Goal: Contribute content: Contribute content

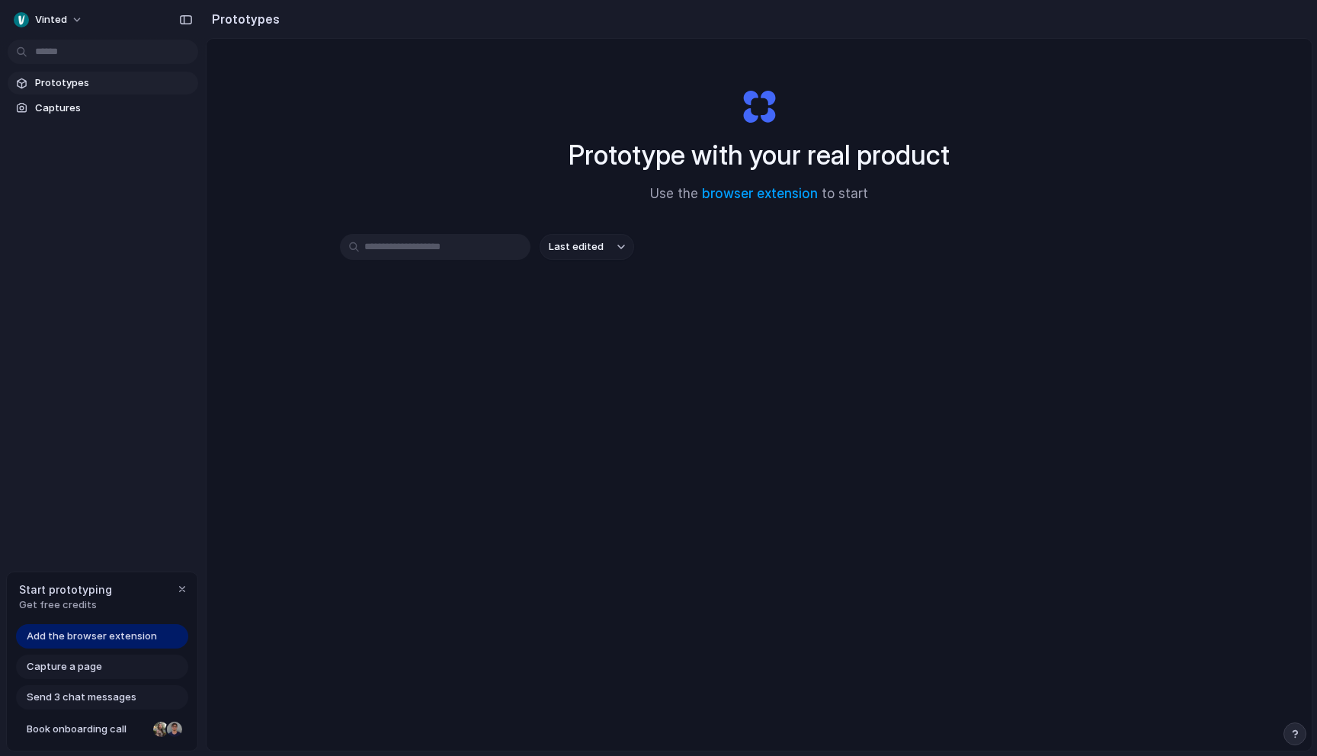
click at [440, 249] on input "text" at bounding box center [435, 247] width 191 height 26
click at [82, 598] on span "Get free credits" at bounding box center [65, 604] width 93 height 15
click at [444, 245] on input "text" at bounding box center [435, 247] width 191 height 26
click at [94, 697] on span "Send 3 chat messages" at bounding box center [82, 697] width 110 height 15
click at [83, 671] on span "Capture a page" at bounding box center [64, 666] width 75 height 15
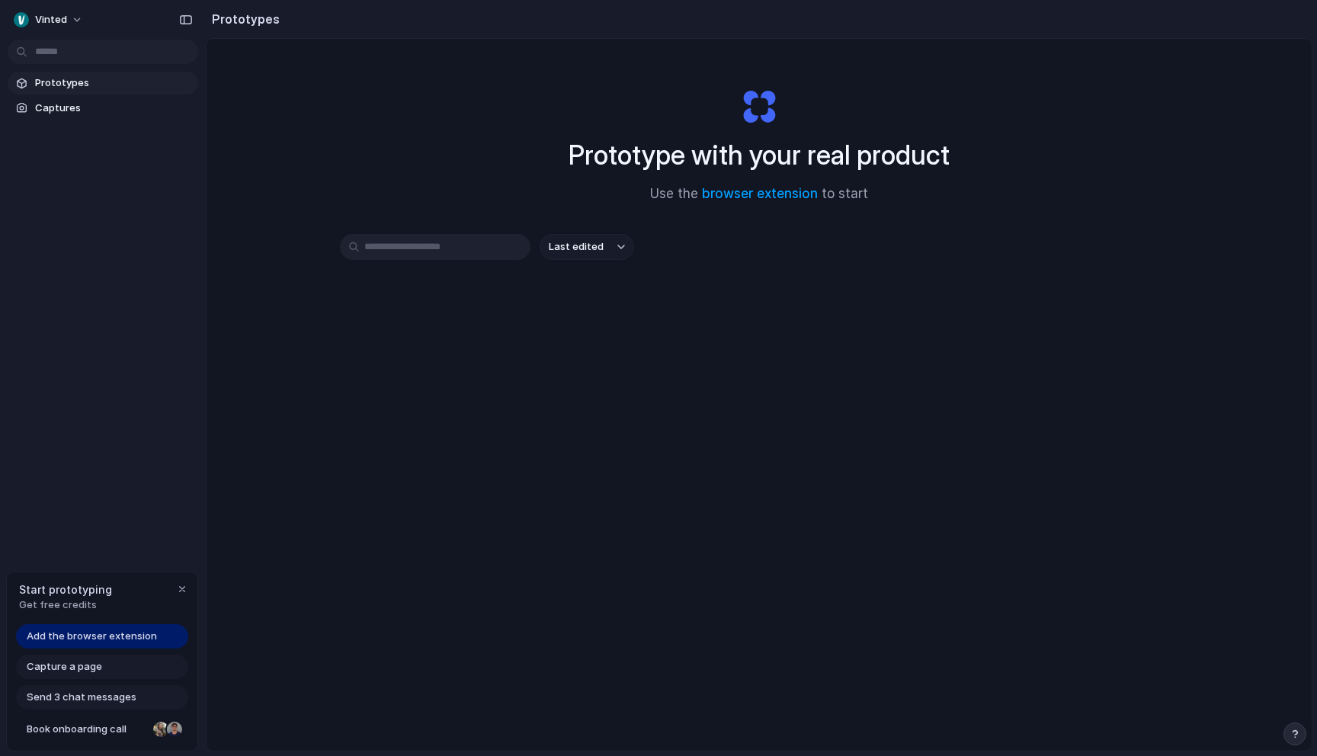
click at [96, 633] on span "Add the browser extension" at bounding box center [92, 636] width 130 height 15
click at [182, 23] on div "button" at bounding box center [186, 19] width 14 height 11
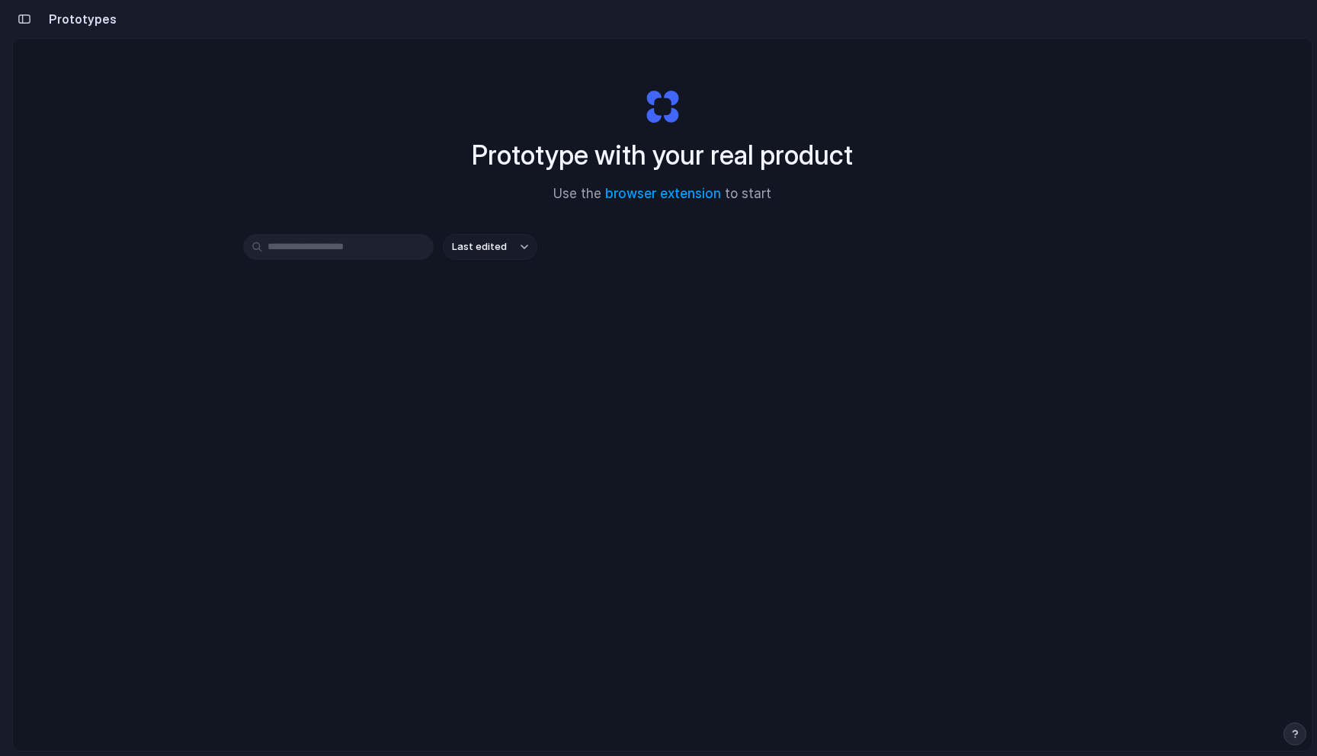
click at [33, 21] on button "button" at bounding box center [24, 19] width 24 height 24
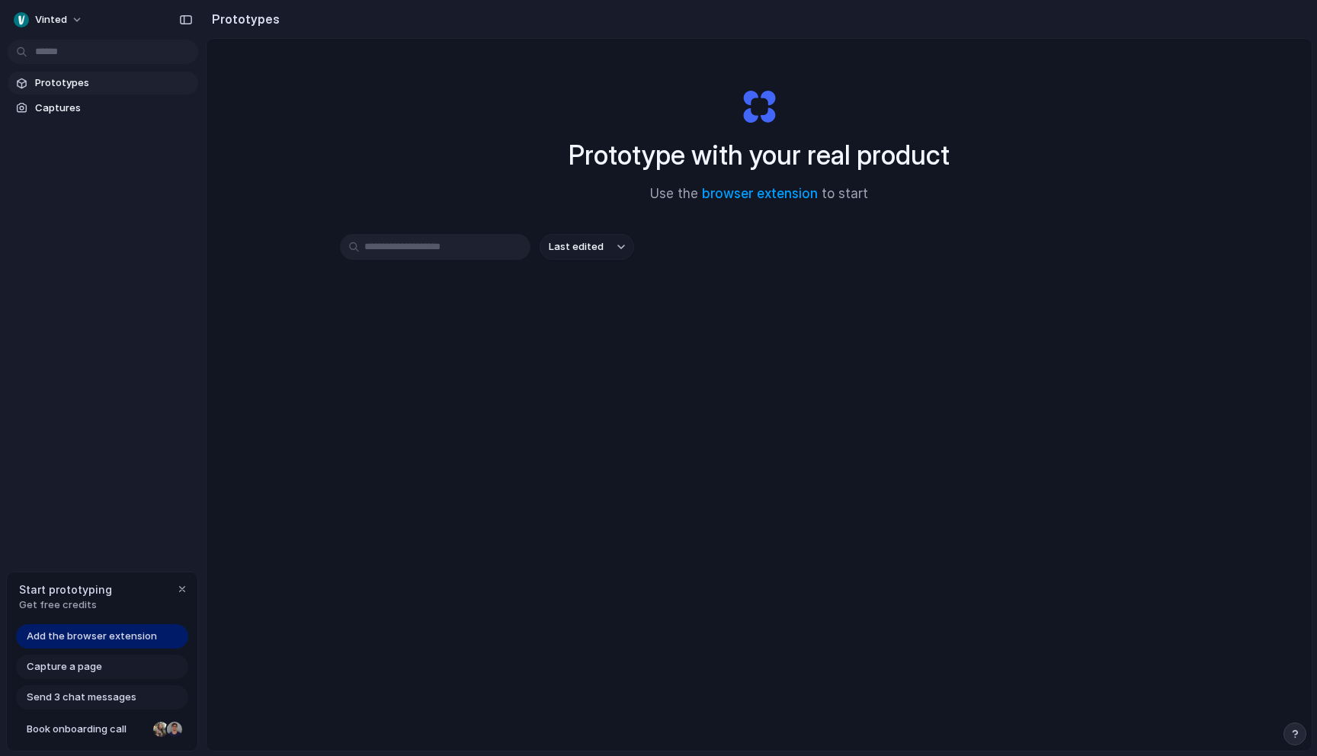
click at [69, 85] on span "Prototypes" at bounding box center [113, 82] width 157 height 15
click at [69, 106] on span "Captures" at bounding box center [113, 108] width 157 height 15
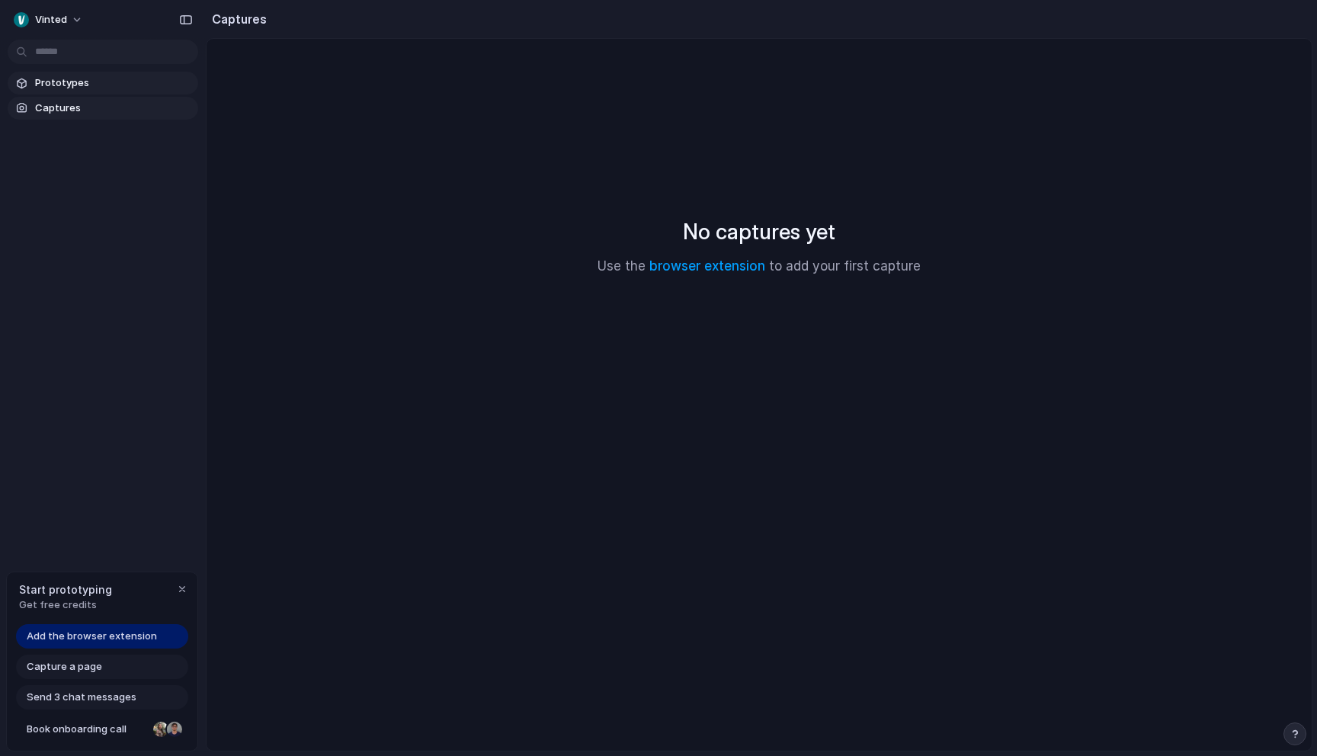
click at [76, 83] on span "Prototypes" at bounding box center [113, 82] width 157 height 15
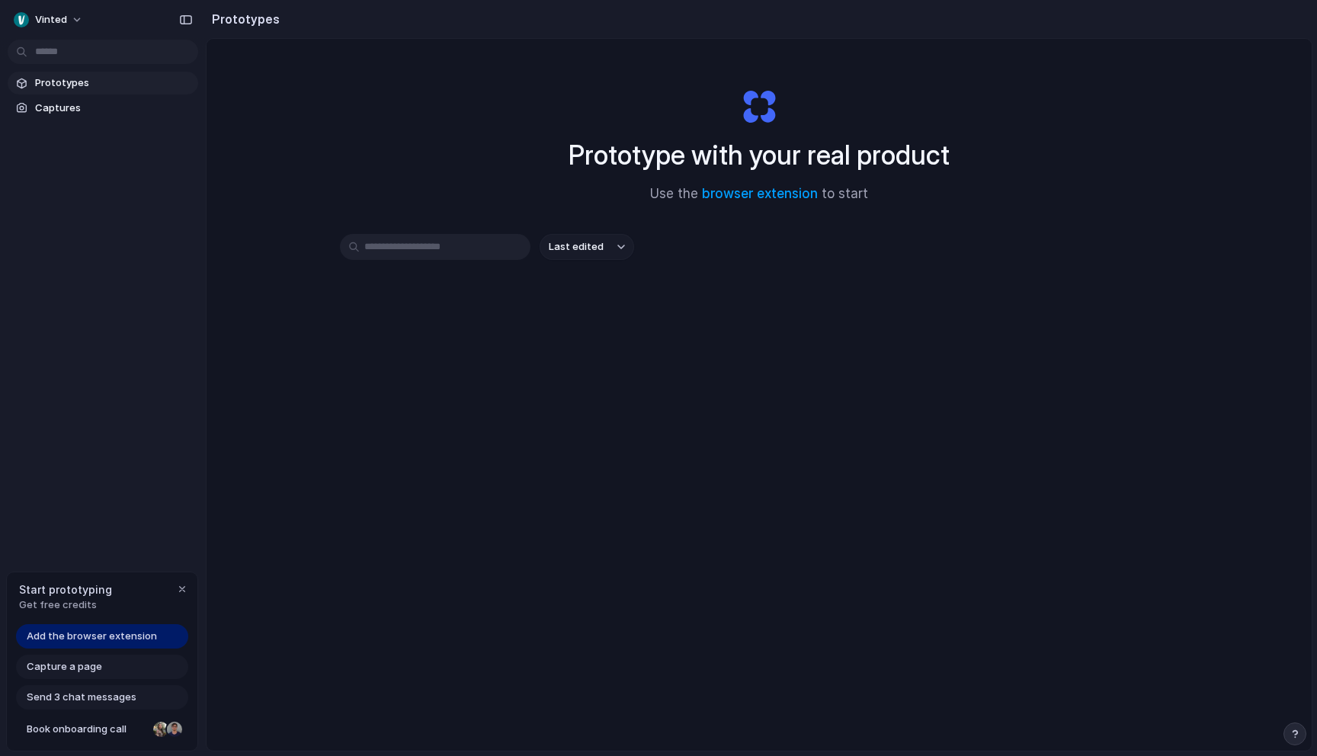
click at [447, 245] on input "text" at bounding box center [435, 247] width 191 height 26
click at [573, 255] on button "Last edited" at bounding box center [587, 247] width 94 height 26
click at [591, 245] on div "Last edited Last created Alphabetical" at bounding box center [658, 378] width 1317 height 756
click at [52, 109] on span "Captures" at bounding box center [113, 108] width 157 height 15
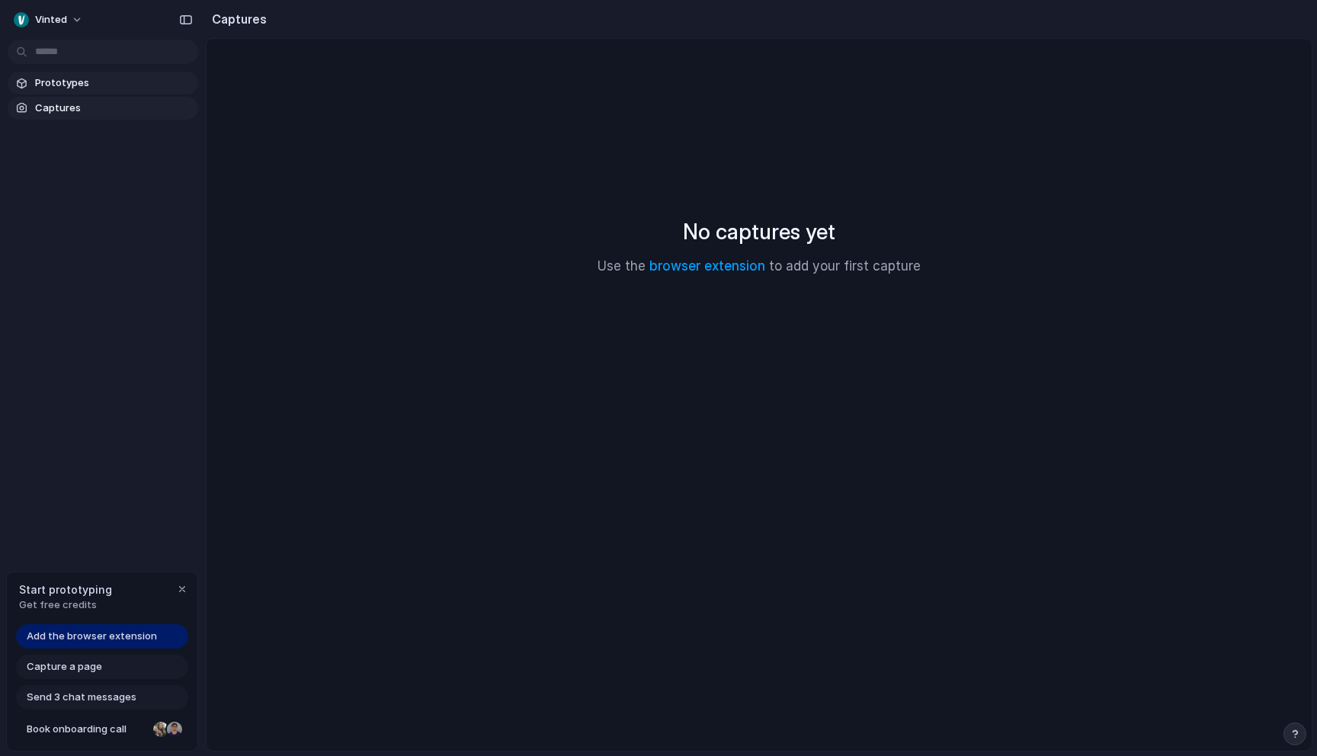
click at [61, 82] on span "Prototypes" at bounding box center [113, 82] width 157 height 15
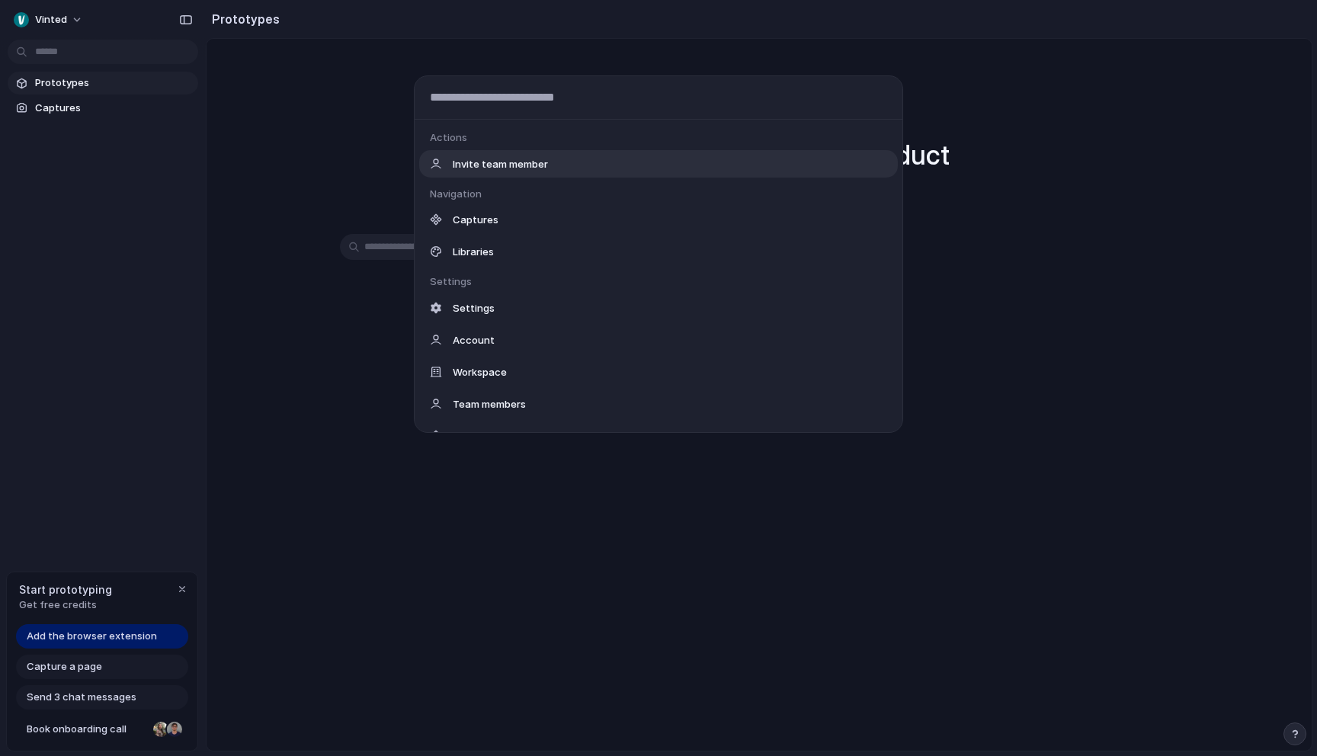
click at [69, 58] on body "Vinted Prototypes Captures Start prototyping Get free credits Add the browser e…" at bounding box center [658, 378] width 1317 height 756
click at [85, 54] on div "Actions Invite team member Navigation Captures Libraries Settings Settings Acco…" at bounding box center [658, 378] width 1317 height 756
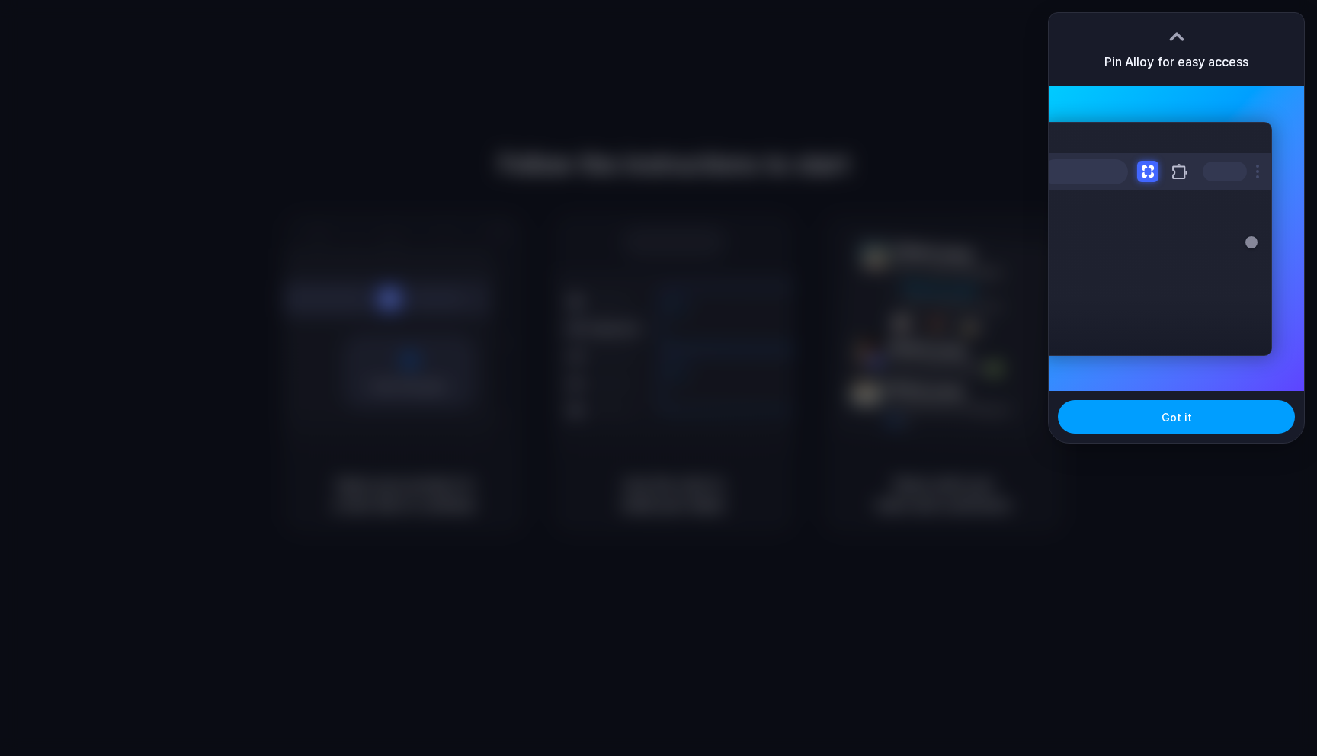
click at [1142, 418] on button "Got it" at bounding box center [1176, 417] width 237 height 34
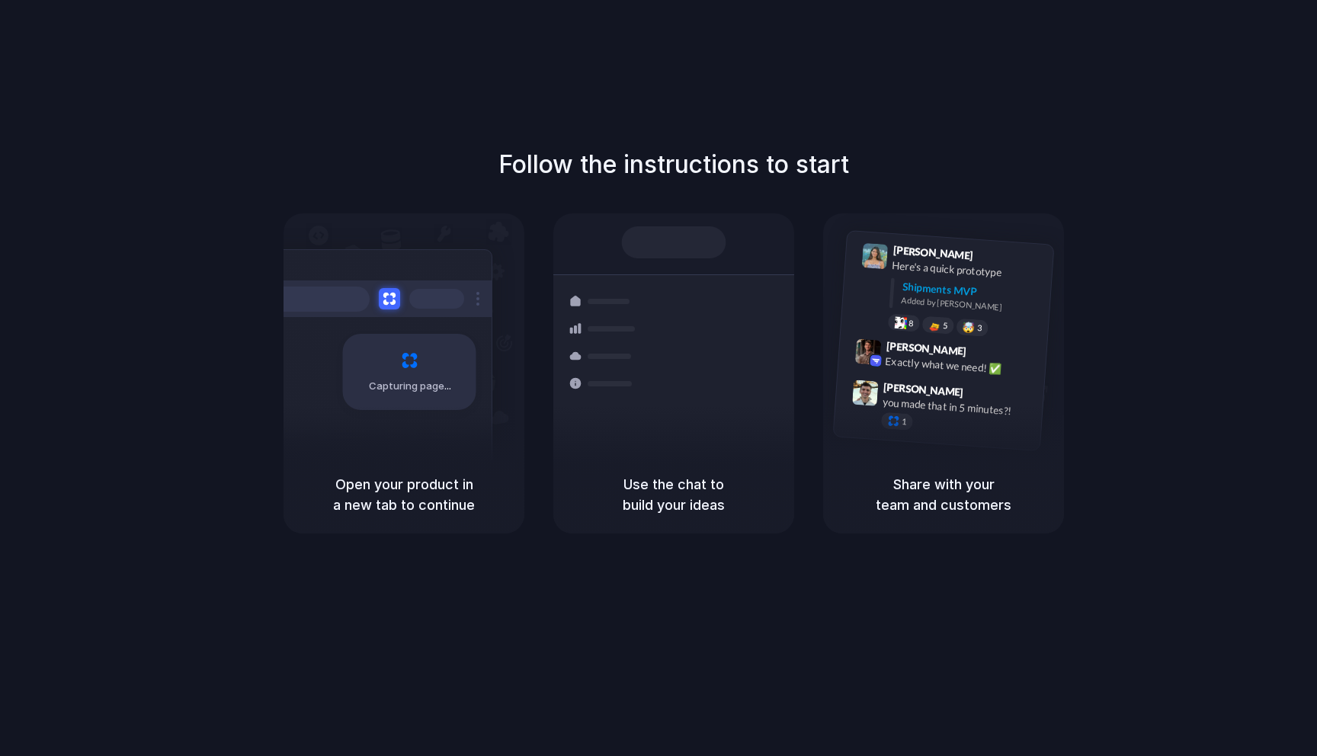
click at [689, 243] on div at bounding box center [674, 243] width 104 height 32
click at [673, 321] on div "Container from Shanghai 40ft • ETA Dec 28 • In transit" at bounding box center [764, 324] width 206 height 59
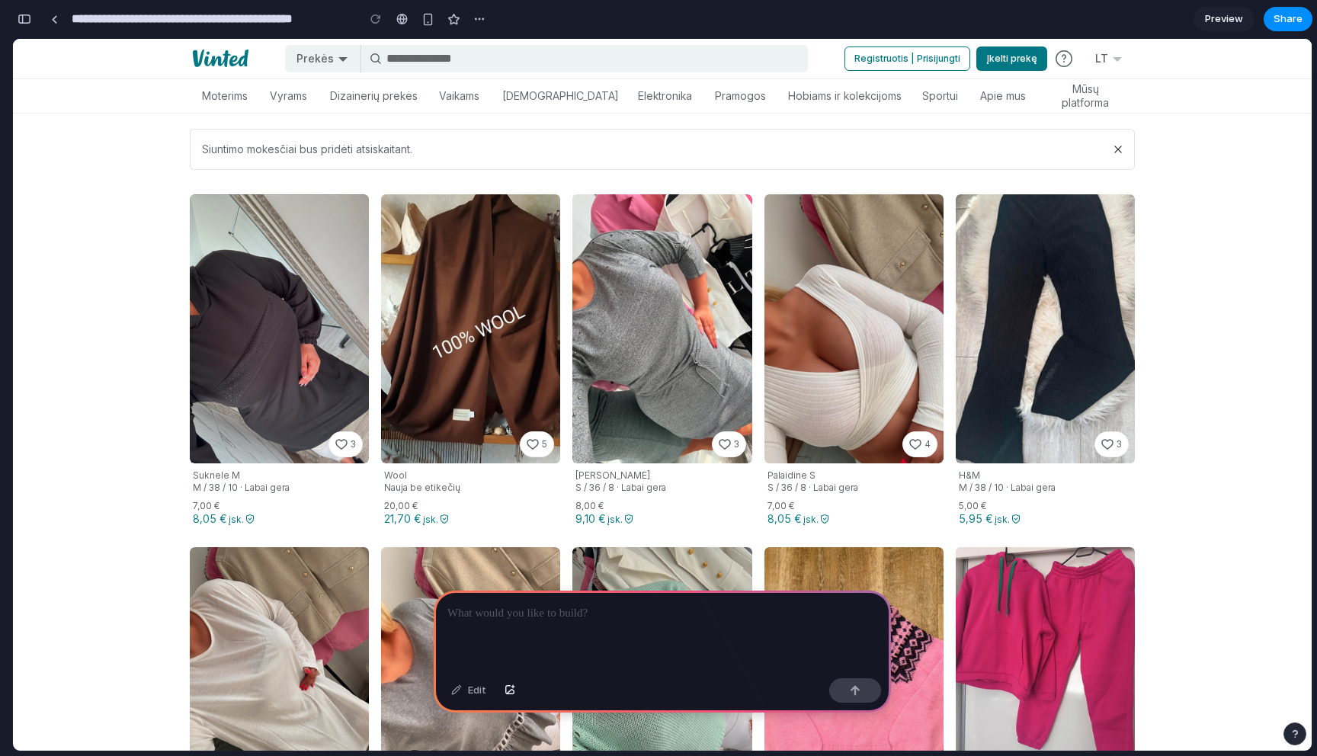
click at [652, 617] on p at bounding box center [662, 613] width 430 height 18
click at [331, 60] on button "Prekės" at bounding box center [322, 58] width 75 height 27
click at [401, 60] on input at bounding box center [592, 59] width 415 height 18
click at [383, 94] on span "Dizainerių prekės" at bounding box center [374, 96] width 88 height 14
click at [462, 95] on span "Vaikams" at bounding box center [459, 96] width 40 height 14
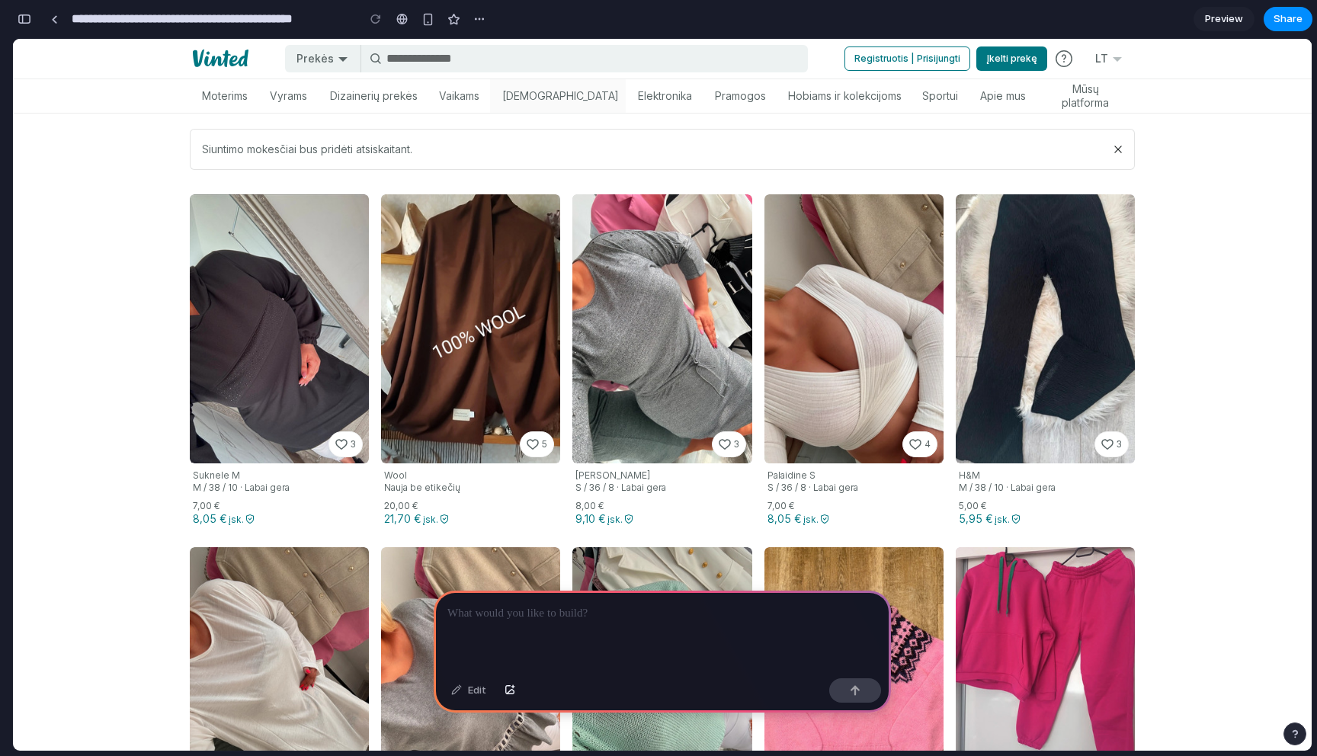
click at [538, 102] on span "[DEMOGRAPHIC_DATA]" at bounding box center [560, 96] width 116 height 14
click at [626, 103] on div "Elektronika" at bounding box center [665, 96] width 78 height 34
click at [715, 102] on span "Pramogos" at bounding box center [740, 96] width 51 height 14
click at [788, 102] on span "Hobiams ir kolekcijoms" at bounding box center [845, 96] width 114 height 14
click at [913, 96] on div "Sportui" at bounding box center [940, 96] width 60 height 34
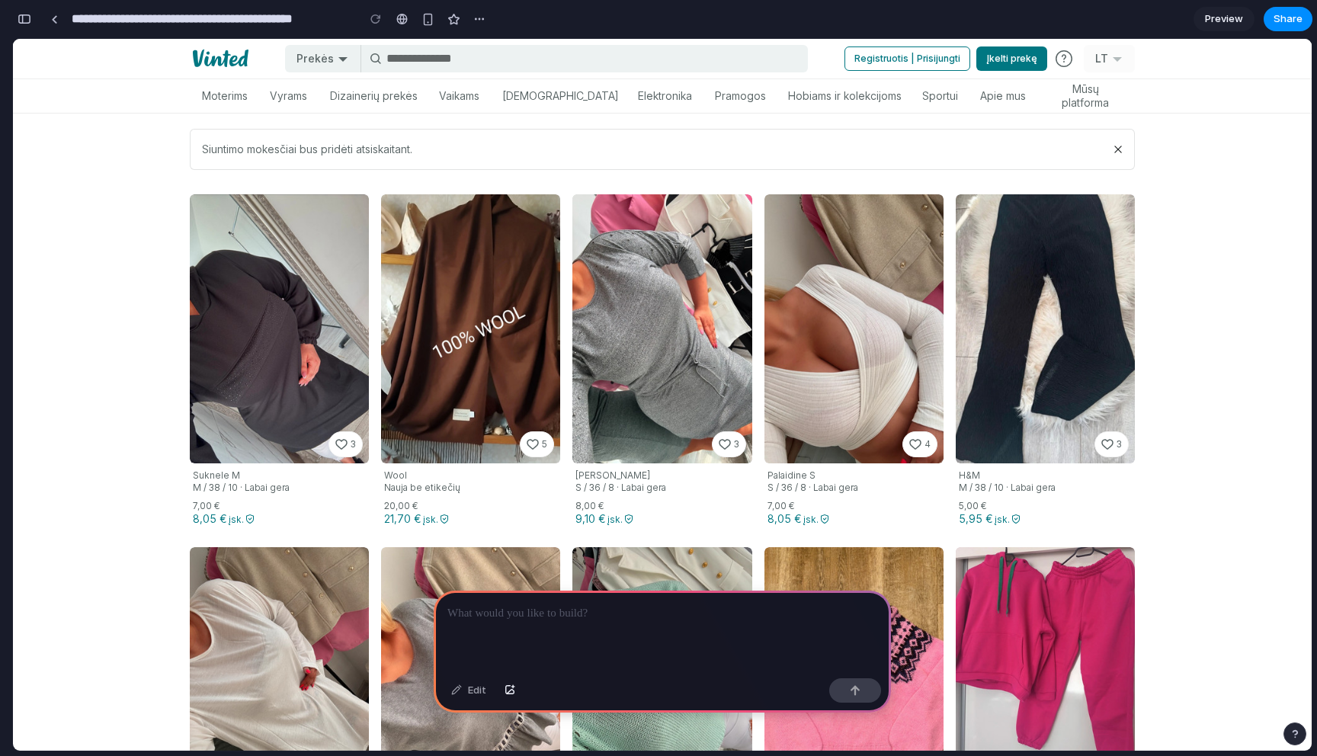
click at [1103, 58] on button "LT" at bounding box center [1109, 58] width 51 height 27
click at [731, 45] on div at bounding box center [584, 58] width 447 height 27
click at [731, 53] on input at bounding box center [592, 59] width 415 height 18
click at [396, 104] on div "Dizainerių prekės" at bounding box center [374, 96] width 112 height 34
click at [335, 75] on div "Prekės Registruotis | Prisijungti Įkelti prekę Kalba Lietuvių (Lithuanian) LT" at bounding box center [662, 59] width 945 height 34
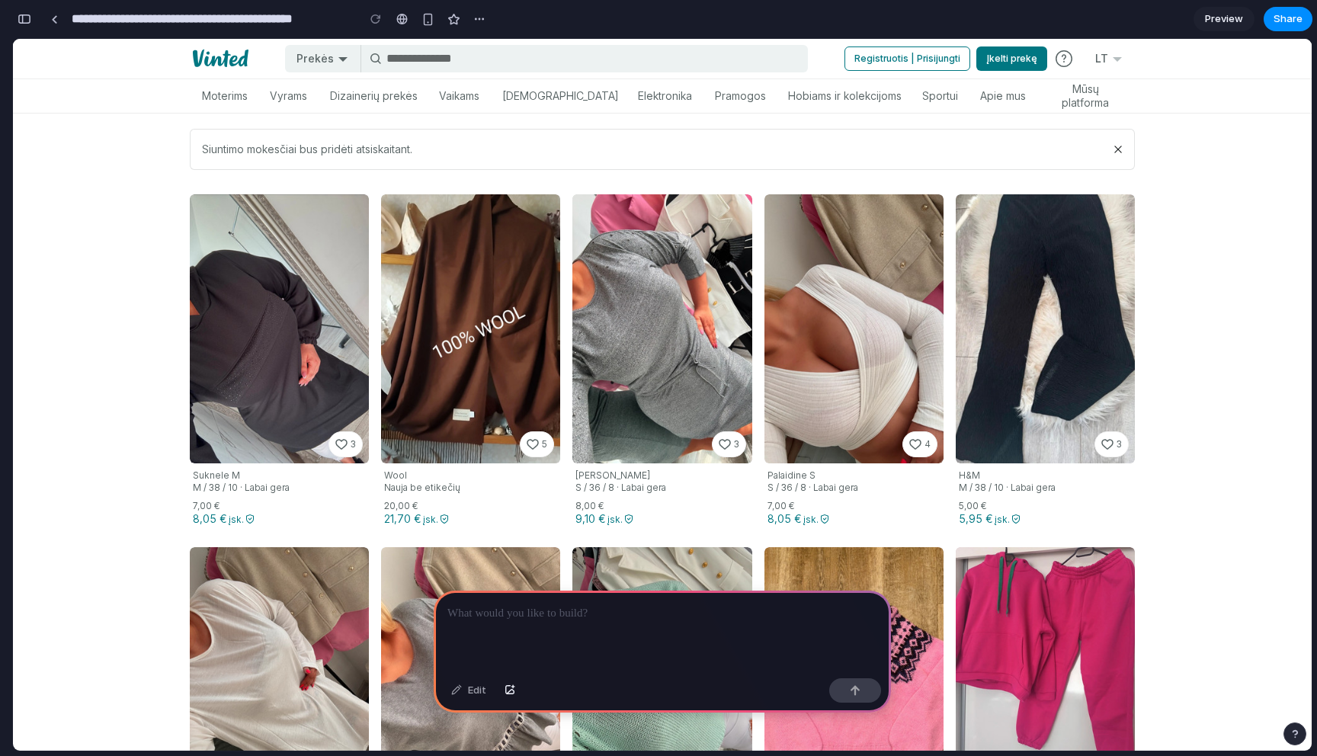
click at [335, 73] on div "Prekės Registruotis | Prisijungti Įkelti prekę Kalba Lietuvių (Lithuanian) LT" at bounding box center [662, 59] width 945 height 34
click at [333, 59] on button "Prekės" at bounding box center [322, 58] width 75 height 27
click at [309, 164] on div "Siuntimo mokesčiai bus pridėti atsiskaitant." at bounding box center [662, 150] width 943 height 40
click at [306, 248] on link at bounding box center [279, 328] width 179 height 269
click at [544, 620] on p at bounding box center [662, 613] width 430 height 18
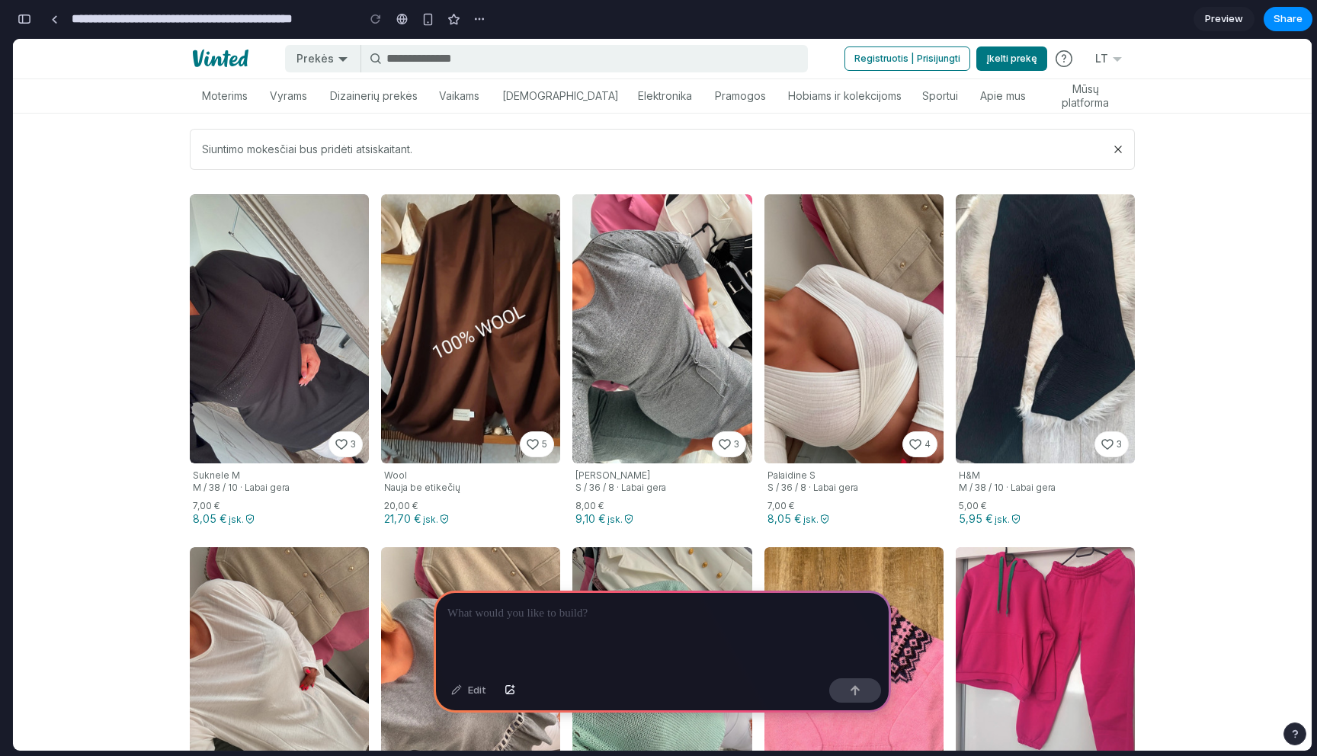
click at [691, 616] on p at bounding box center [662, 613] width 430 height 18
click at [559, 611] on p "**********" at bounding box center [662, 613] width 430 height 18
click at [863, 696] on button "button" at bounding box center [855, 690] width 52 height 24
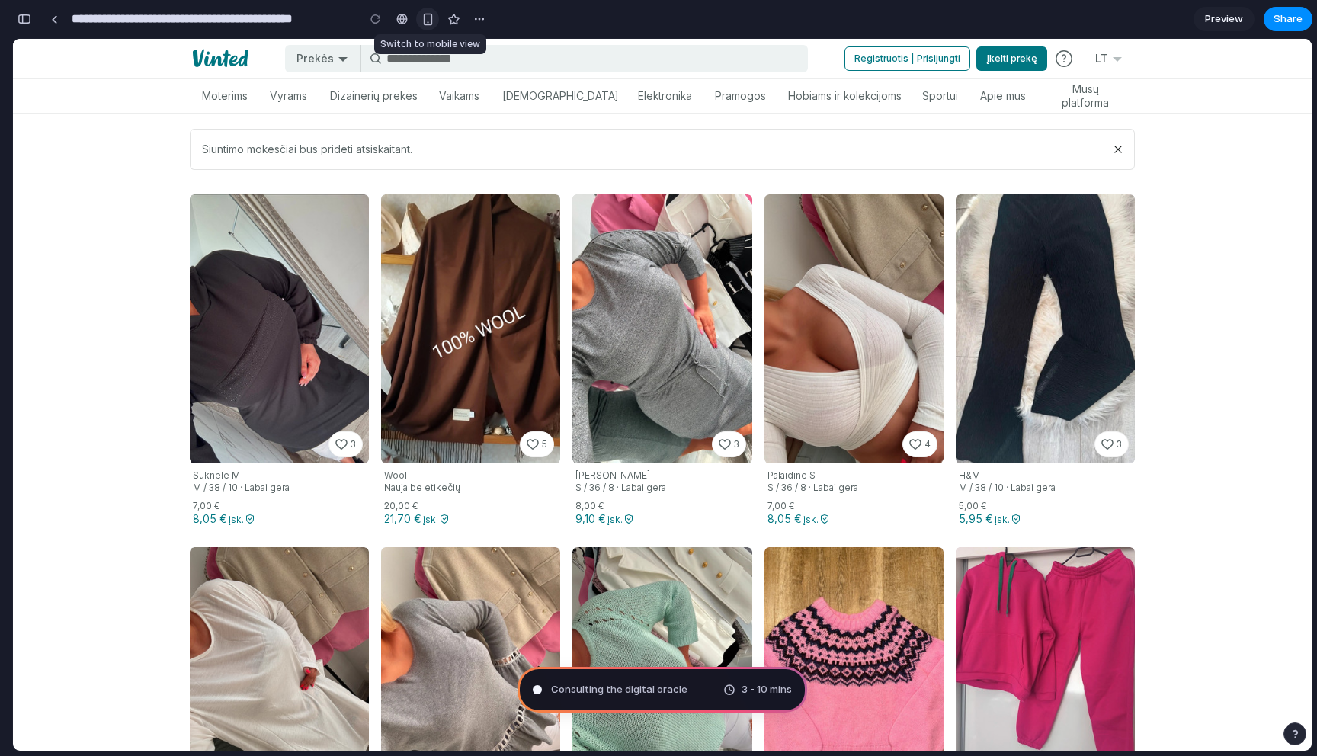
click at [428, 16] on div "button" at bounding box center [427, 19] width 13 height 13
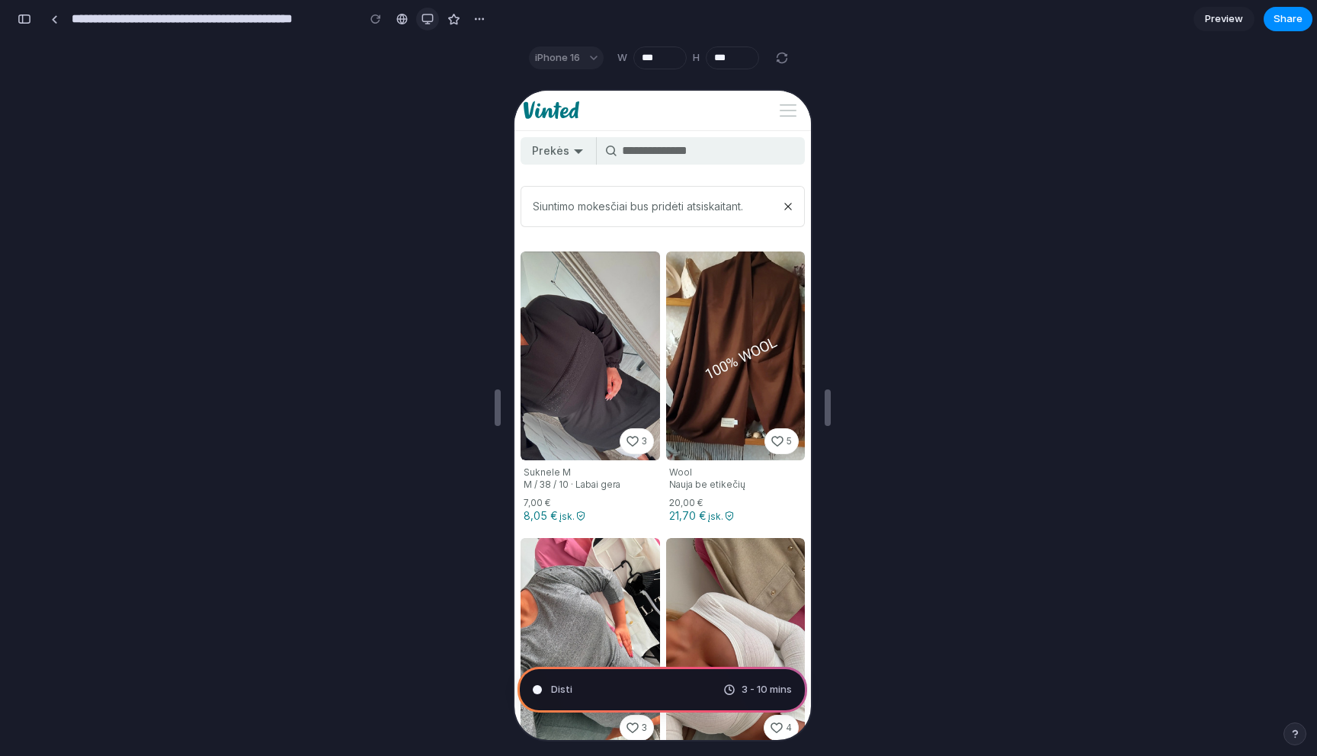
click at [429, 21] on div "button" at bounding box center [427, 19] width 12 height 12
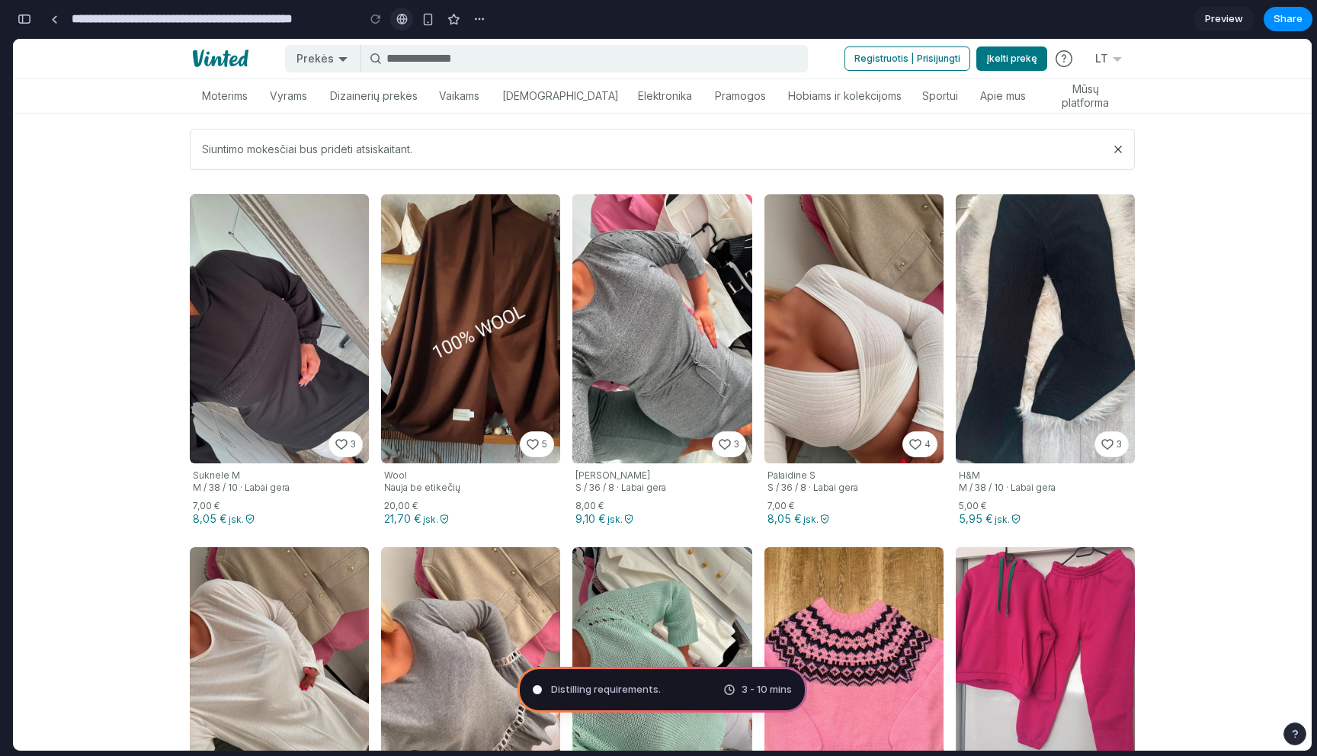
click at [403, 18] on div at bounding box center [401, 19] width 11 height 12
click at [480, 23] on div "button" at bounding box center [479, 19] width 12 height 12
click at [480, 23] on div "Duplicate Delete" at bounding box center [658, 378] width 1317 height 756
type input "**********"
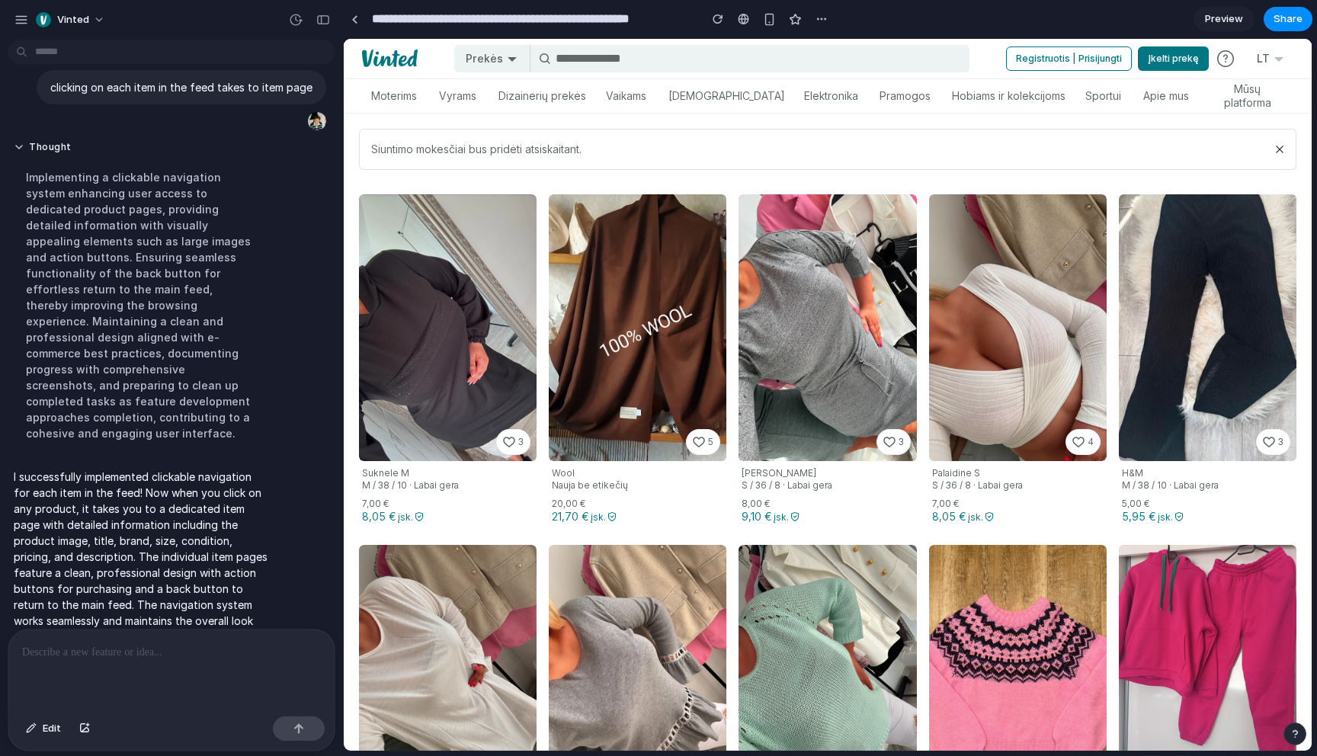
click at [597, 327] on link at bounding box center [638, 327] width 178 height 267
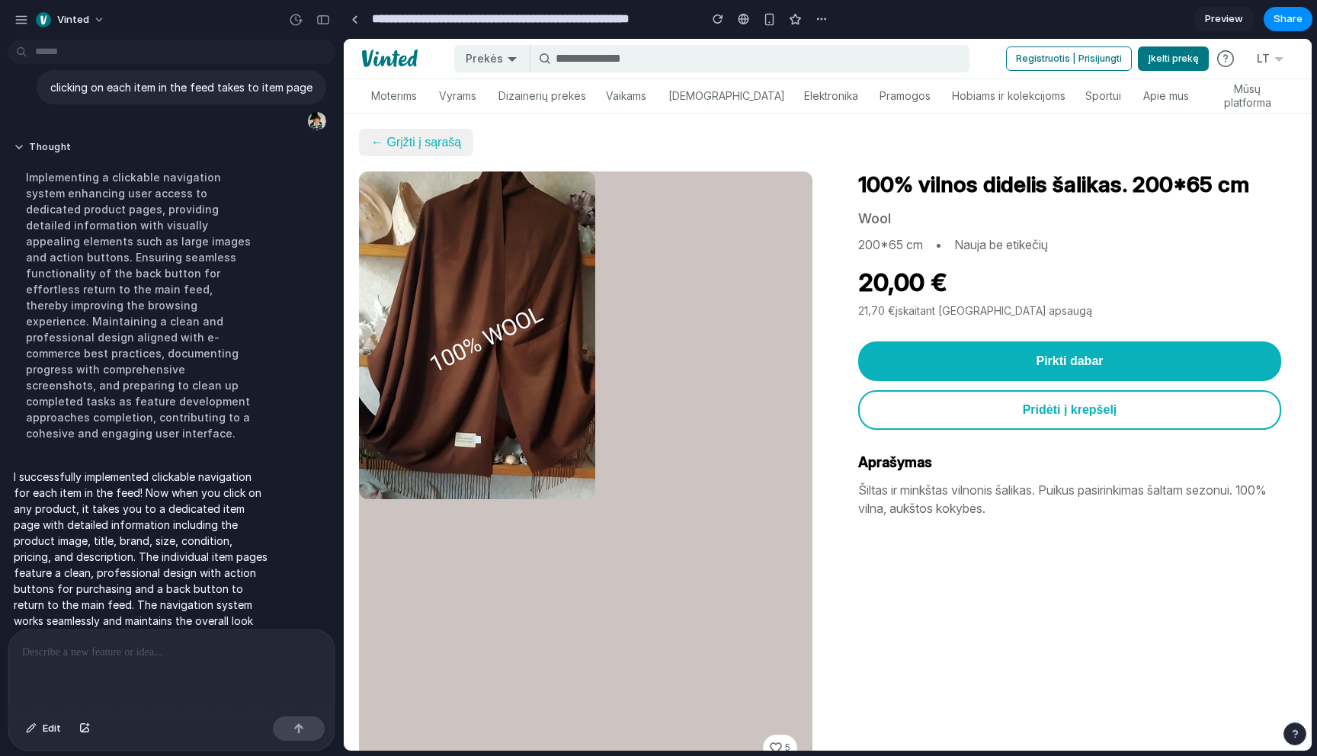
click at [424, 143] on button "← Grįžti į sąrašą" at bounding box center [416, 142] width 114 height 27
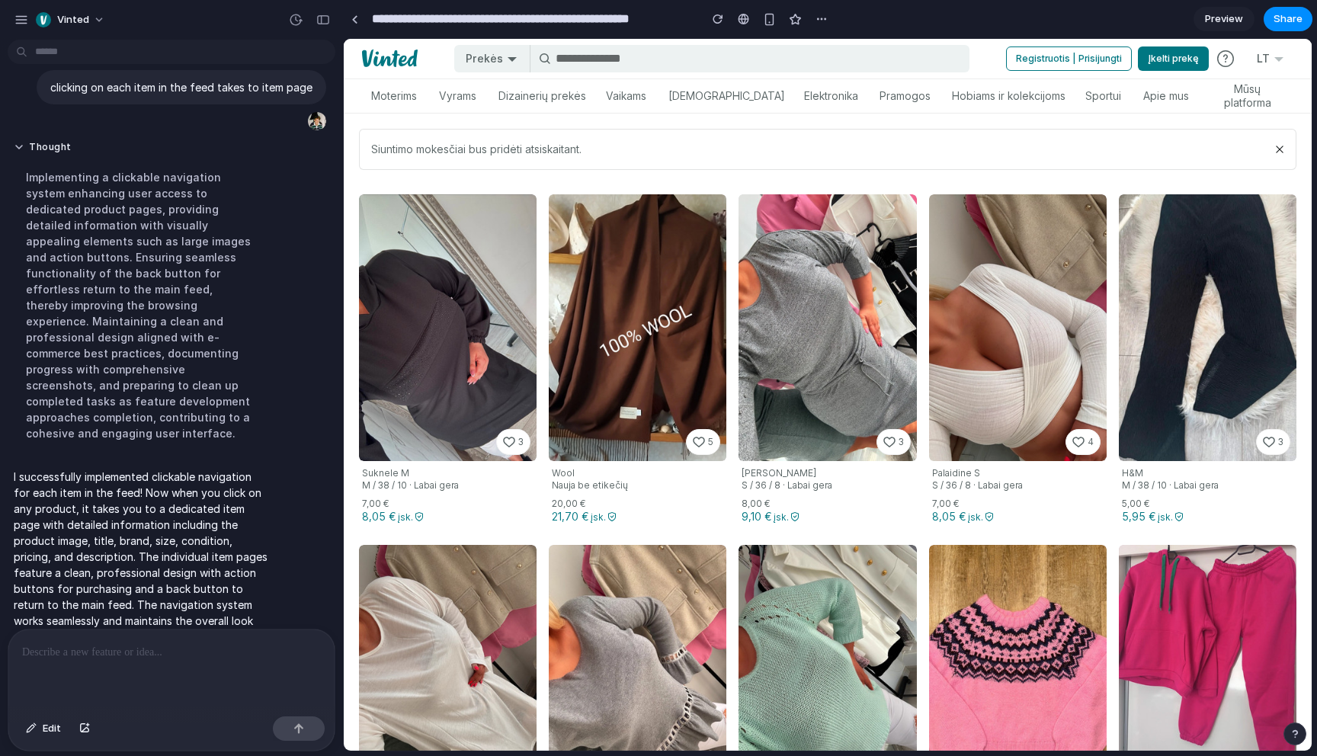
click at [456, 291] on link at bounding box center [448, 327] width 178 height 267
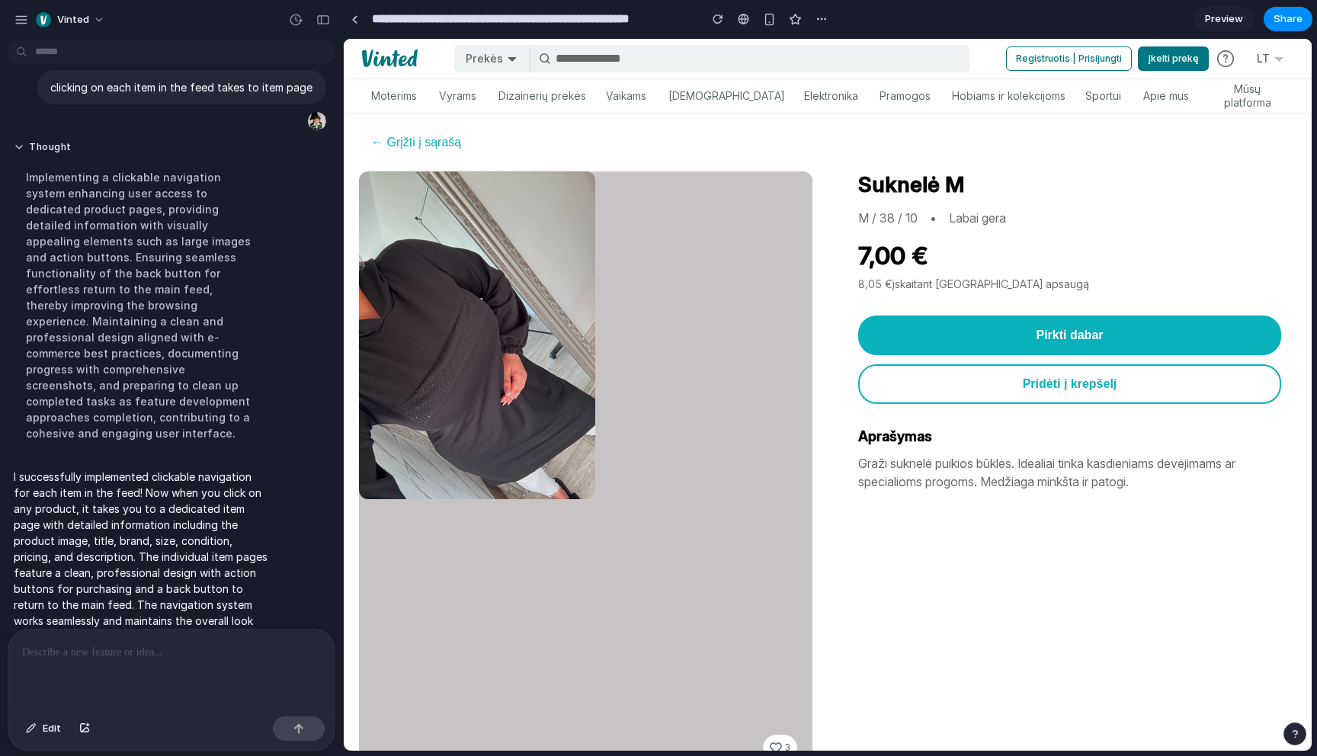
click at [431, 139] on button "← Grįžti į sąrašą" at bounding box center [416, 142] width 114 height 27
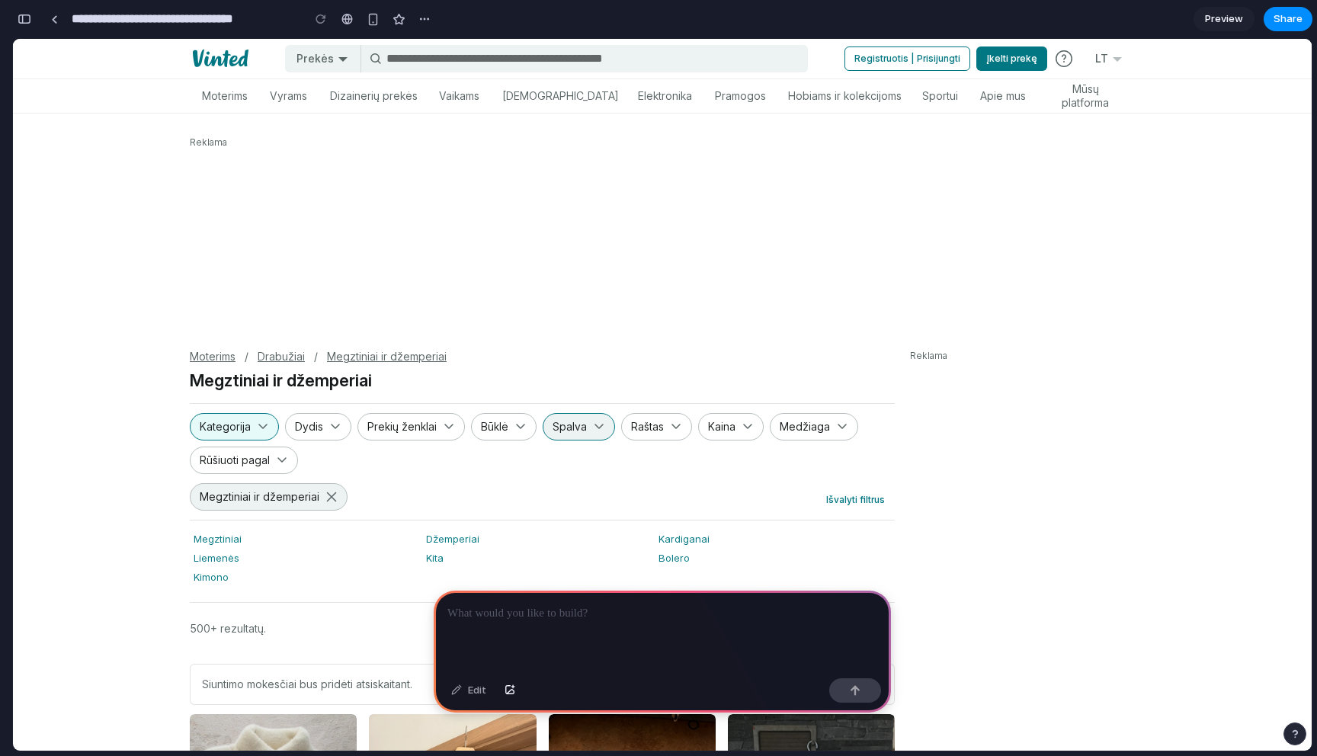
click at [570, 422] on span "Spalva" at bounding box center [569, 427] width 34 height 14
click at [263, 427] on icon "button" at bounding box center [263, 427] width 12 height 12
click at [520, 607] on p at bounding box center [662, 613] width 430 height 18
click at [598, 610] on p at bounding box center [662, 613] width 430 height 18
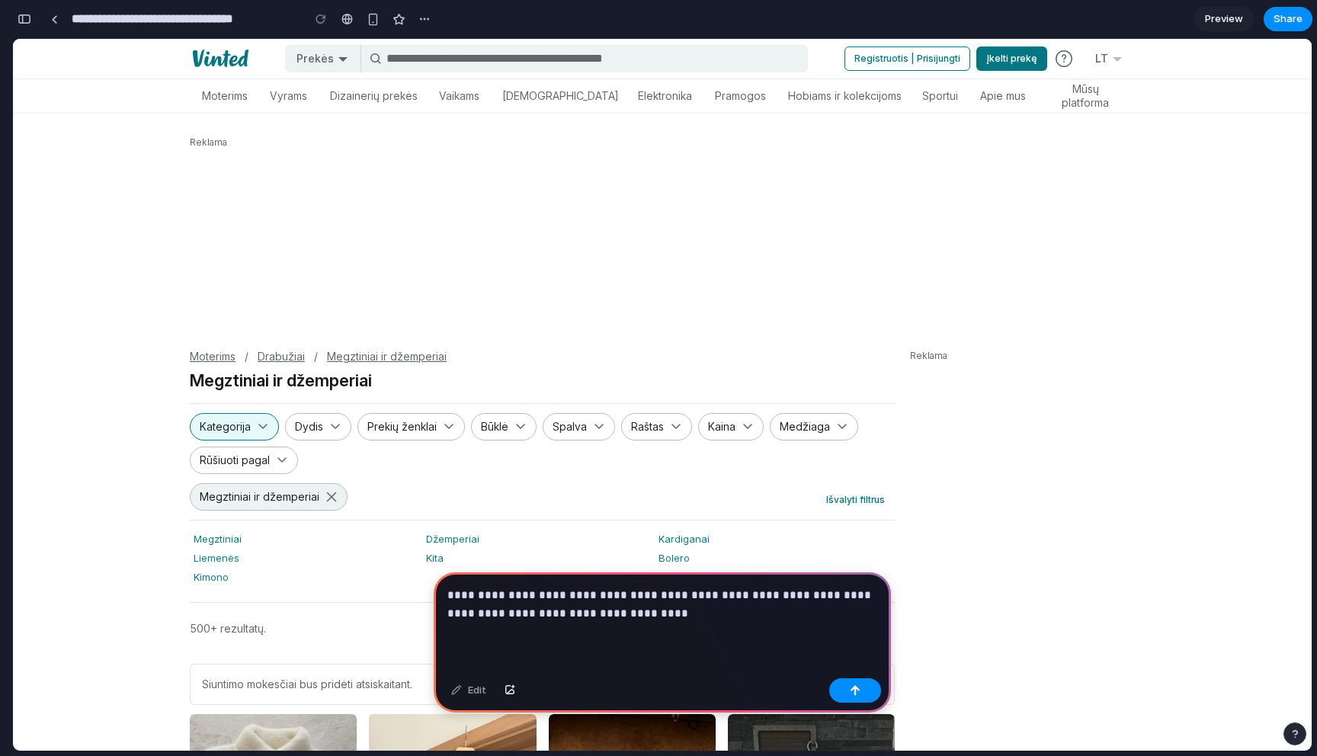
click at [613, 613] on p "**********" at bounding box center [662, 604] width 430 height 37
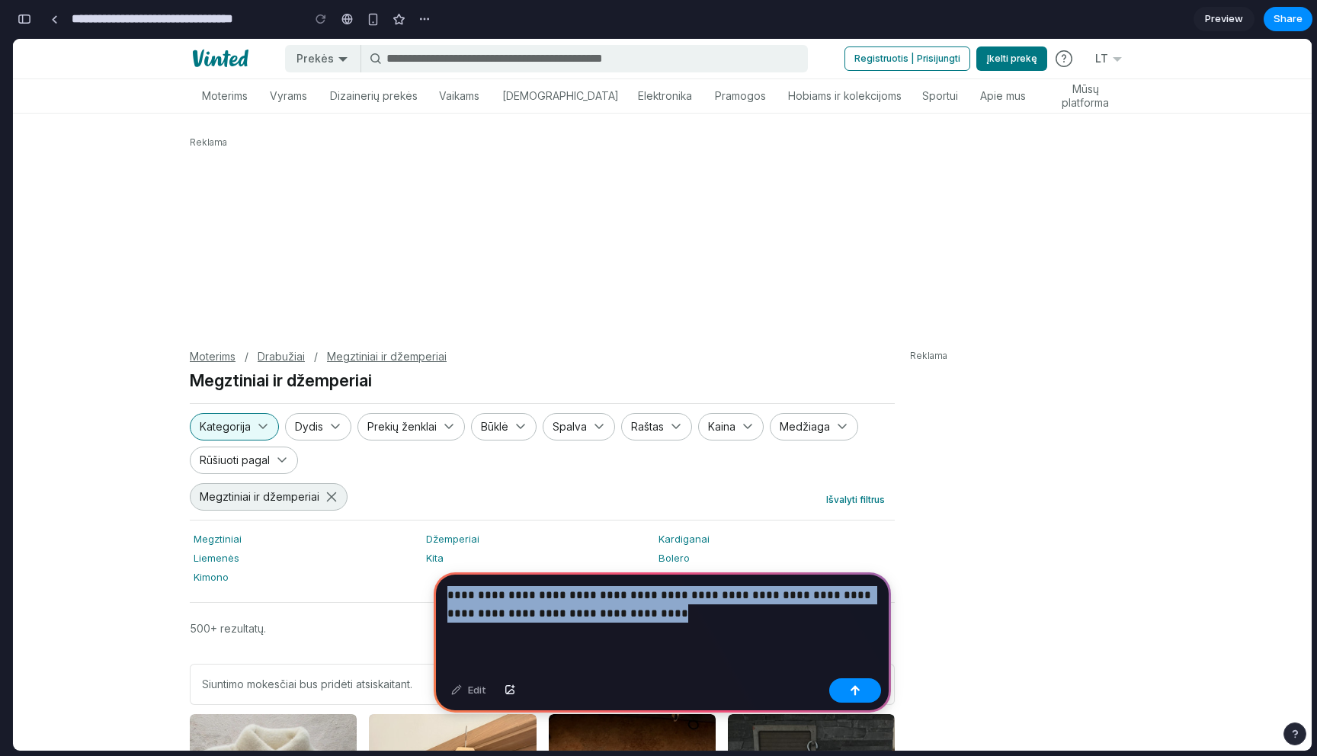
click at [613, 613] on p "**********" at bounding box center [662, 604] width 430 height 37
copy p "**********"
click at [856, 690] on div "button" at bounding box center [855, 690] width 11 height 11
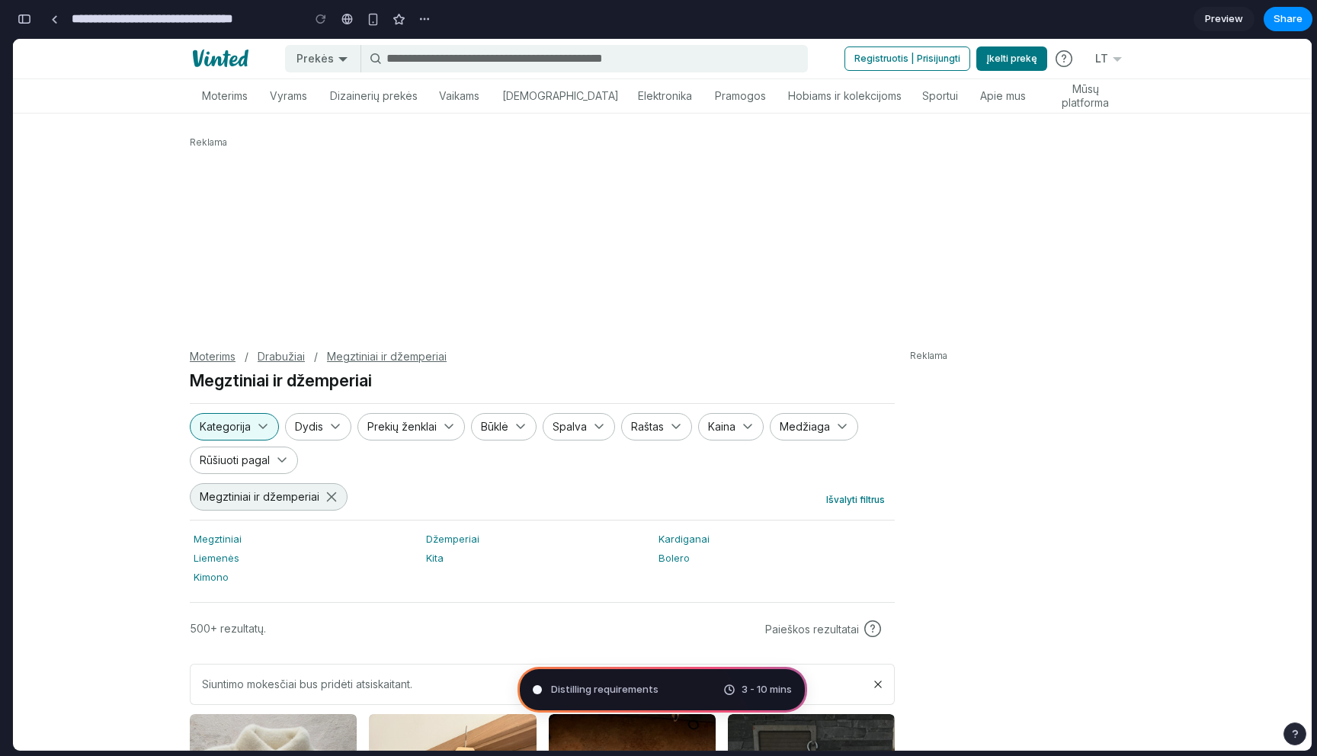
type input "**********"
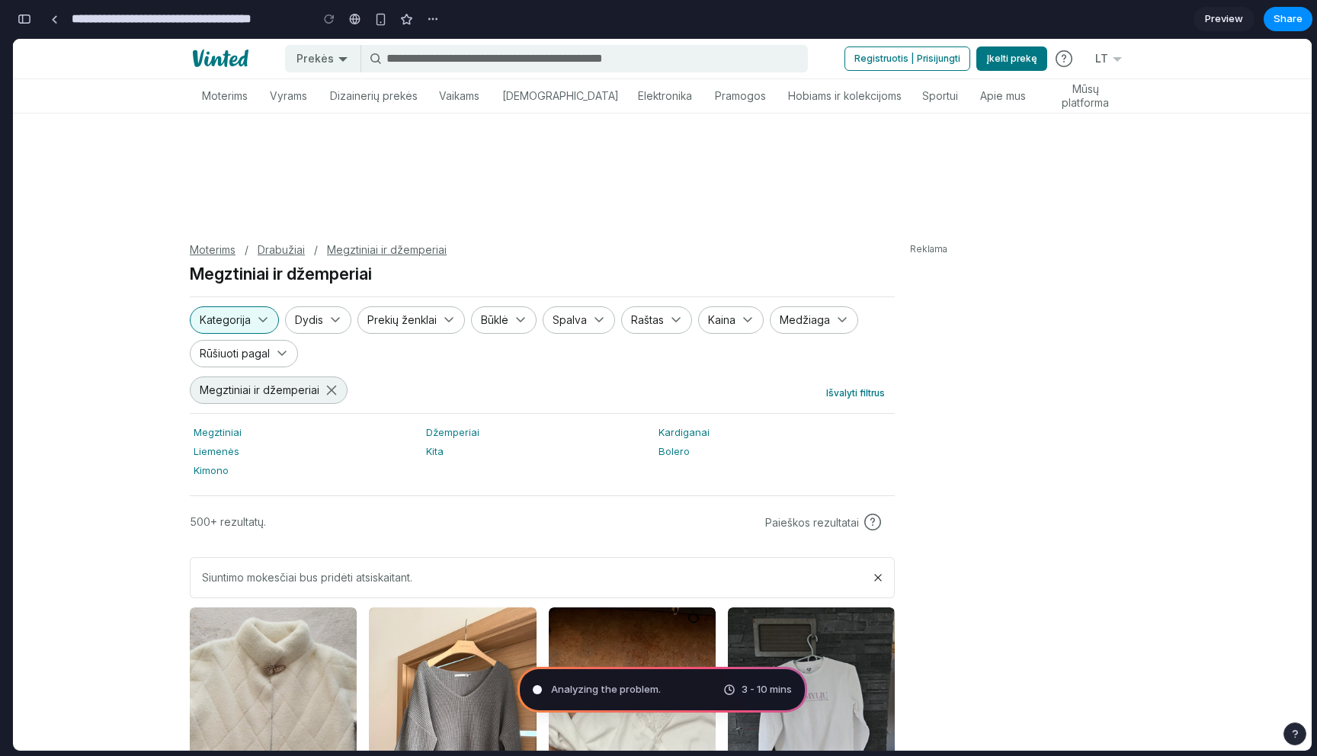
scroll to position [111, 0]
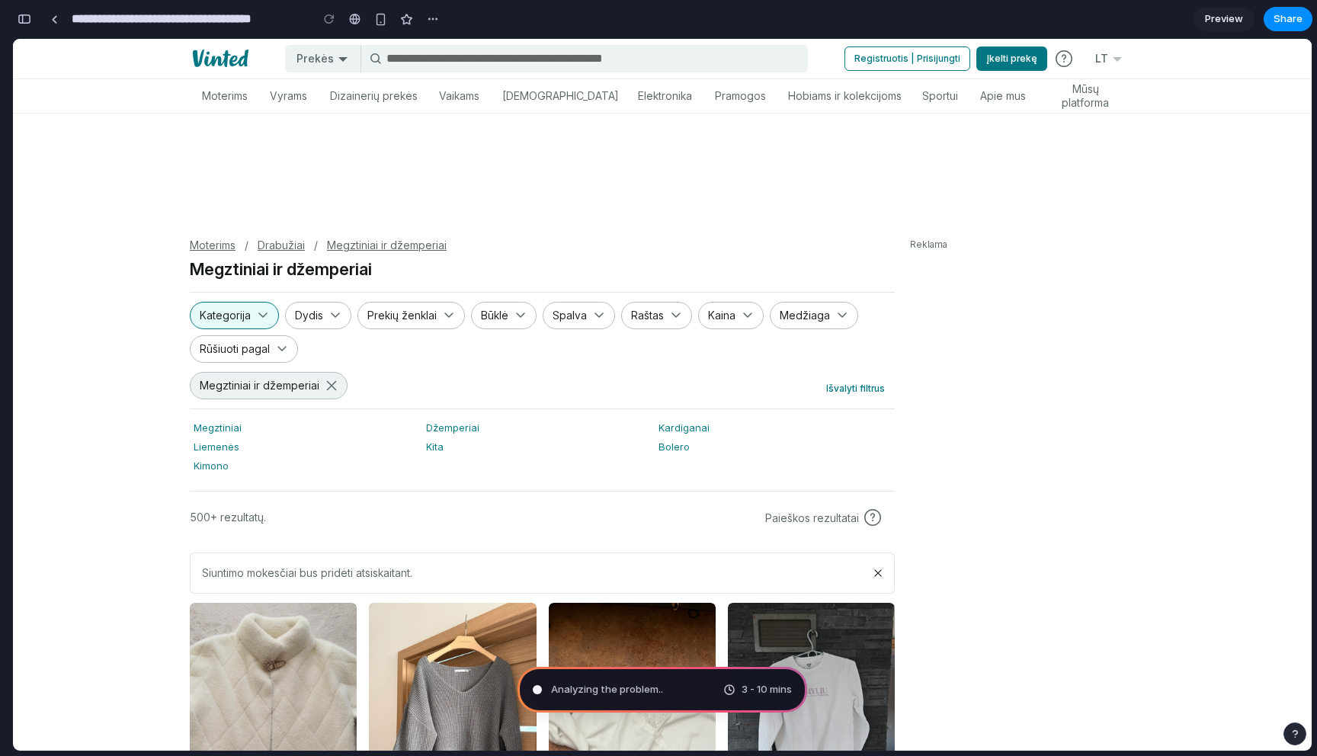
click at [648, 679] on div "Analyzing the problem .. 3 - 10 mins" at bounding box center [662, 690] width 290 height 46
click at [685, 693] on div "Analyzing the problem 3 - 10 mins" at bounding box center [662, 690] width 290 height 46
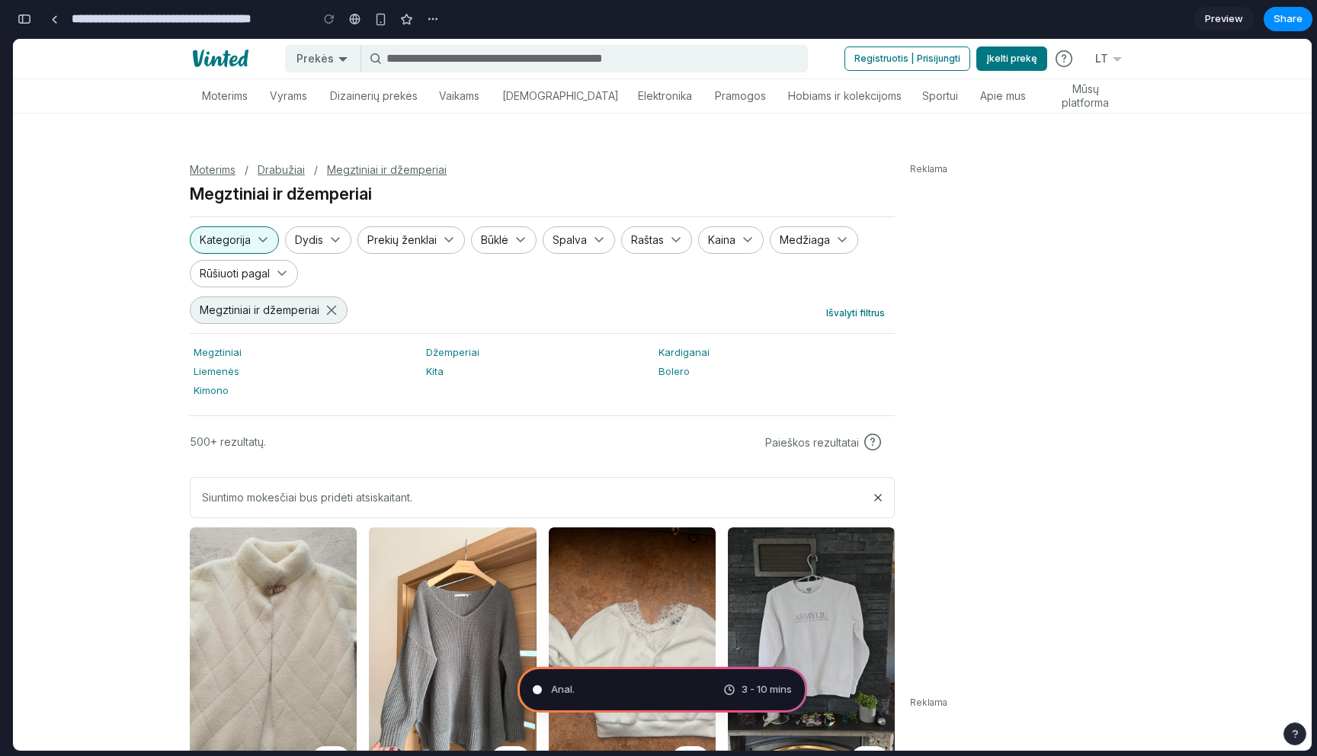
scroll to position [188, 0]
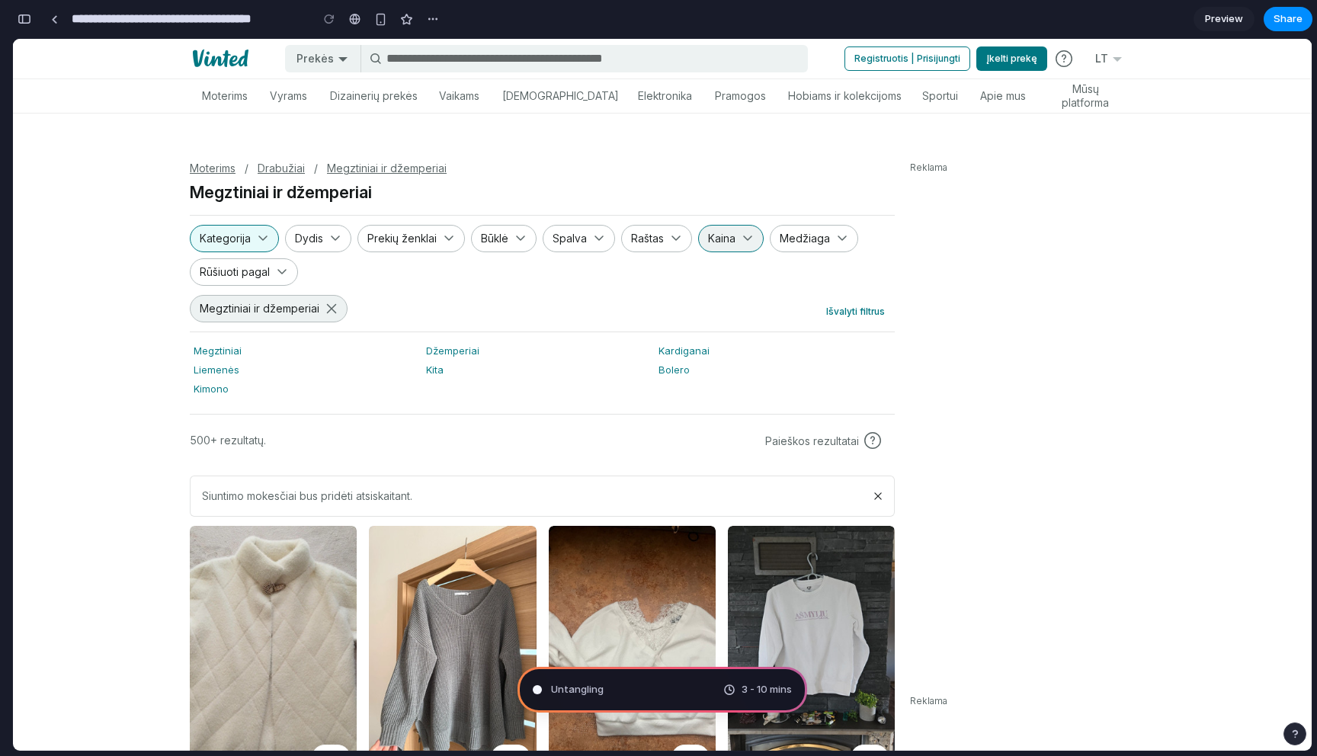
click at [728, 246] on button "Kaina" at bounding box center [731, 238] width 66 height 27
click at [647, 232] on span "Raštas" at bounding box center [647, 239] width 33 height 14
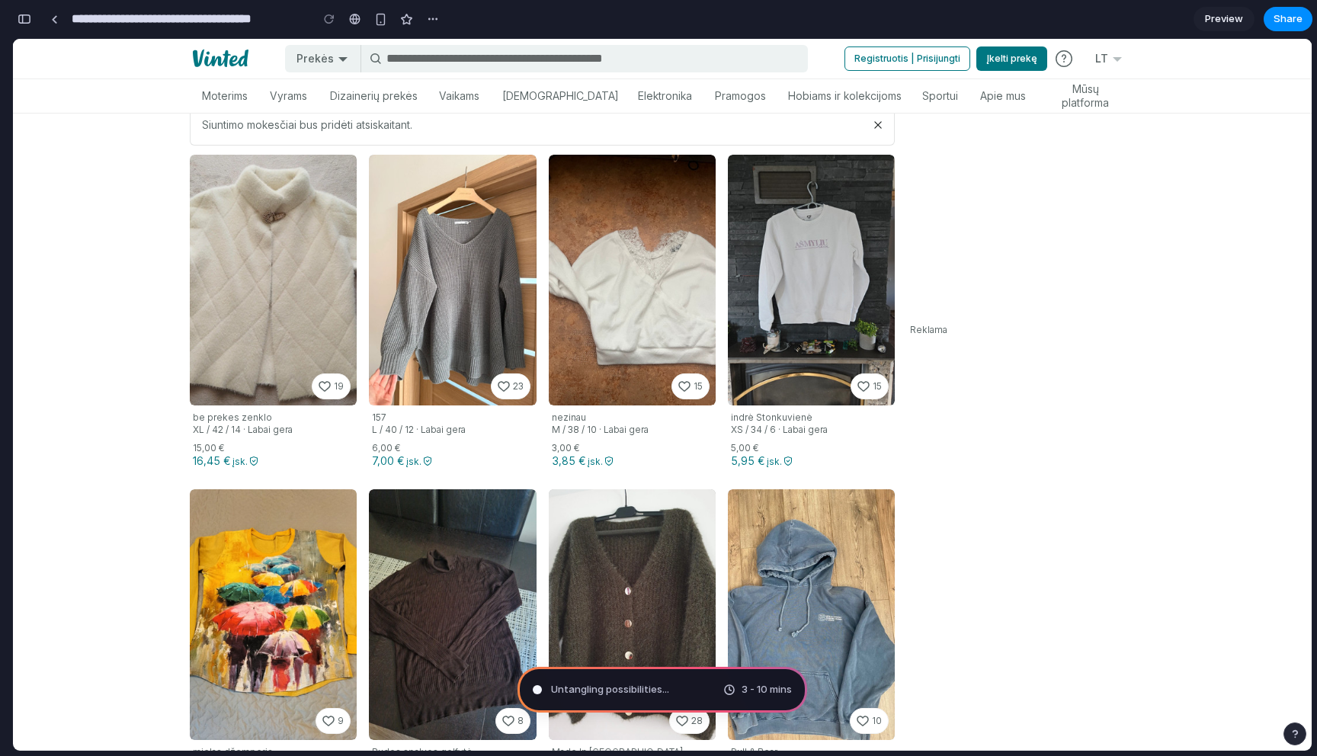
scroll to position [447, 0]
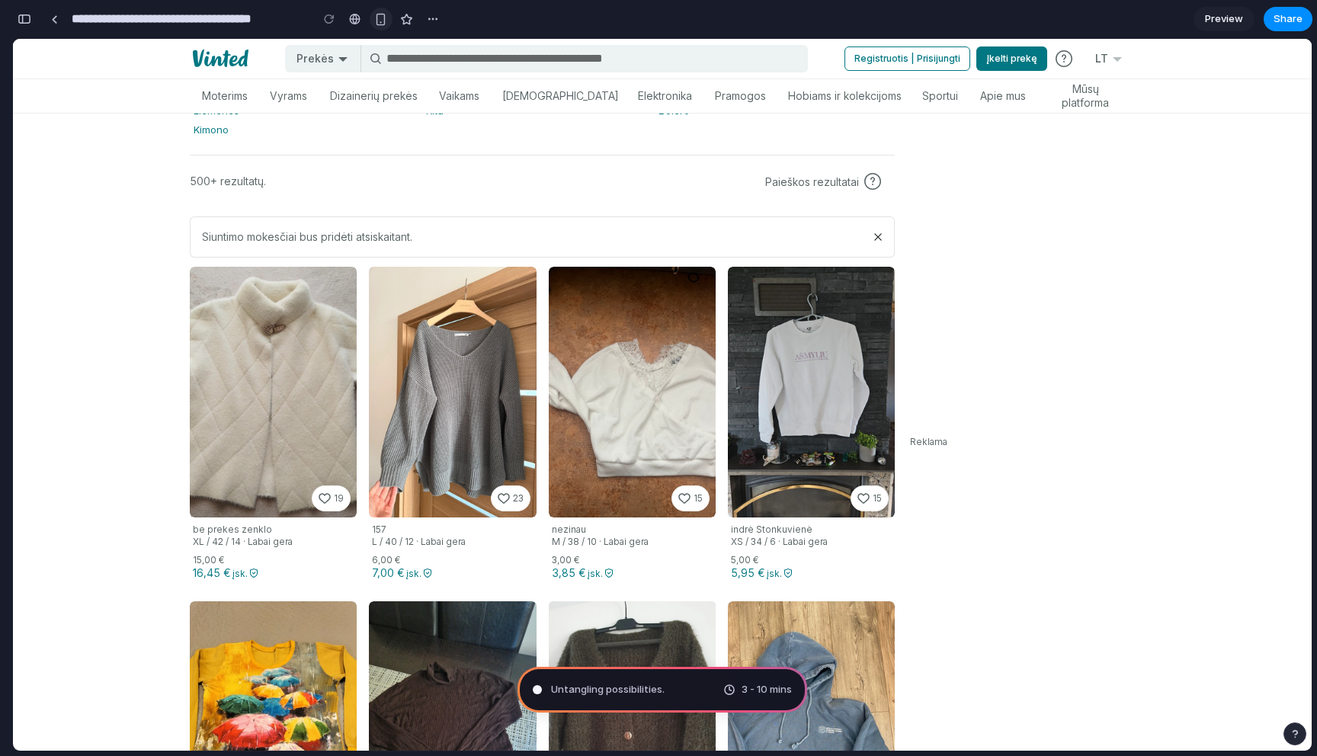
click at [372, 22] on button "button" at bounding box center [381, 19] width 23 height 23
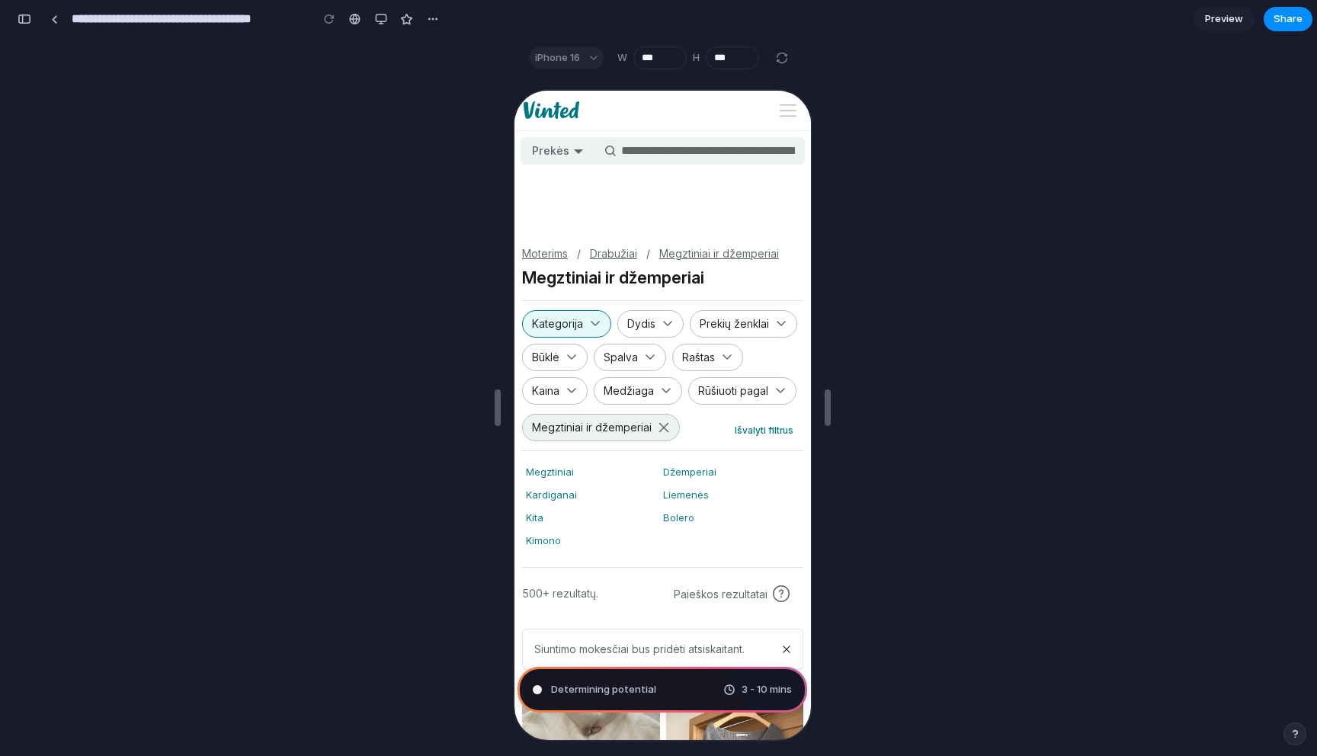
scroll to position [0, 0]
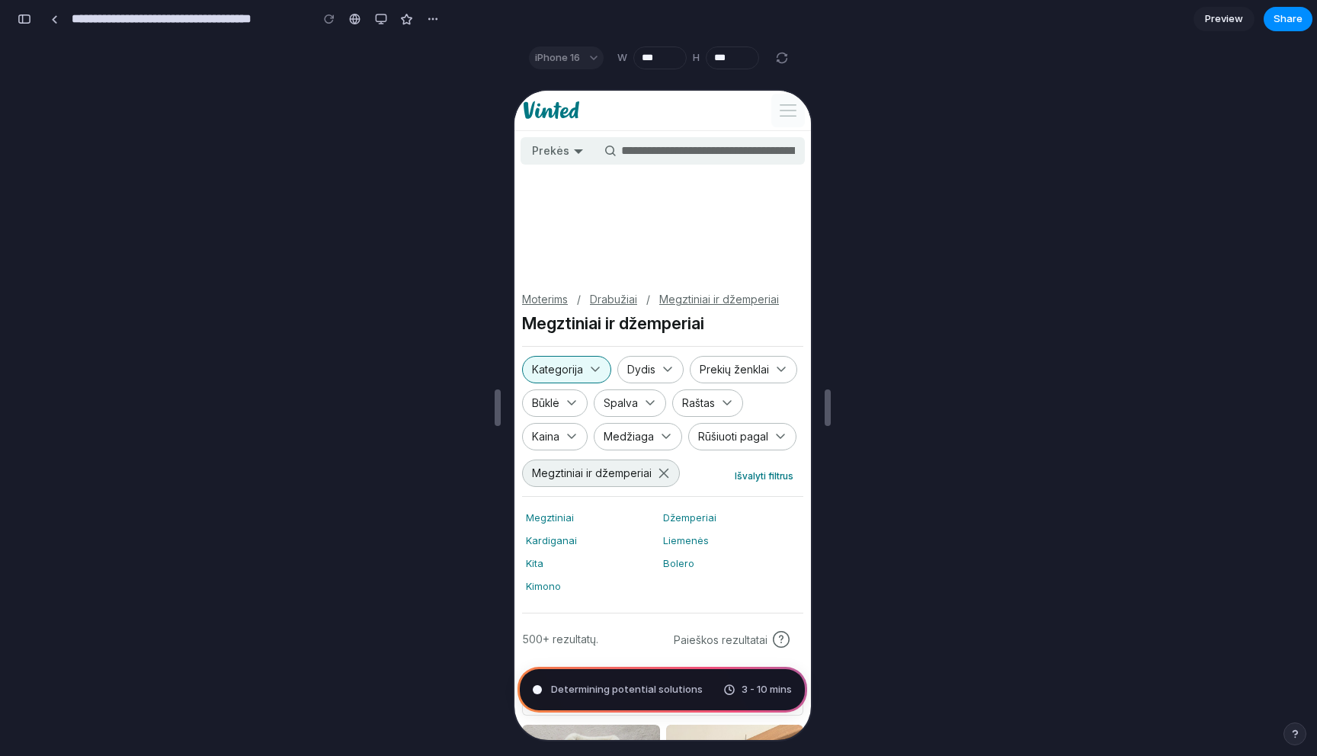
click at [784, 109] on button "button" at bounding box center [786, 109] width 34 height 34
click at [786, 108] on button "button" at bounding box center [786, 109] width 34 height 34
click at [381, 18] on div "button" at bounding box center [381, 19] width 12 height 12
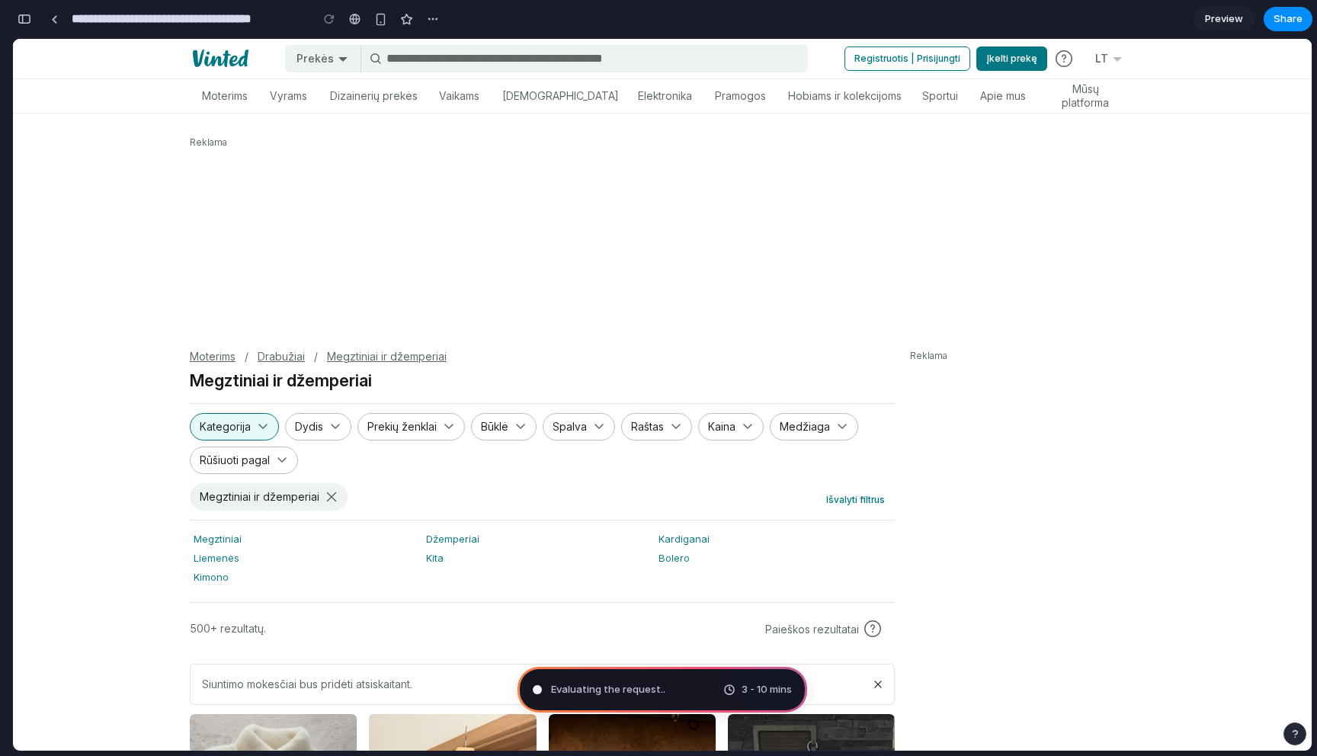
click at [327, 497] on icon "button" at bounding box center [331, 497] width 12 height 12
click at [333, 495] on icon "button" at bounding box center [331, 497] width 12 height 12
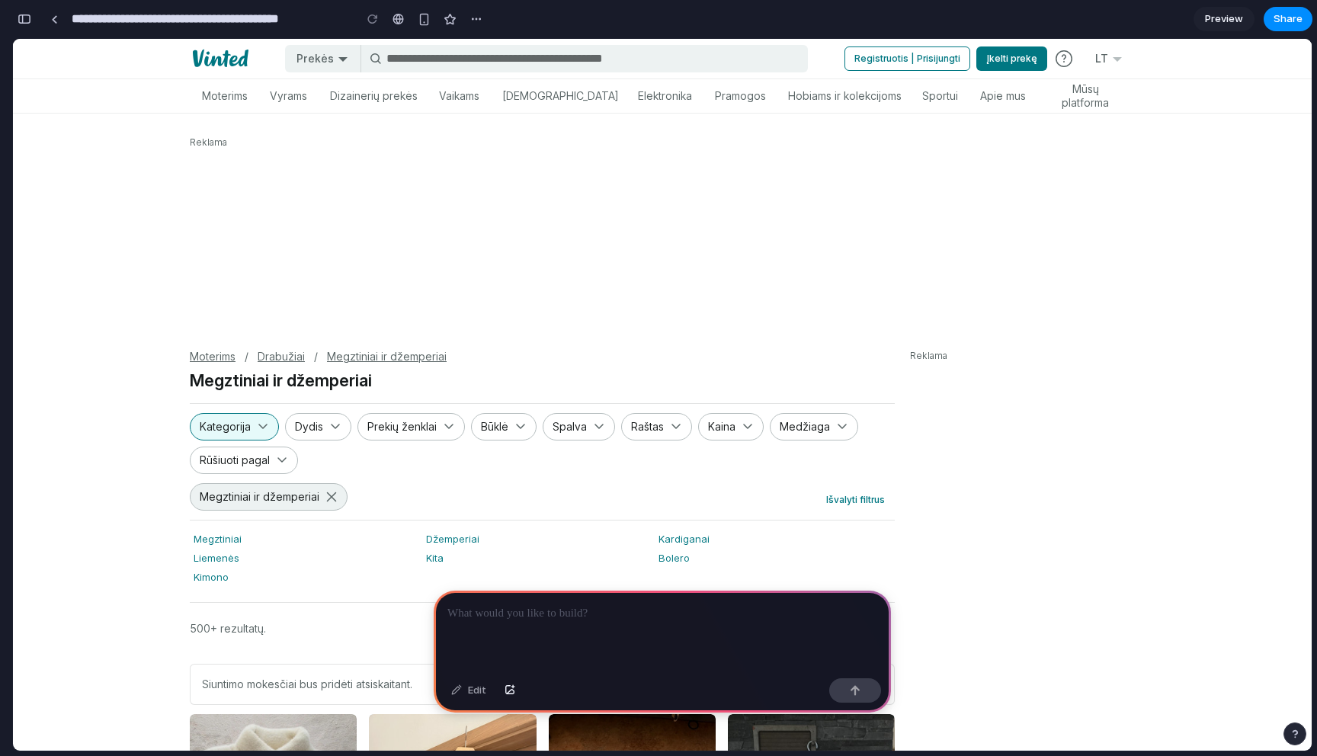
click at [592, 616] on p at bounding box center [662, 613] width 430 height 18
click at [683, 610] on p "**********" at bounding box center [662, 613] width 430 height 18
click at [685, 607] on p "**********" at bounding box center [662, 613] width 430 height 18
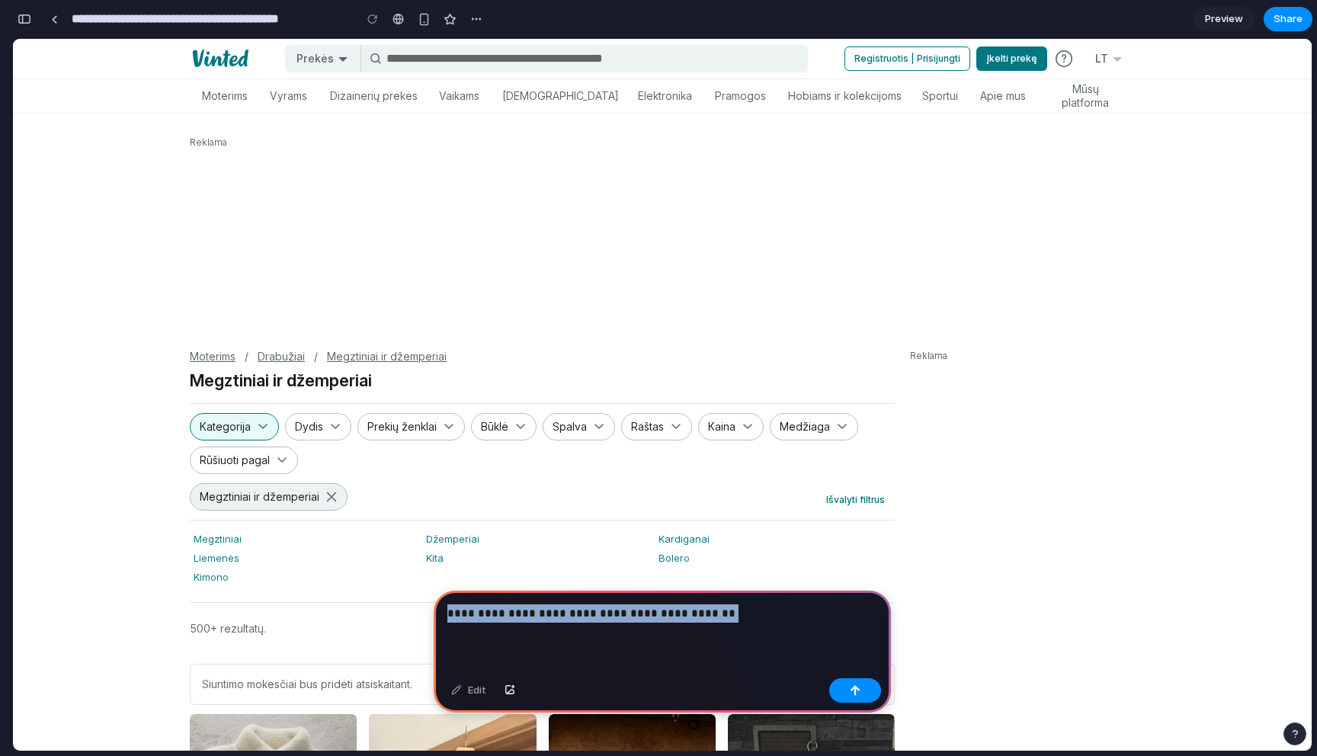
click at [684, 612] on p "**********" at bounding box center [662, 613] width 430 height 18
drag, startPoint x: 712, startPoint y: 612, endPoint x: 671, endPoint y: 611, distance: 41.2
click at [671, 611] on p "**********" at bounding box center [662, 613] width 430 height 18
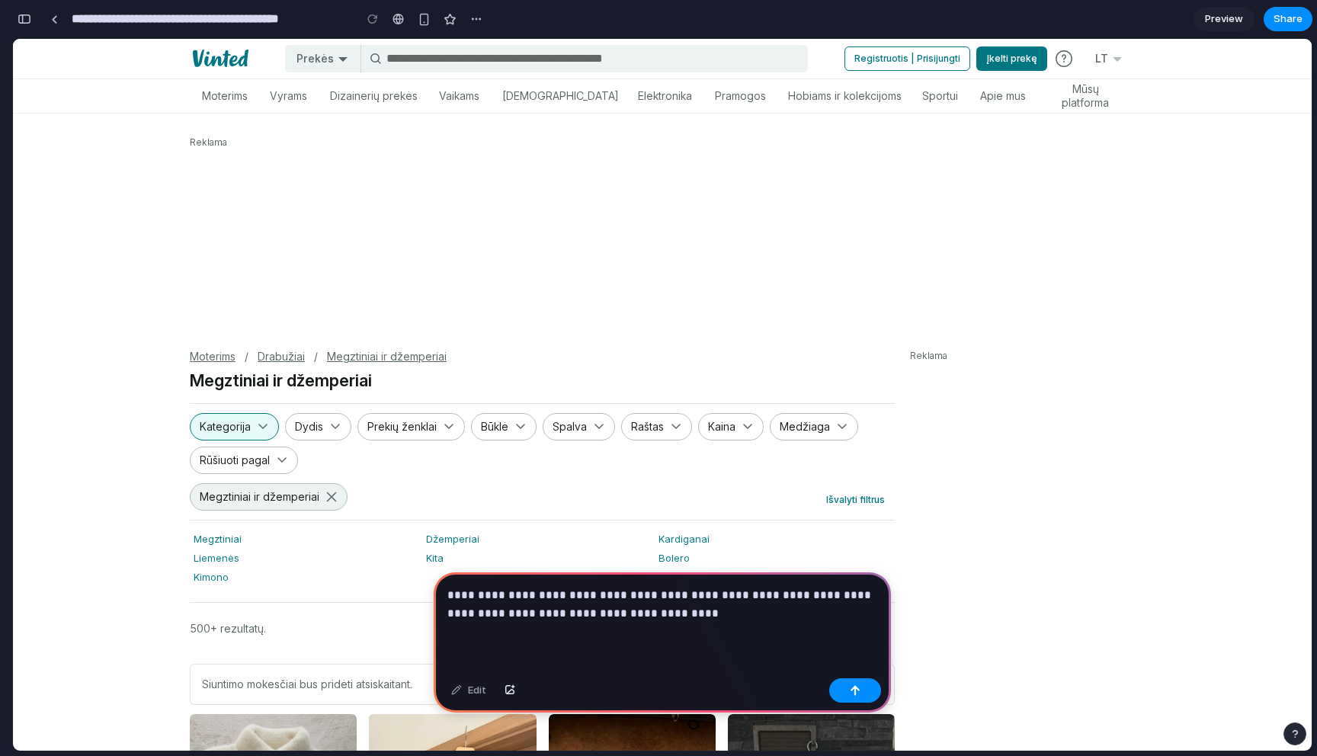
click at [584, 617] on p "**********" at bounding box center [662, 604] width 430 height 37
click at [600, 616] on p "**********" at bounding box center [662, 604] width 430 height 37
click at [546, 613] on p "**********" at bounding box center [662, 604] width 430 height 37
click at [632, 634] on div "**********" at bounding box center [662, 622] width 457 height 100
click at [703, 602] on p "**********" at bounding box center [662, 604] width 430 height 37
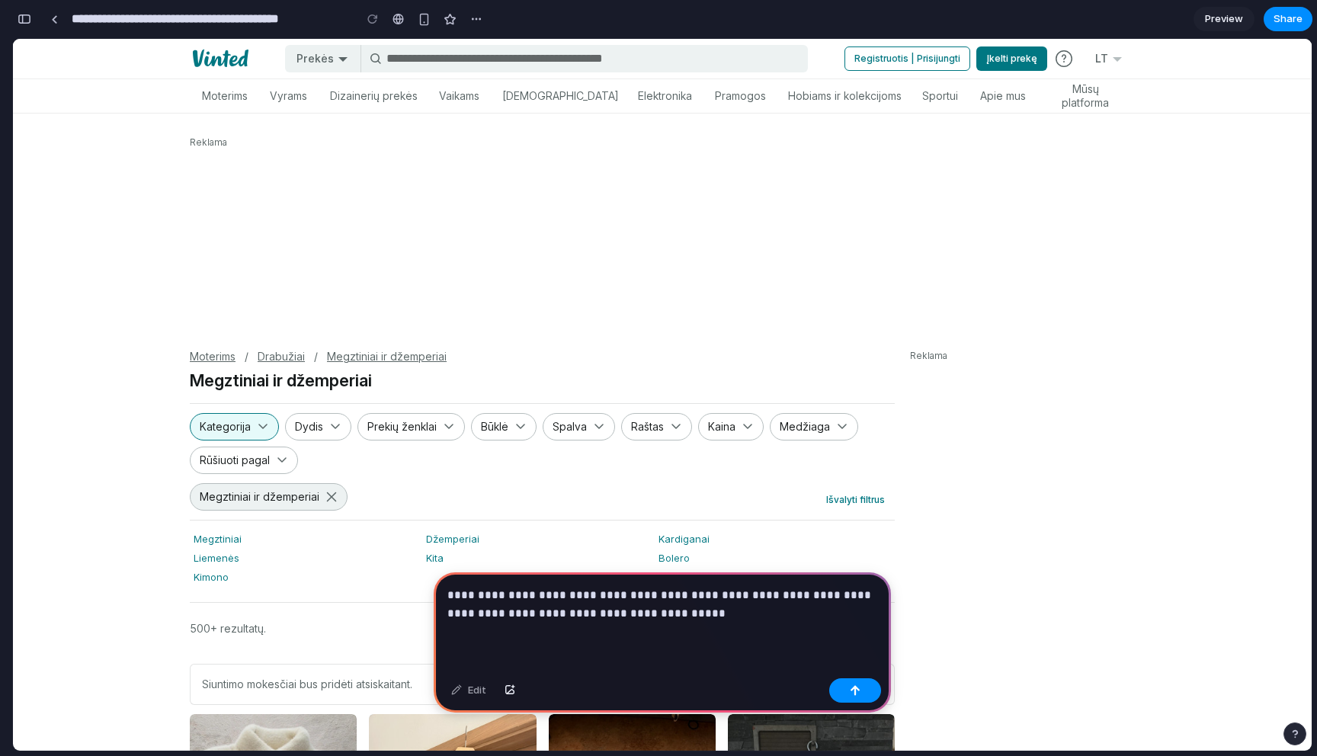
click at [695, 617] on p "**********" at bounding box center [662, 604] width 430 height 37
click at [857, 686] on div "button" at bounding box center [855, 690] width 11 height 11
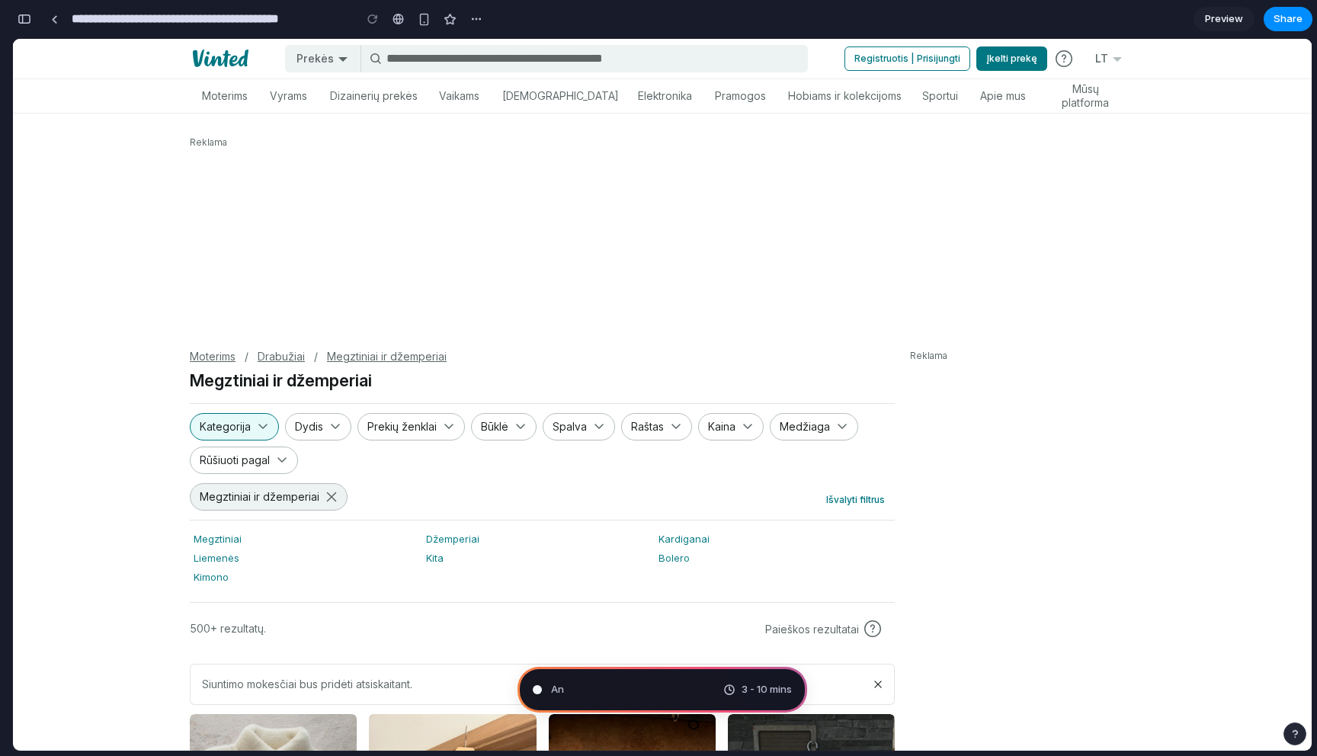
type input "**********"
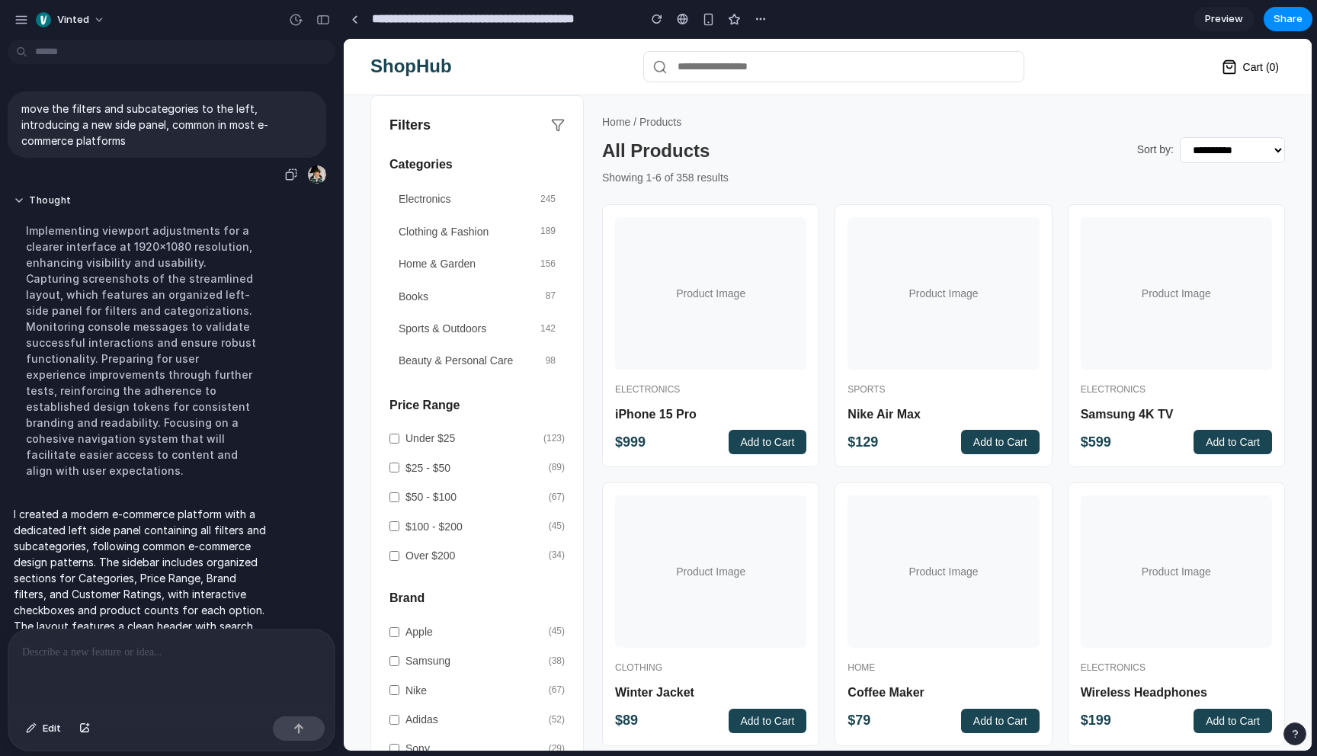
click at [145, 112] on p "move the filters and subcategories to the left, introducing a new side panel, c…" at bounding box center [166, 125] width 291 height 48
copy div "move the filters and subcategories to the left, introducing a new side panel, c…"
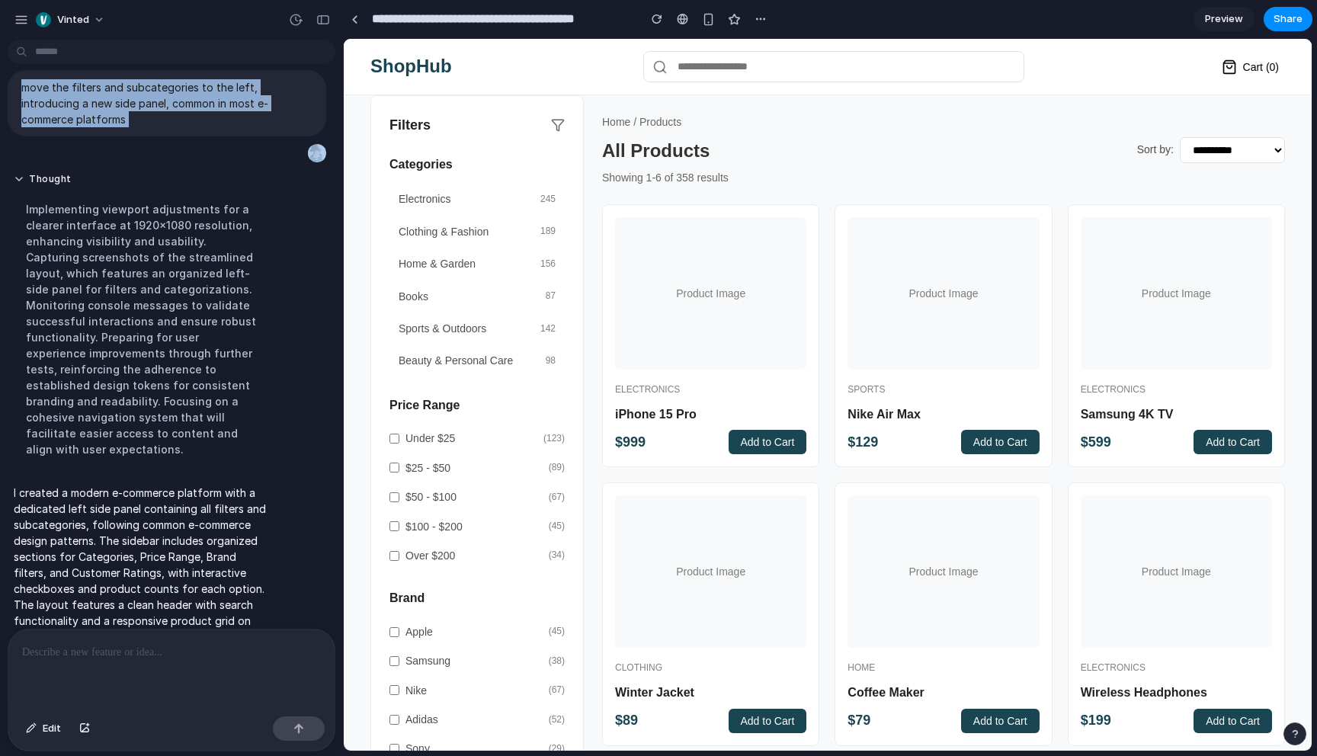
scroll to position [53, 0]
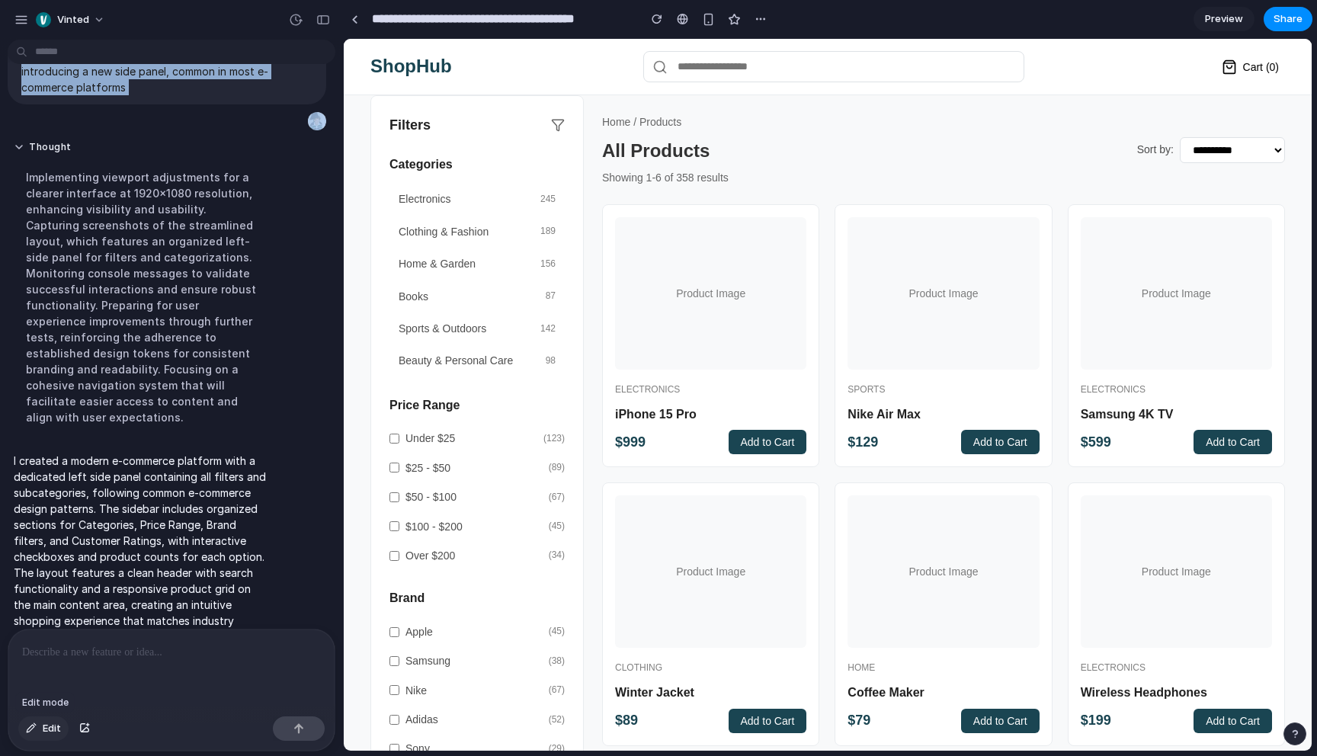
click at [36, 734] on button "Edit" at bounding box center [43, 728] width 50 height 24
click at [485, 332] on div at bounding box center [827, 395] width 967 height 711
click at [458, 264] on span "Home & Garden" at bounding box center [437, 263] width 77 height 17
click at [501, 265] on div "Home & Garden 156" at bounding box center [476, 264] width 175 height 32
click at [27, 735] on button "Edit" at bounding box center [43, 728] width 50 height 24
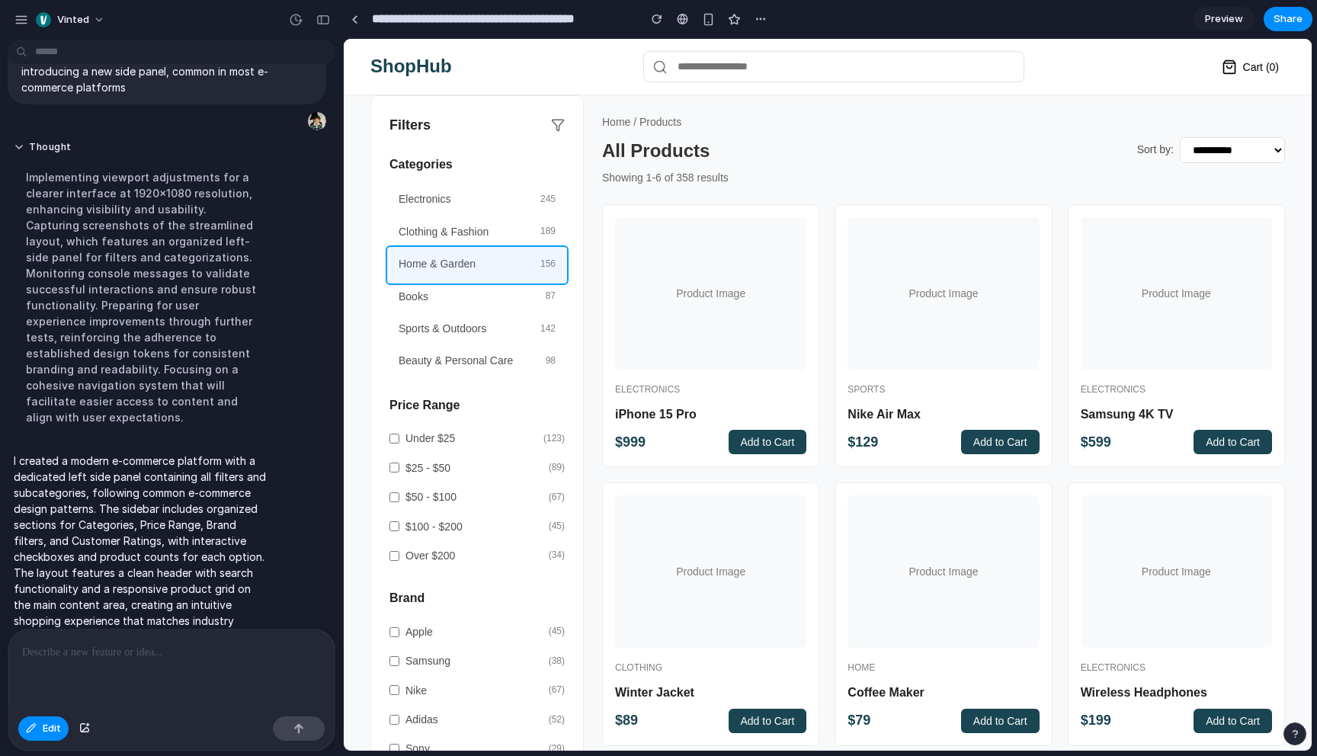
click at [498, 277] on div at bounding box center [827, 395] width 967 height 711
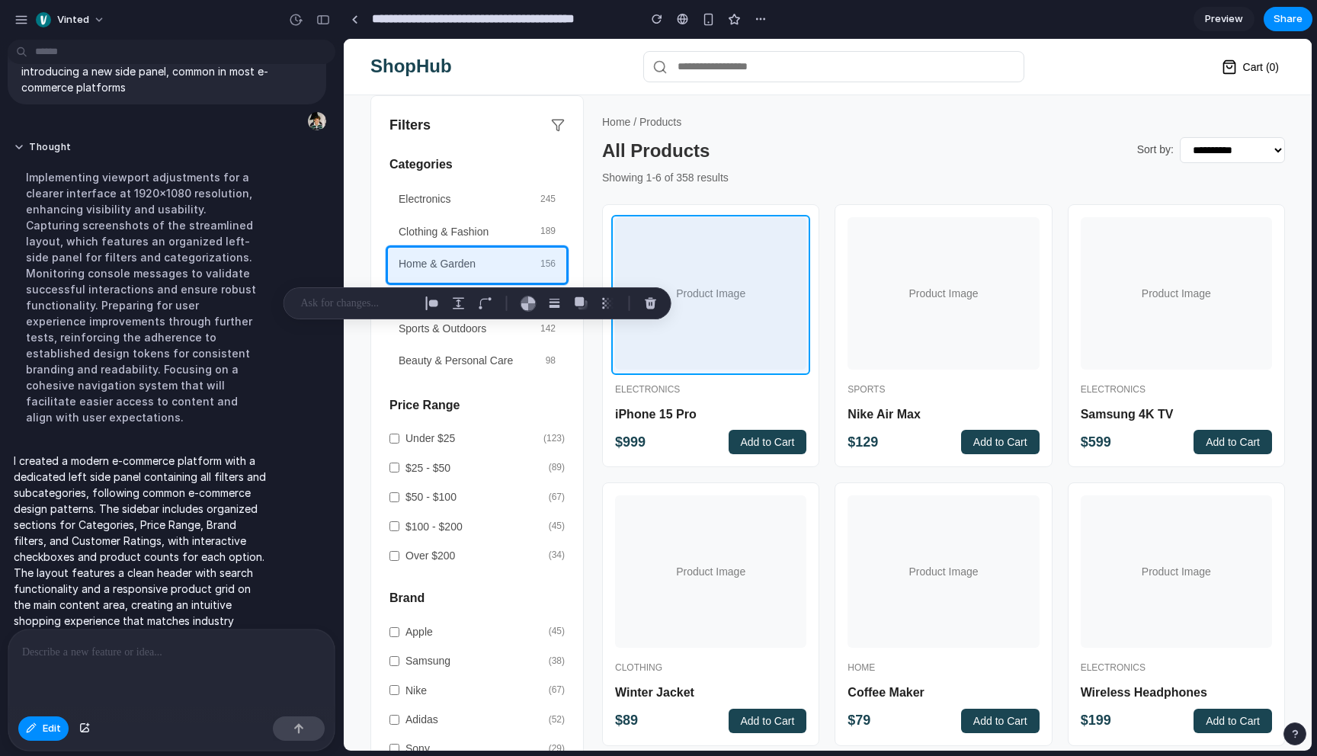
click at [711, 309] on div at bounding box center [827, 395] width 967 height 711
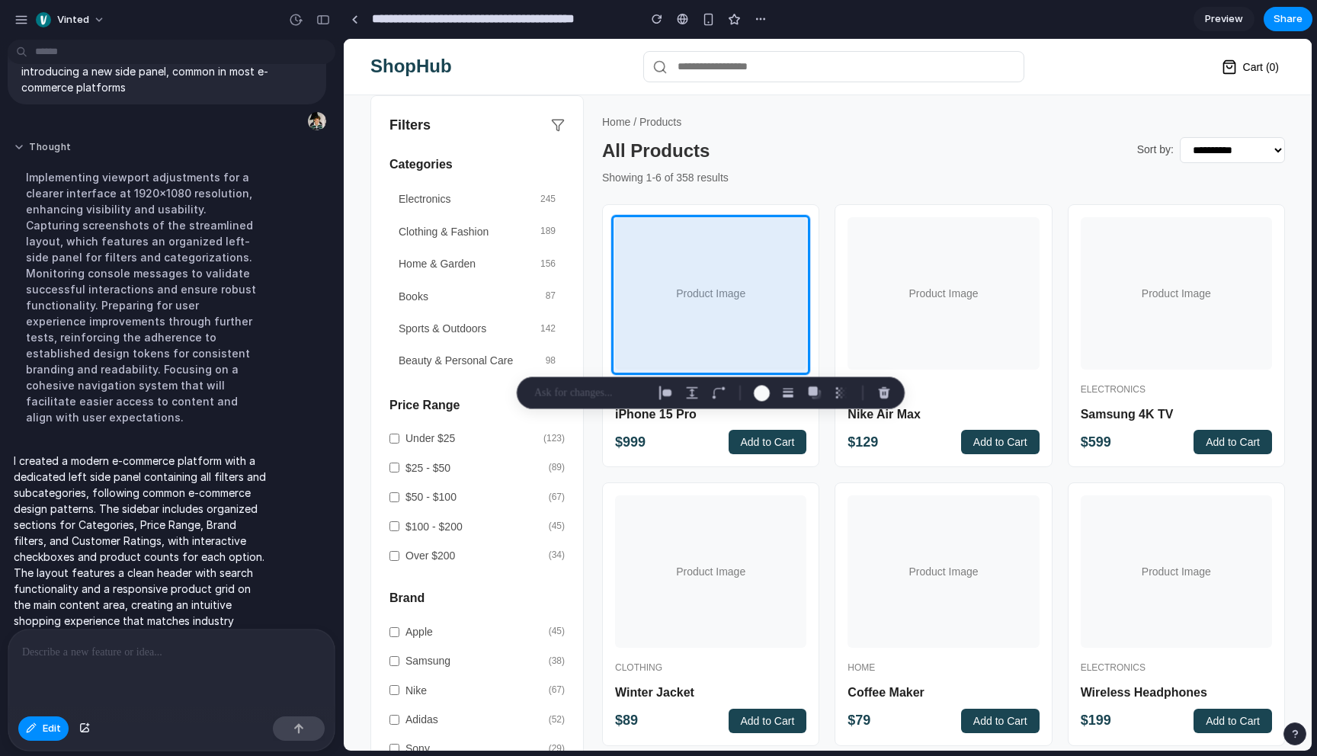
click at [21, 147] on button "Thought" at bounding box center [141, 147] width 255 height 13
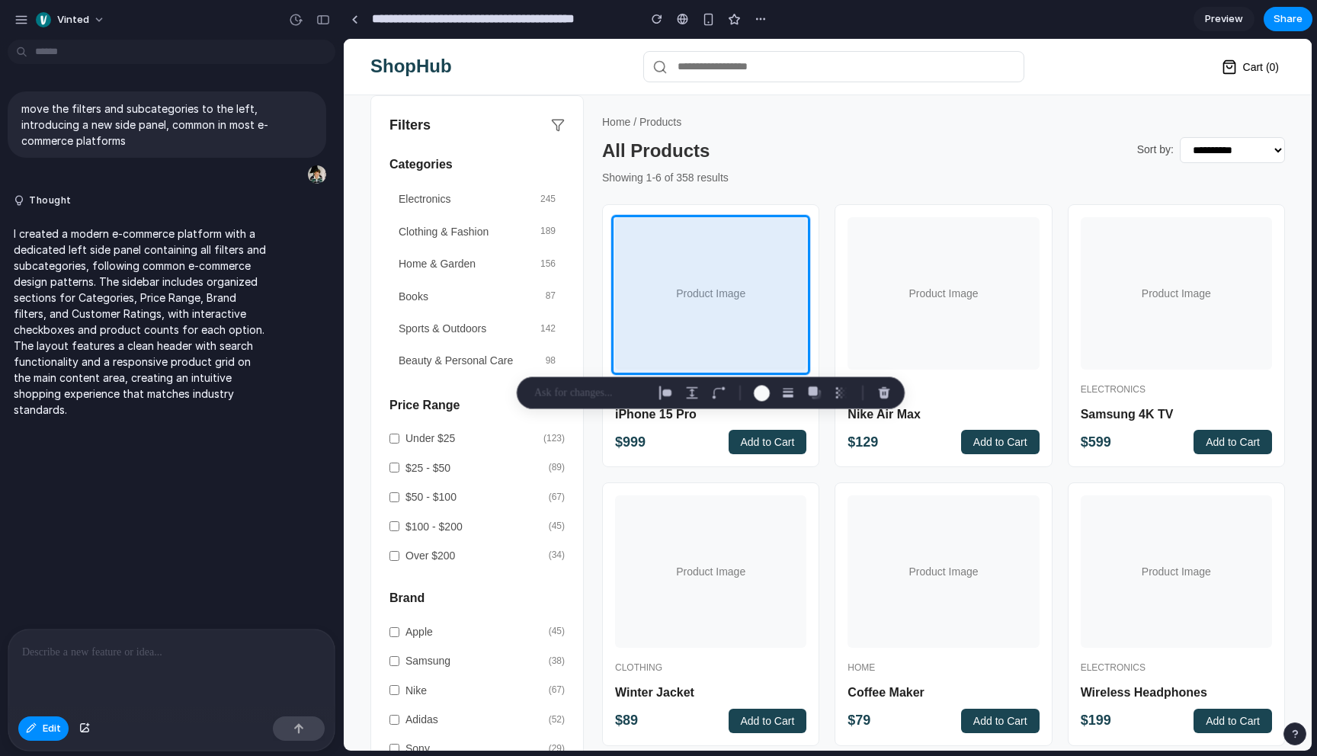
click at [125, 655] on p at bounding box center [171, 652] width 299 height 18
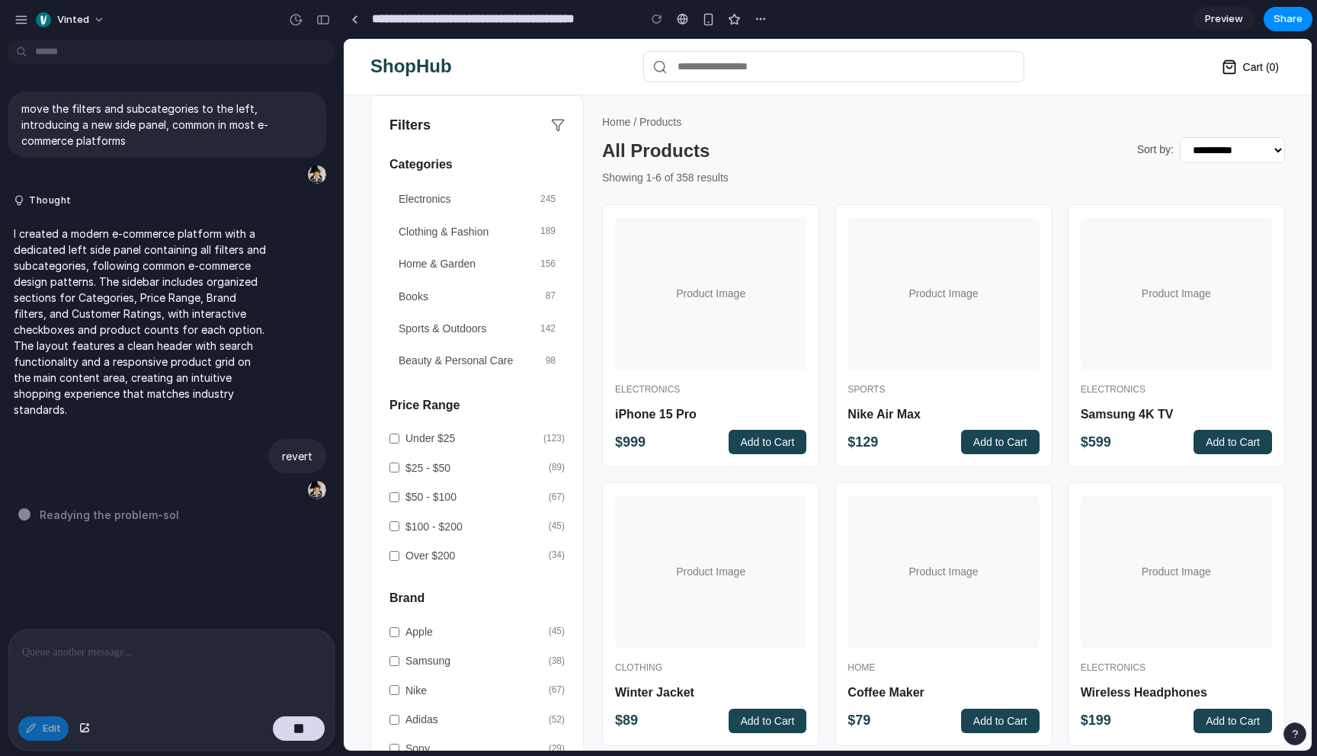
type input "**********"
click at [84, 725] on div "button" at bounding box center [84, 728] width 11 height 9
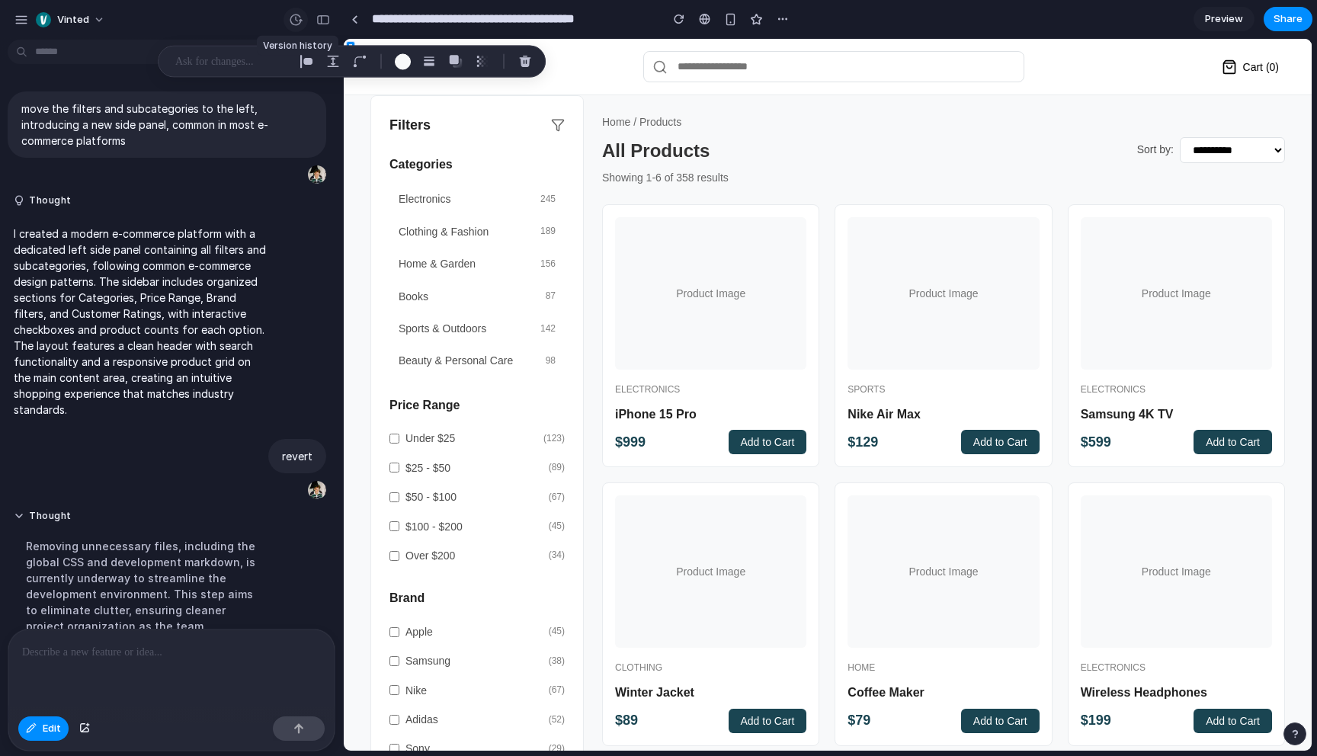
click at [299, 21] on div "button" at bounding box center [296, 20] width 14 height 14
click at [281, 155] on div "Version 2 Current Version 1 10m ago Restore" at bounding box center [658, 378] width 1317 height 756
click at [292, 20] on div "button" at bounding box center [296, 20] width 14 height 14
click at [212, 66] on span "Version 2" at bounding box center [197, 61] width 166 height 16
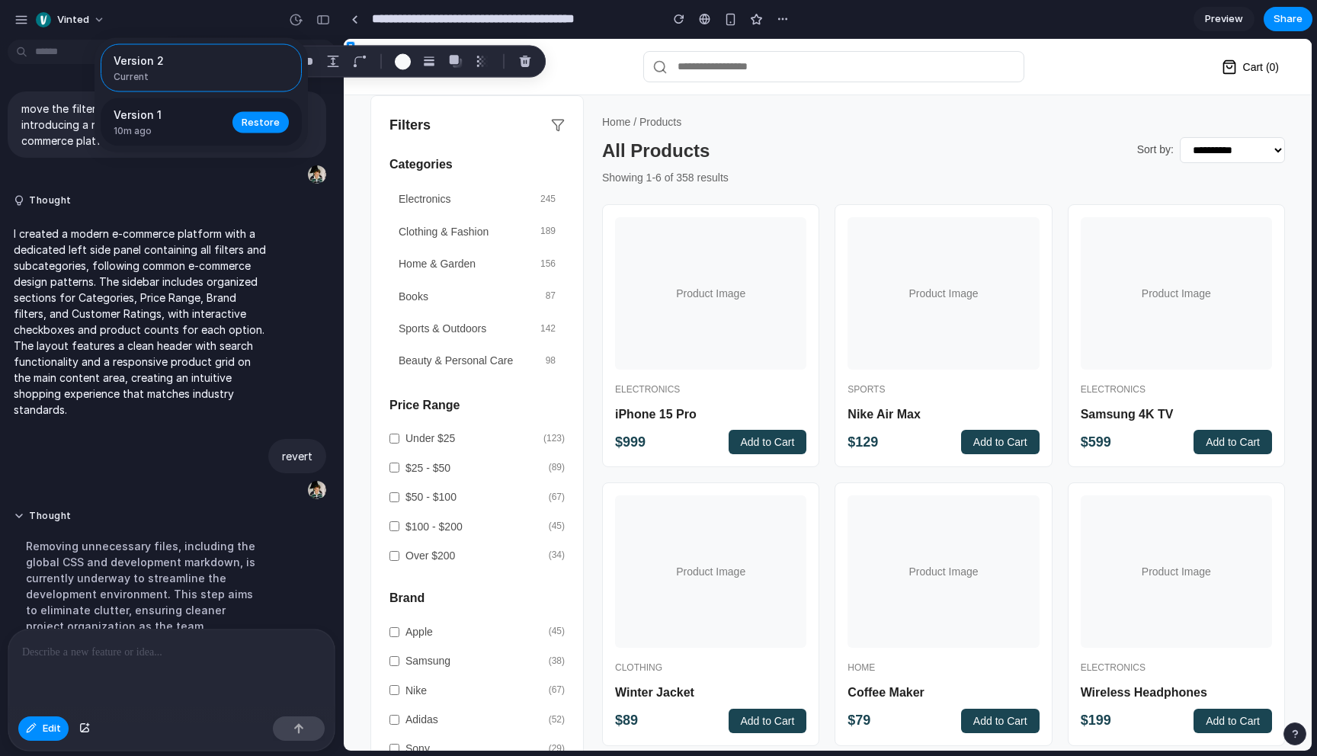
click at [213, 113] on span "Version 1" at bounding box center [169, 115] width 110 height 16
click at [296, 21] on div "Version 2 Current Version 1 10m ago Restore" at bounding box center [658, 378] width 1317 height 756
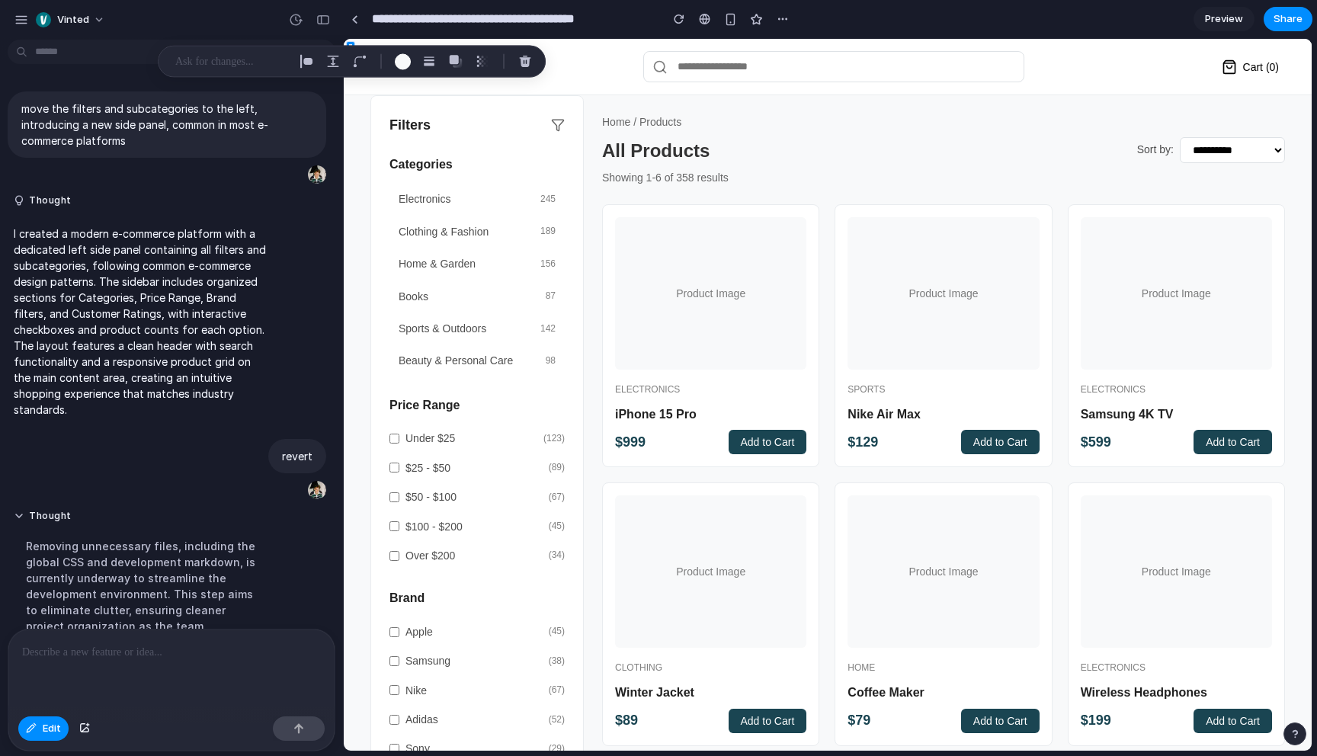
click at [36, 744] on div "Edit" at bounding box center [171, 730] width 326 height 40
click at [38, 732] on button "Edit" at bounding box center [43, 728] width 50 height 24
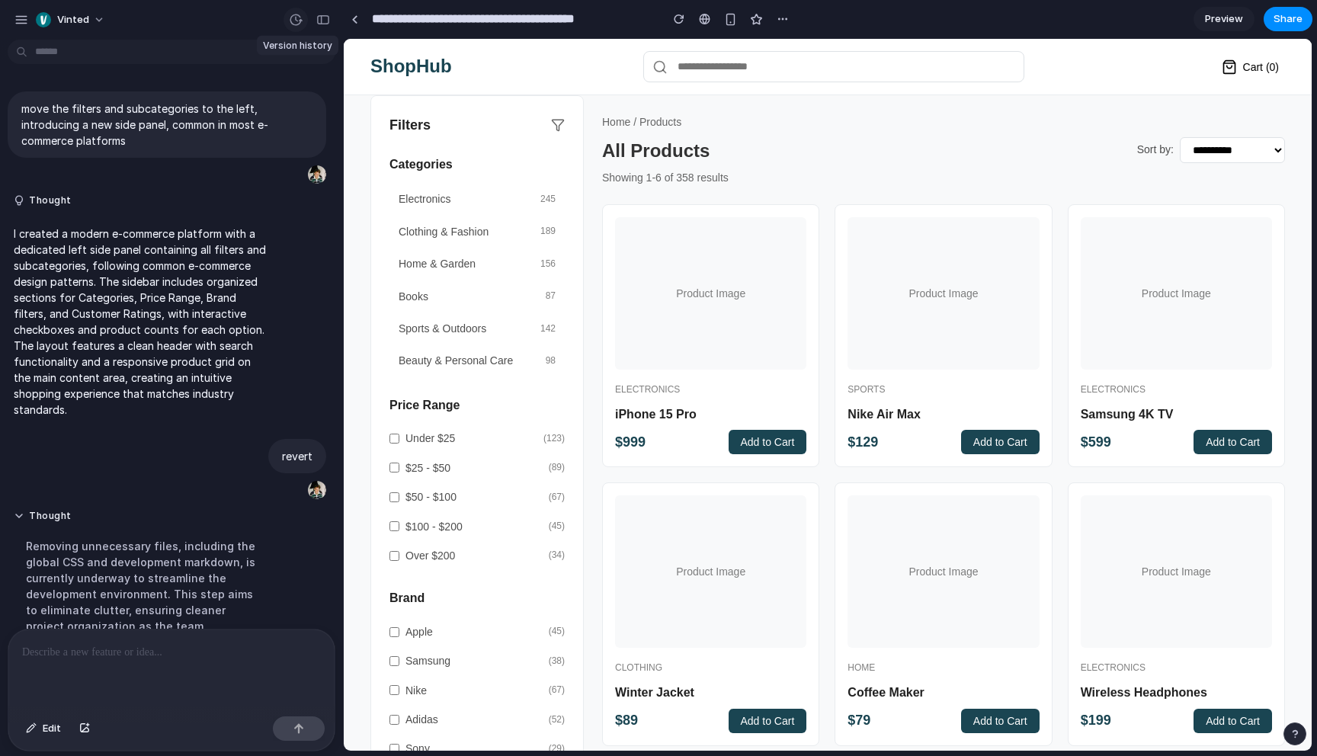
click at [299, 18] on div "button" at bounding box center [296, 20] width 14 height 14
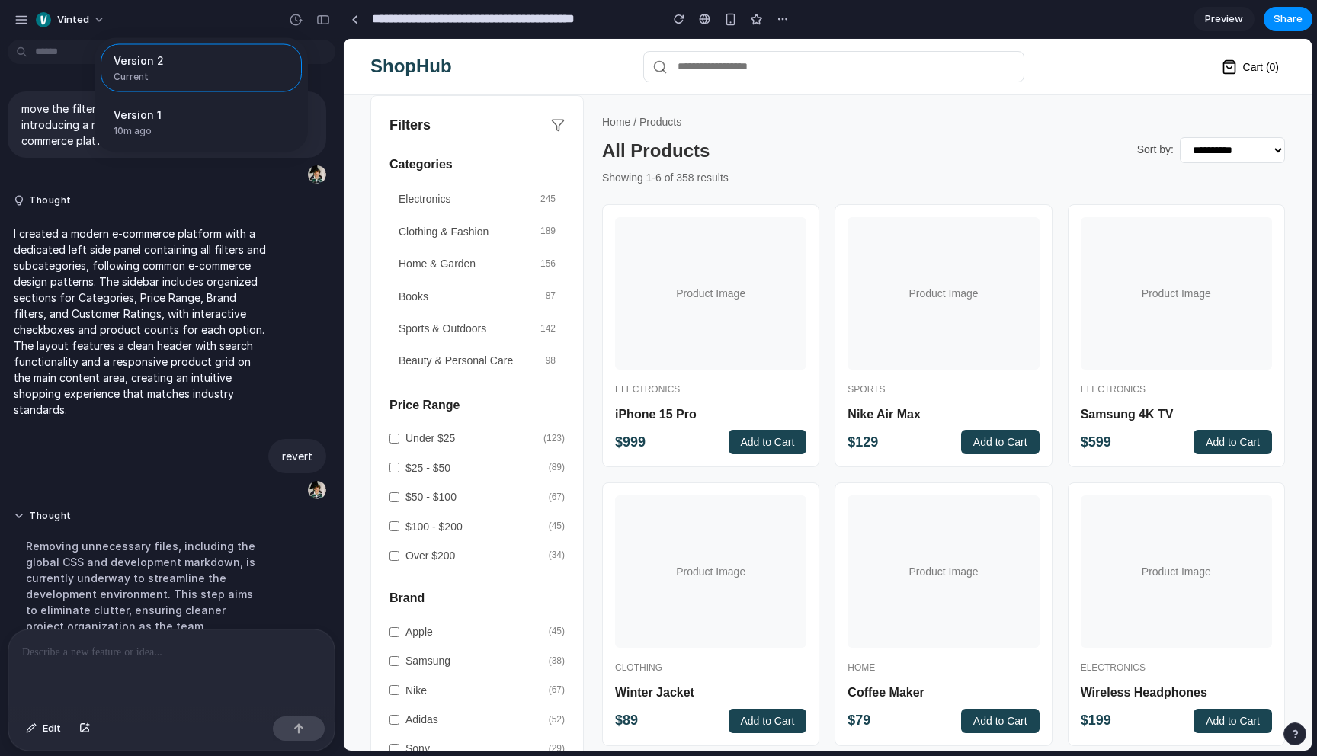
click at [299, 27] on div "Version 2 Current Version 1 10m ago Restore" at bounding box center [658, 378] width 1317 height 756
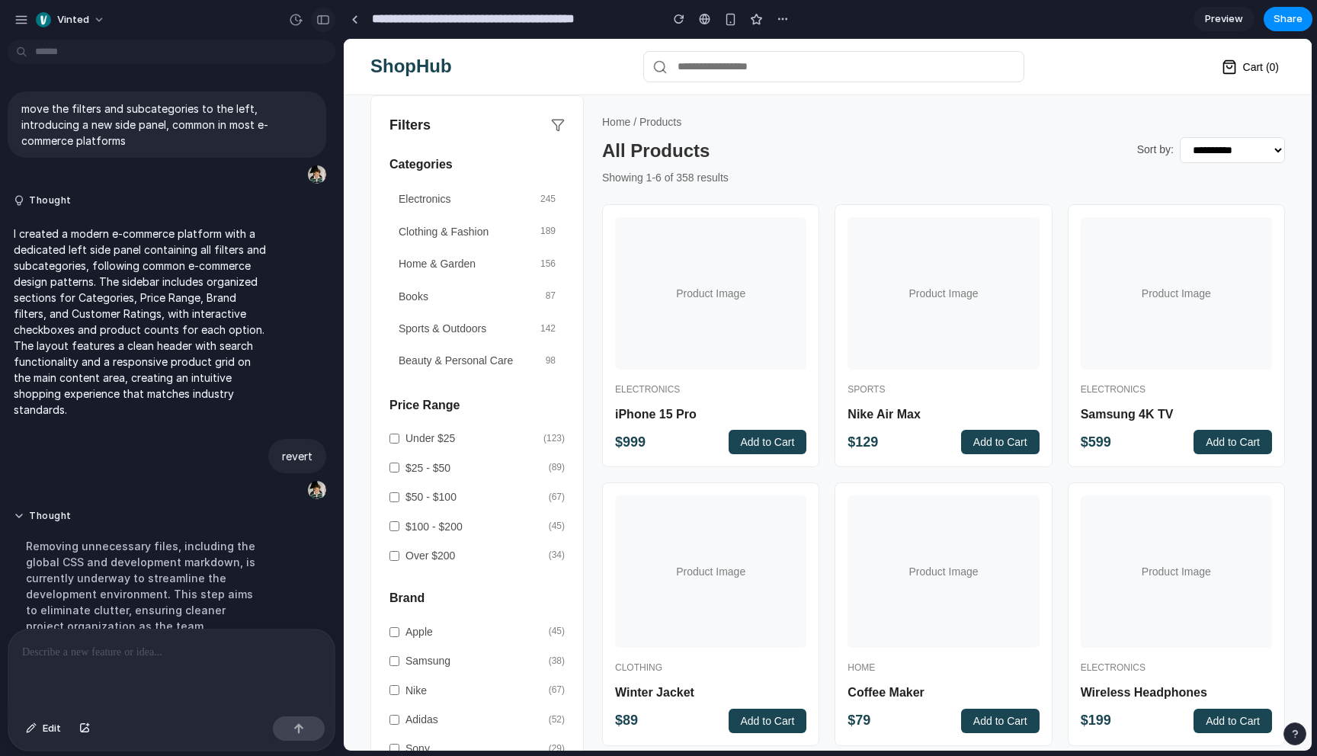
click at [326, 22] on div "button" at bounding box center [323, 19] width 14 height 11
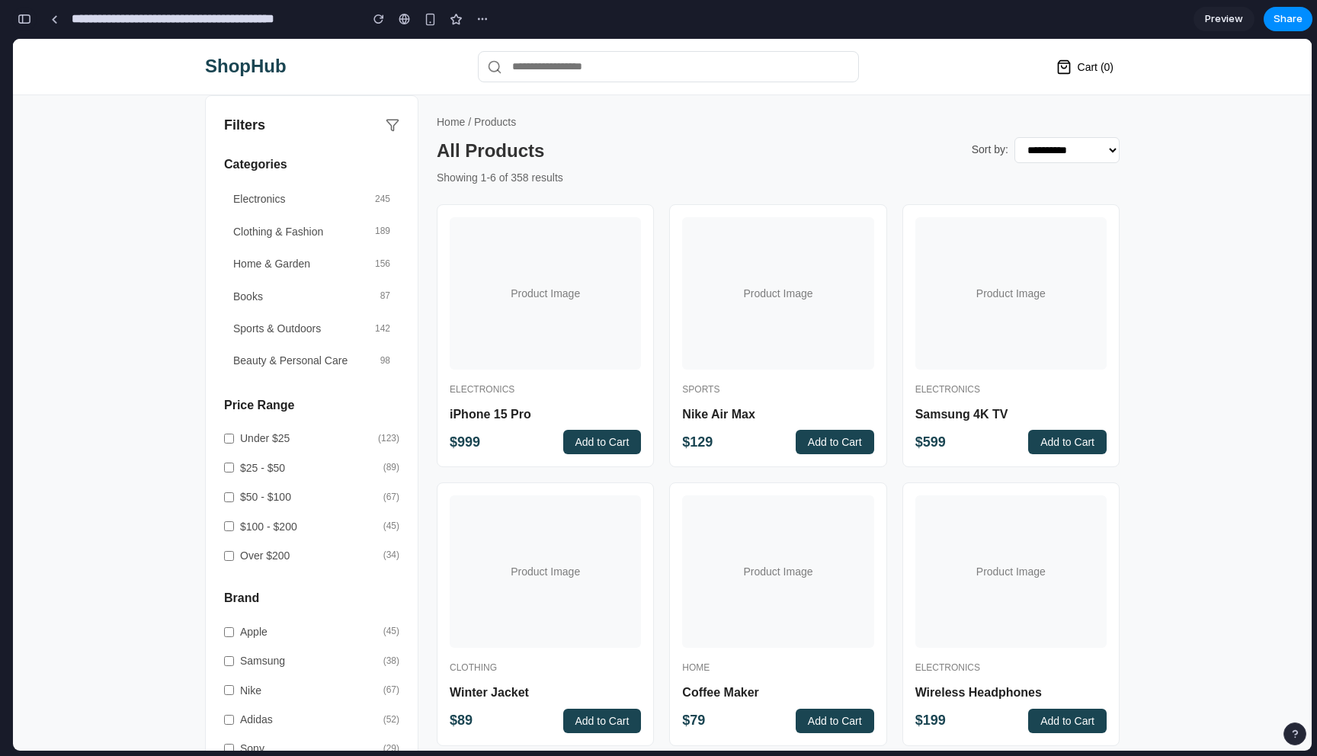
click at [25, 20] on div "button" at bounding box center [25, 19] width 14 height 11
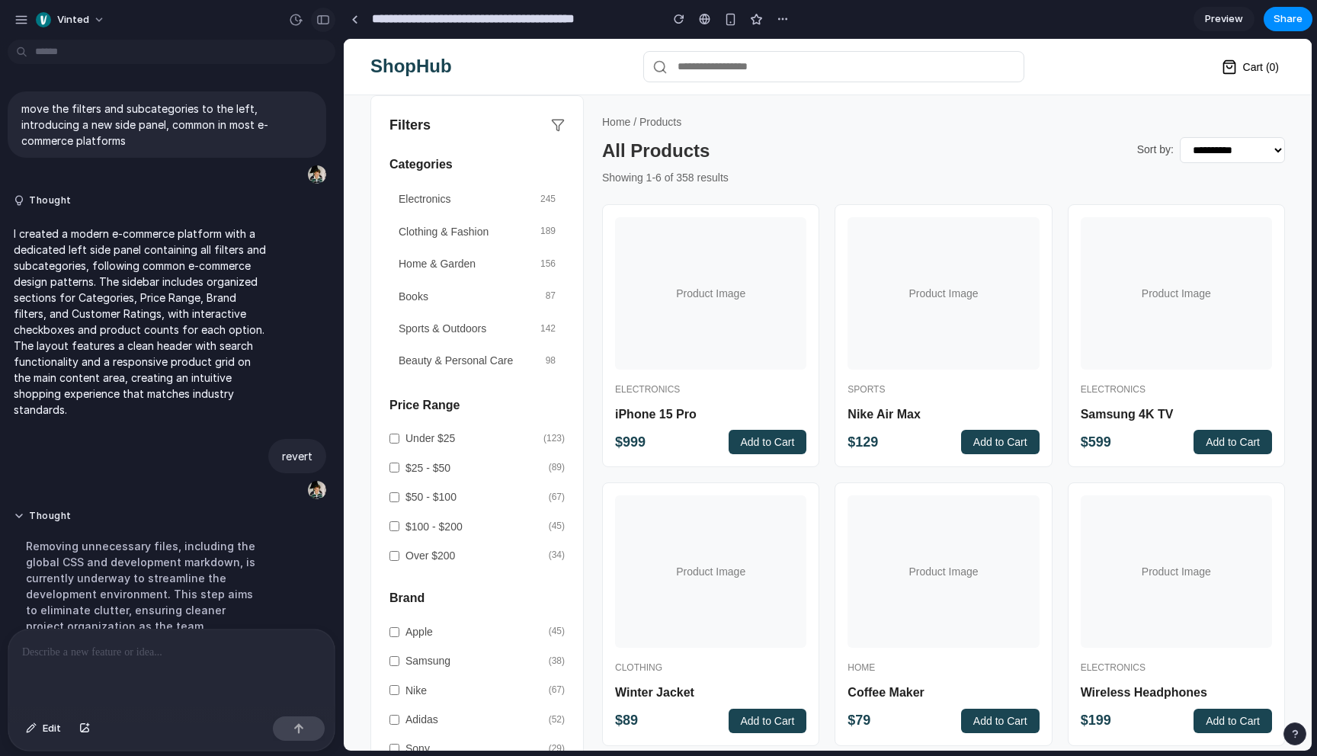
click at [328, 24] on div "button" at bounding box center [323, 19] width 14 height 11
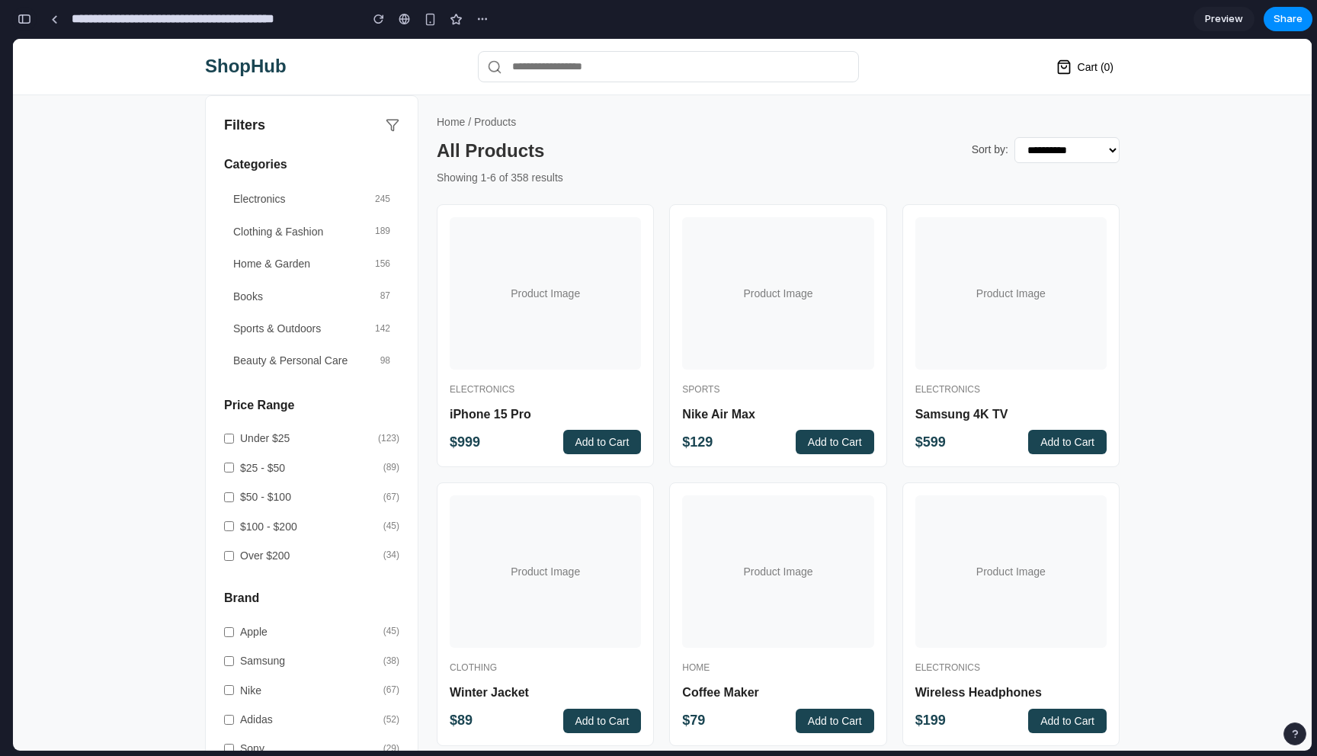
click at [28, 21] on div "button" at bounding box center [25, 19] width 14 height 11
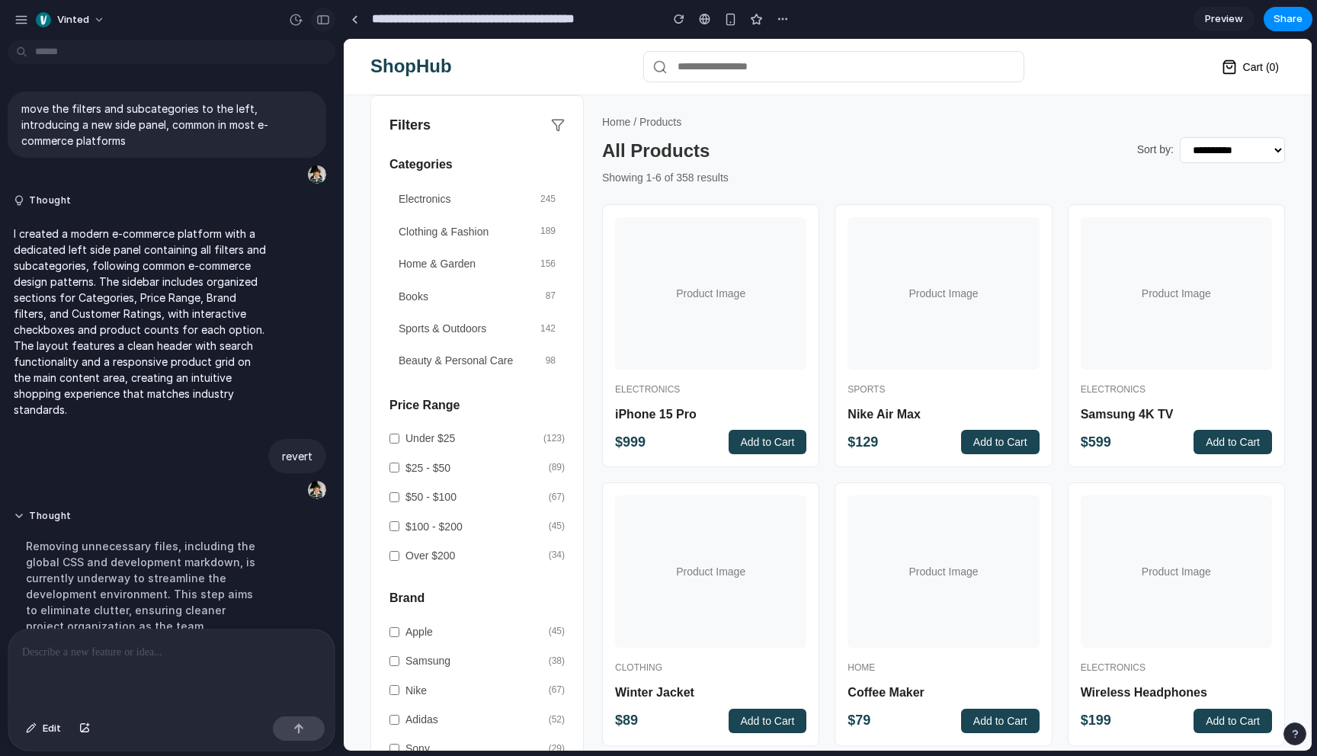
click at [328, 20] on div "button" at bounding box center [323, 19] width 14 height 11
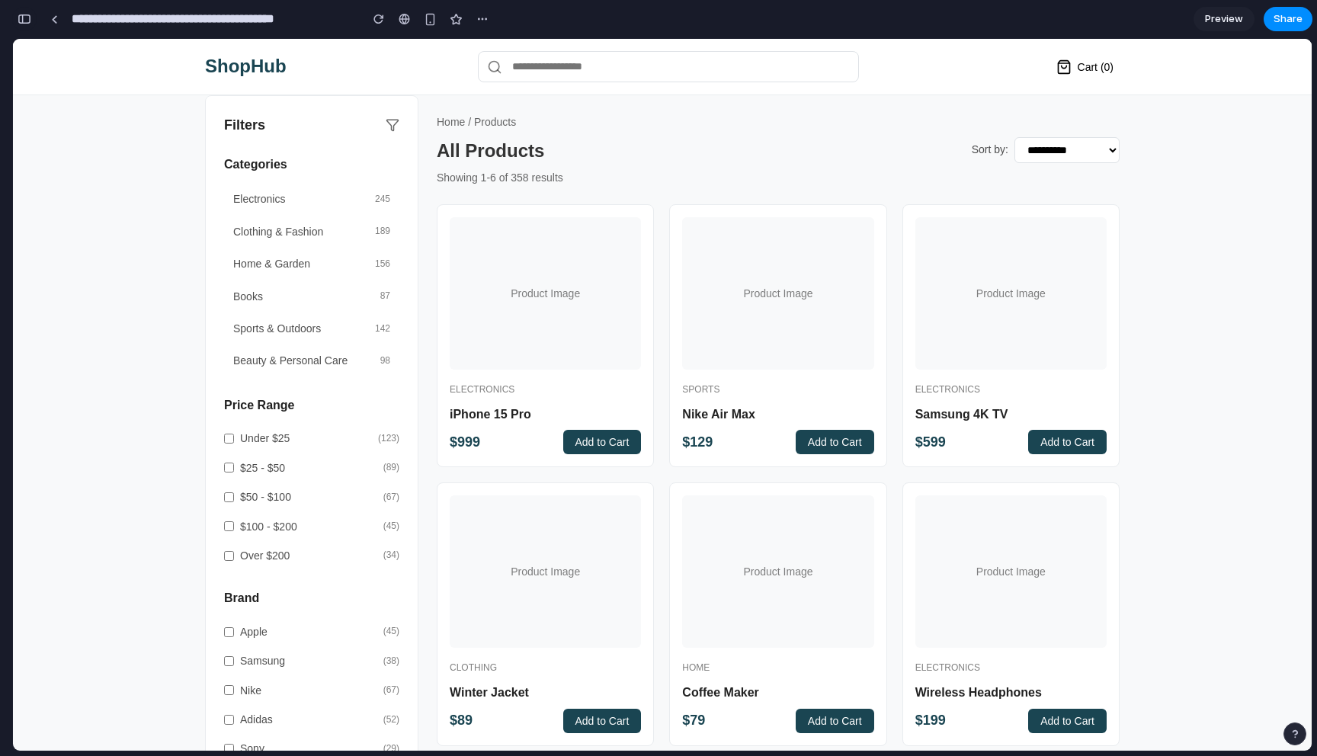
click at [24, 21] on div "button" at bounding box center [25, 19] width 14 height 11
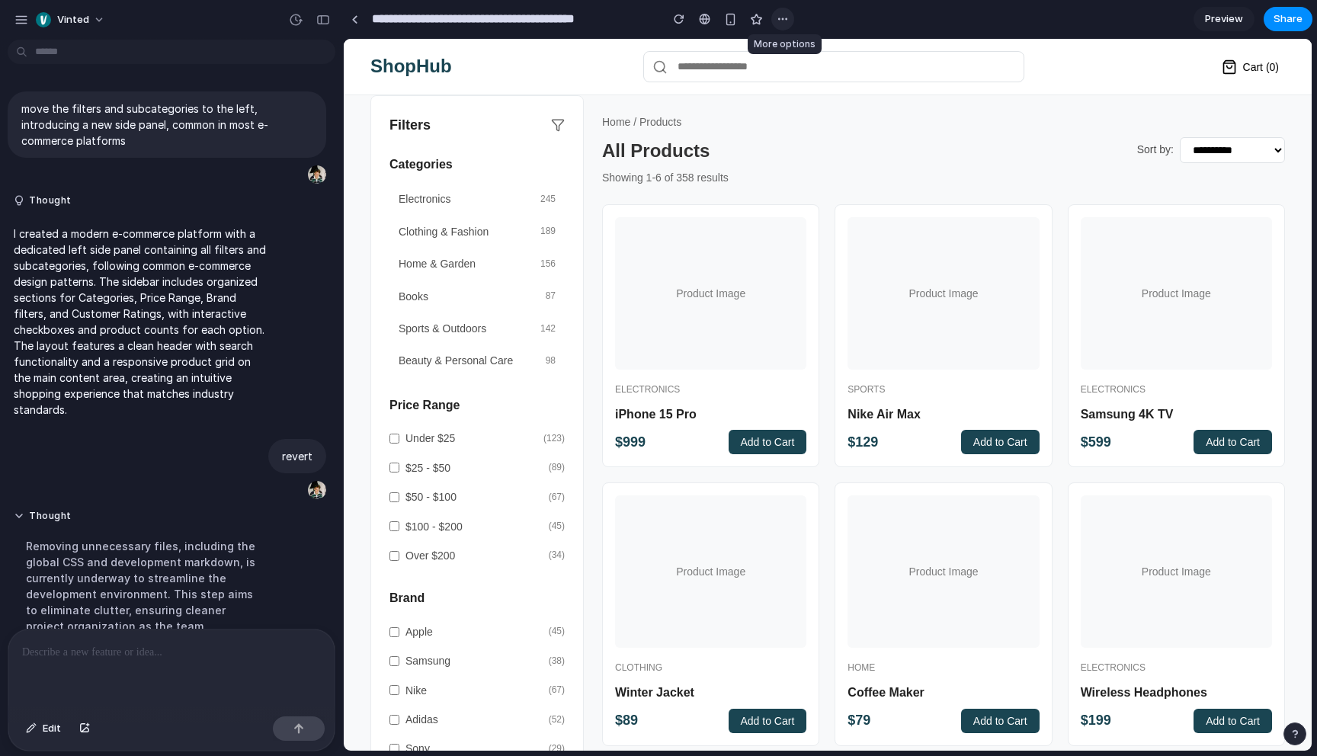
click at [783, 17] on div "button" at bounding box center [783, 19] width 12 height 12
click at [783, 17] on div "Duplicate Delete" at bounding box center [658, 378] width 1317 height 756
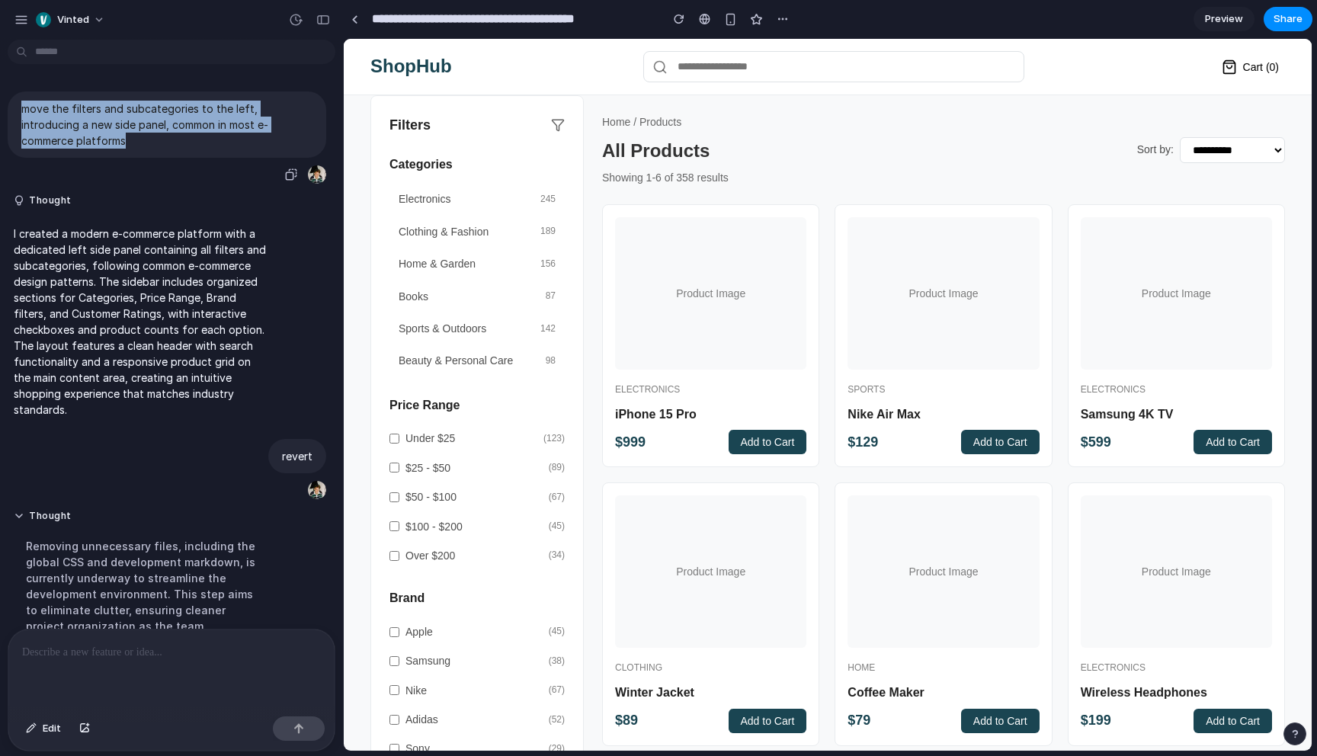
drag, startPoint x: 77, startPoint y: 139, endPoint x: 20, endPoint y: 104, distance: 67.4
click at [0, 0] on div "Vinted move the filters and subcategories to the left, introducing a new side p…" at bounding box center [171, 378] width 343 height 756
click at [152, 107] on p "move the filters and subcategories to the left, introducing a new side panel, c…" at bounding box center [166, 125] width 291 height 48
drag, startPoint x: 95, startPoint y: 136, endPoint x: 24, endPoint y: 107, distance: 76.8
click at [24, 107] on p "move the filters and subcategories to the left, introducing a new side panel, c…" at bounding box center [166, 125] width 291 height 48
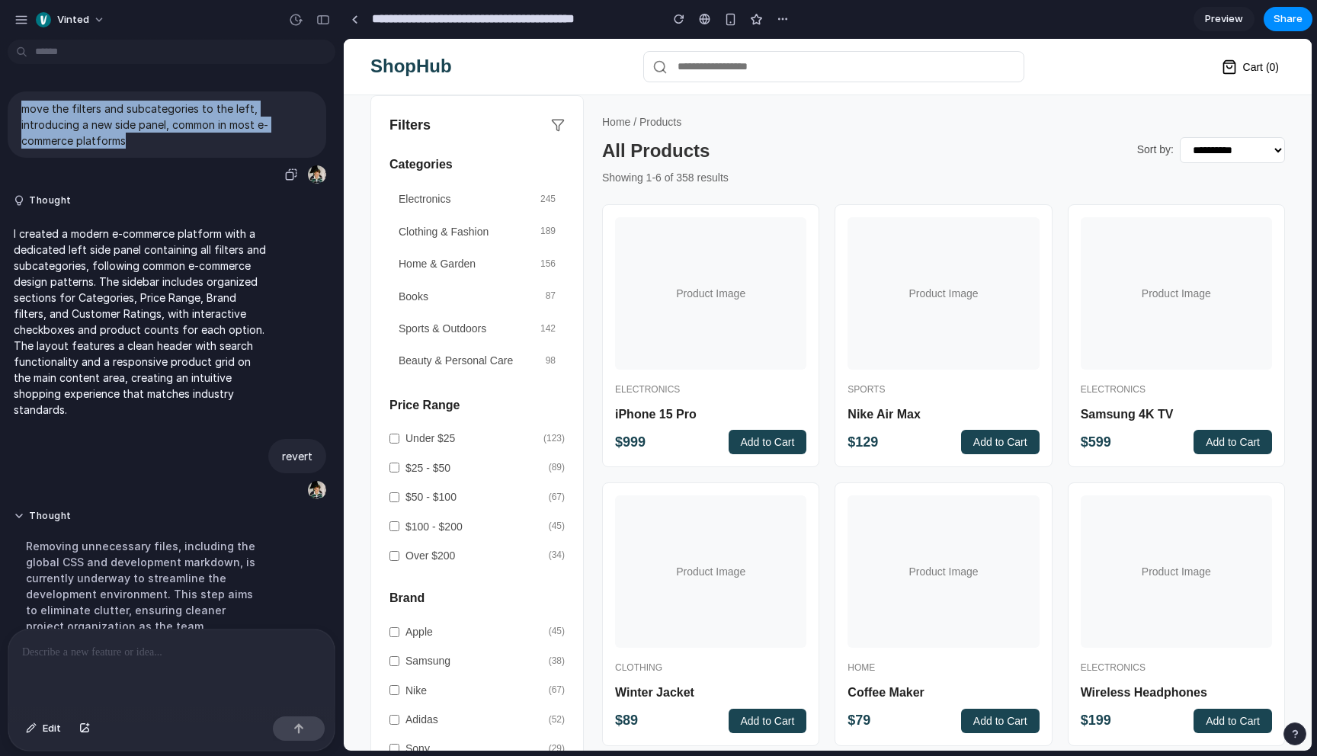
copy p "move the filters and subcategories to the left, introducing a new side panel, c…"
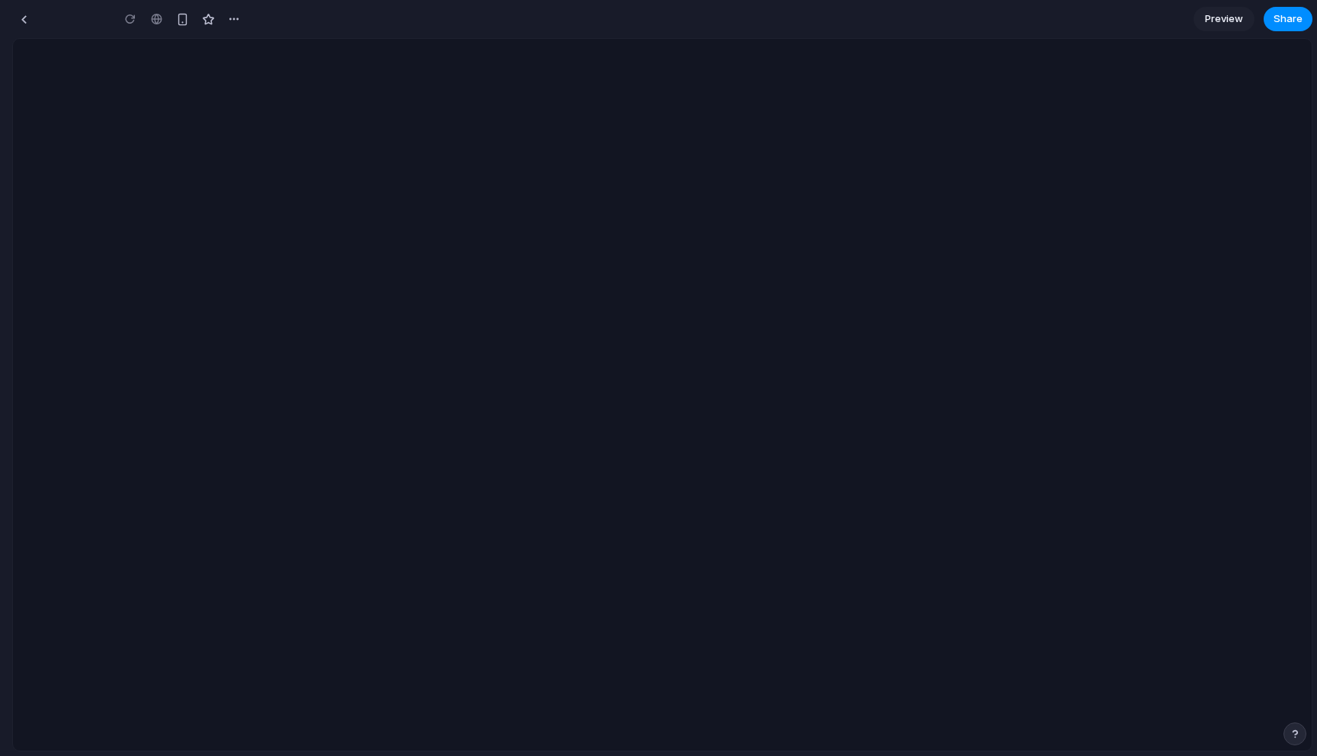
type input "**********"
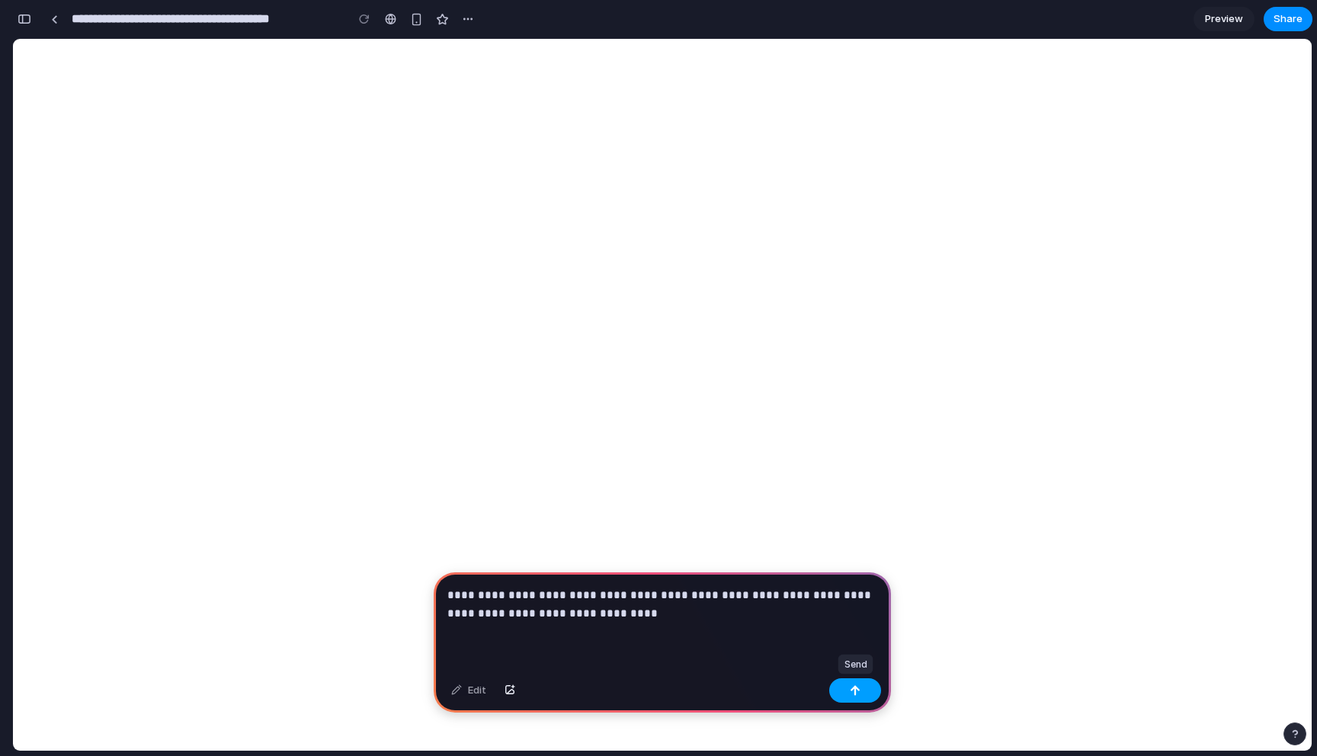
click at [849, 685] on button "button" at bounding box center [855, 690] width 52 height 24
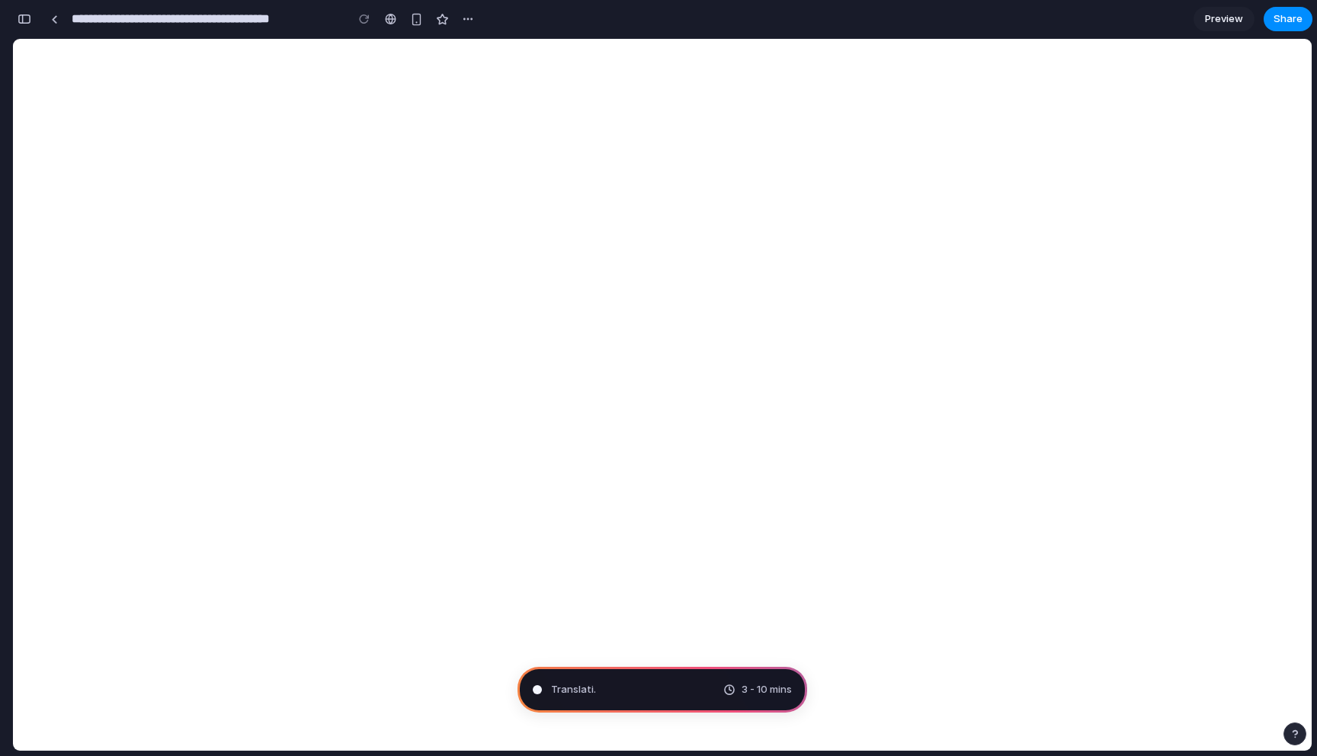
type input "**********"
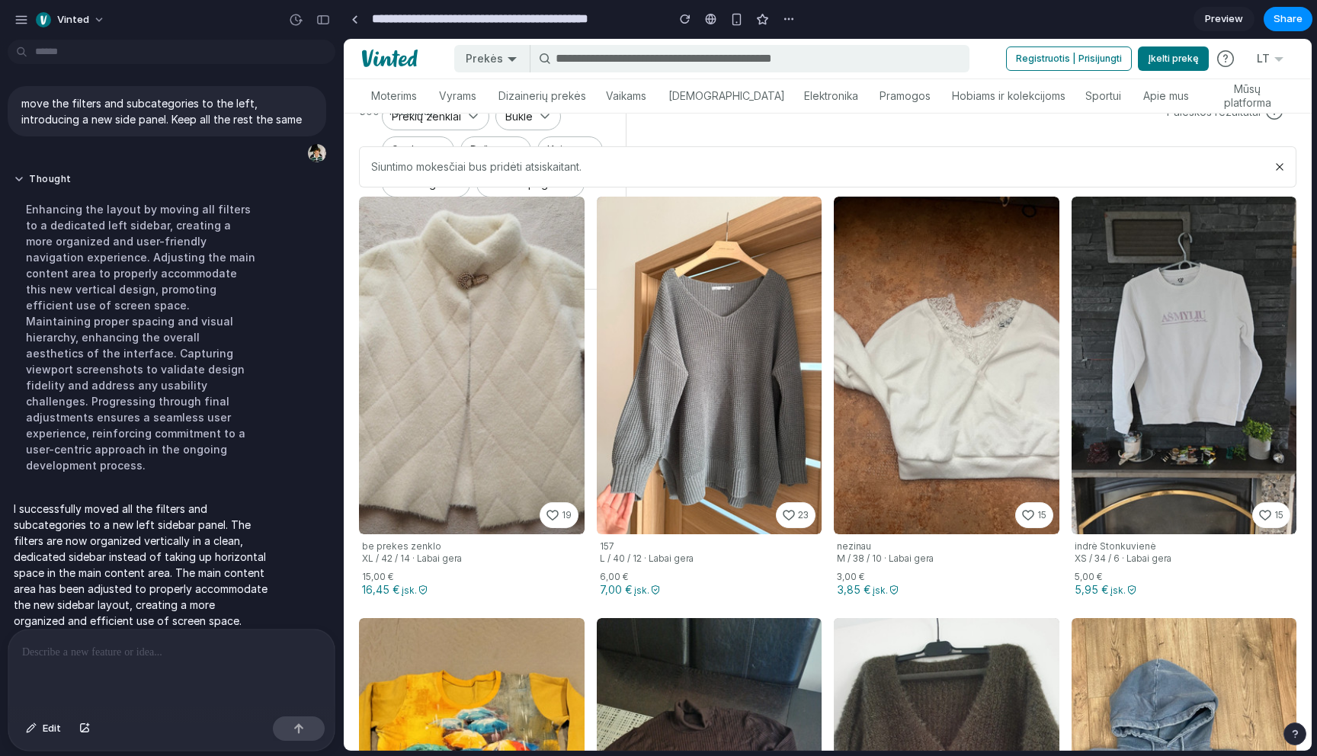
scroll to position [667, 0]
click at [891, 264] on link at bounding box center [947, 365] width 226 height 338
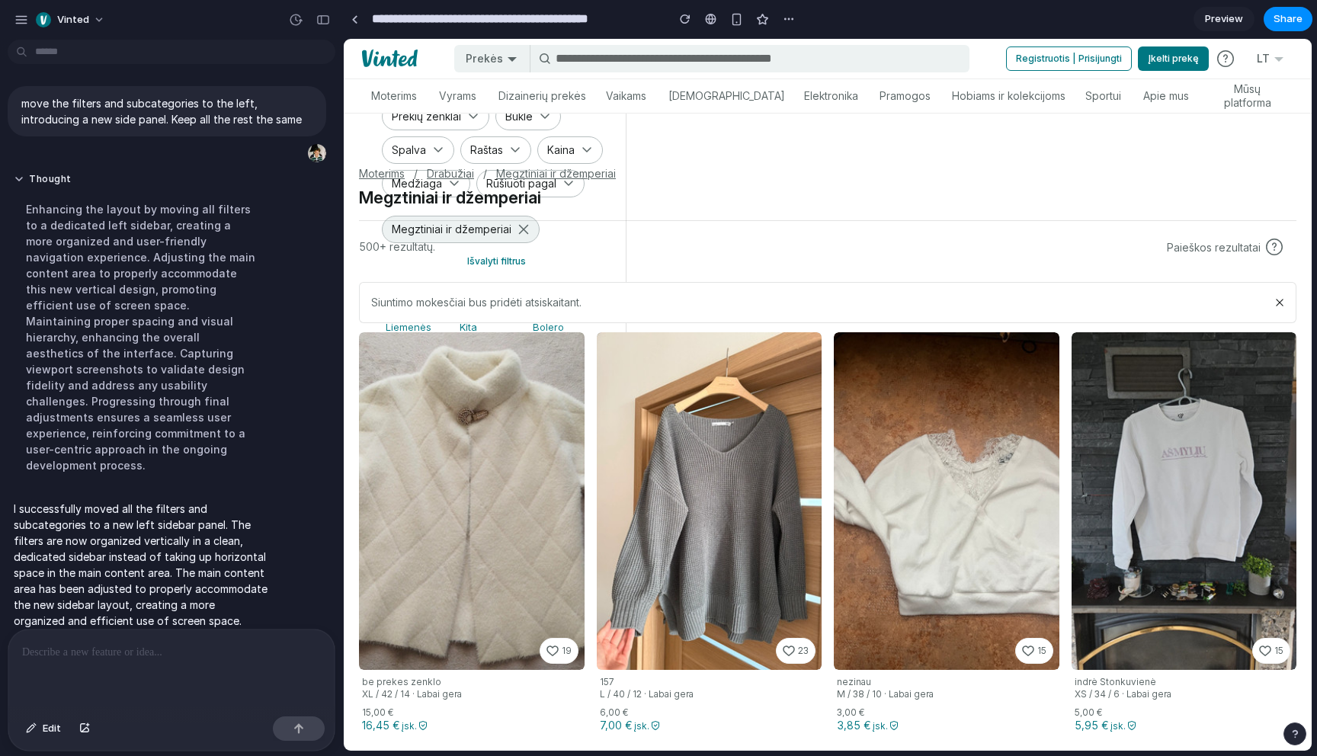
scroll to position [325, 0]
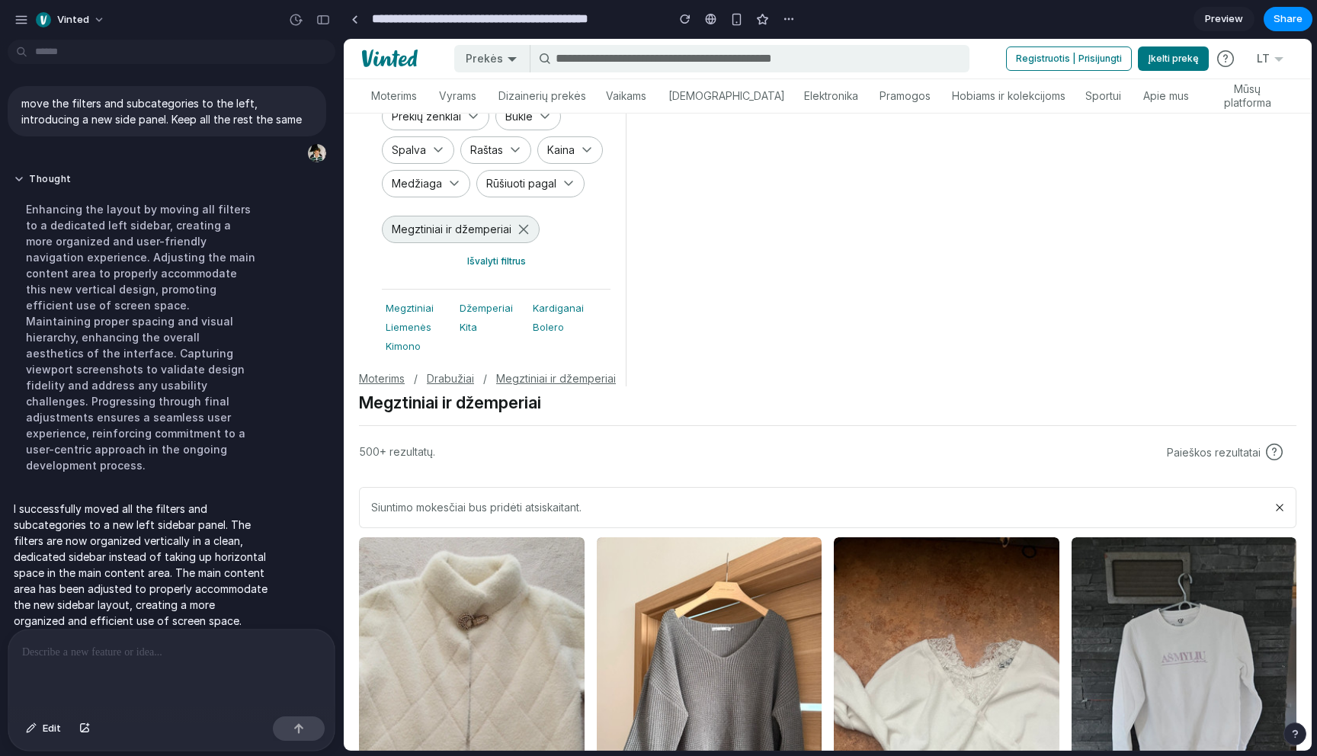
click at [152, 648] on p at bounding box center [171, 652] width 299 height 18
click at [331, 16] on button "button" at bounding box center [323, 20] width 24 height 24
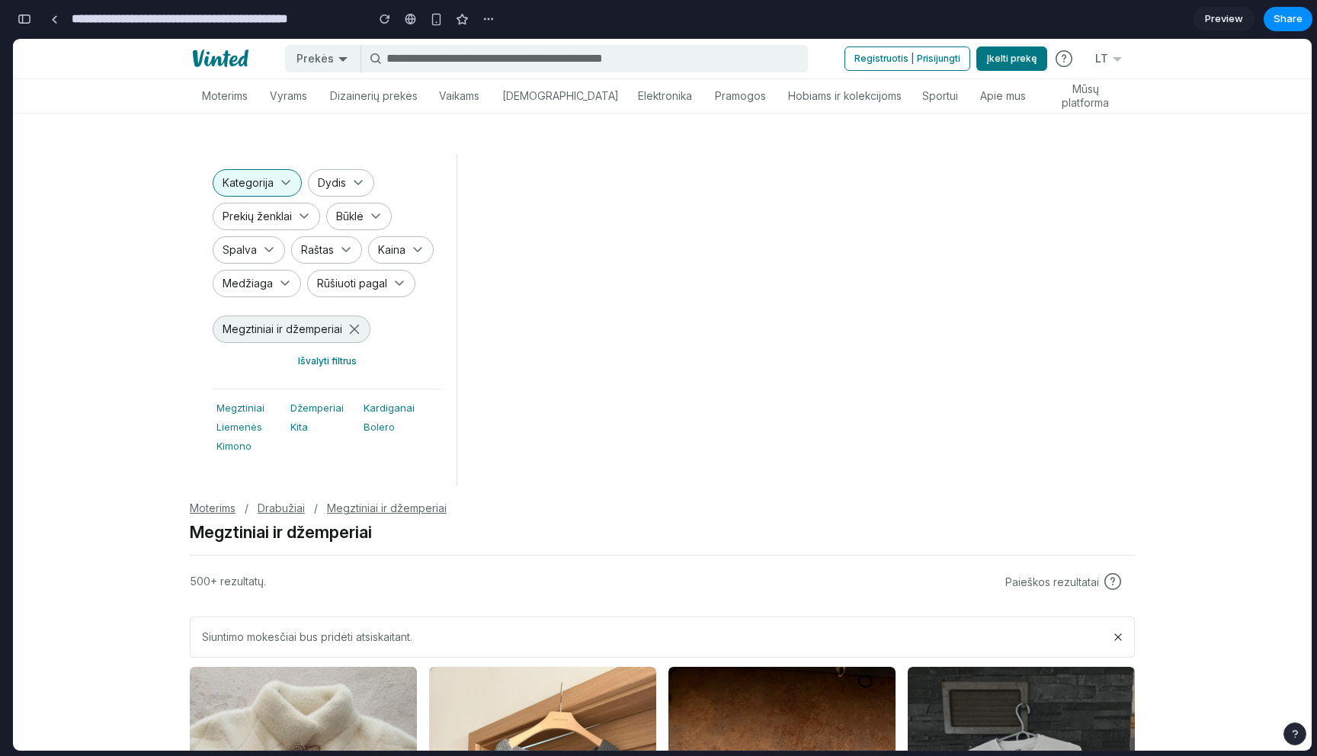
scroll to position [0, 0]
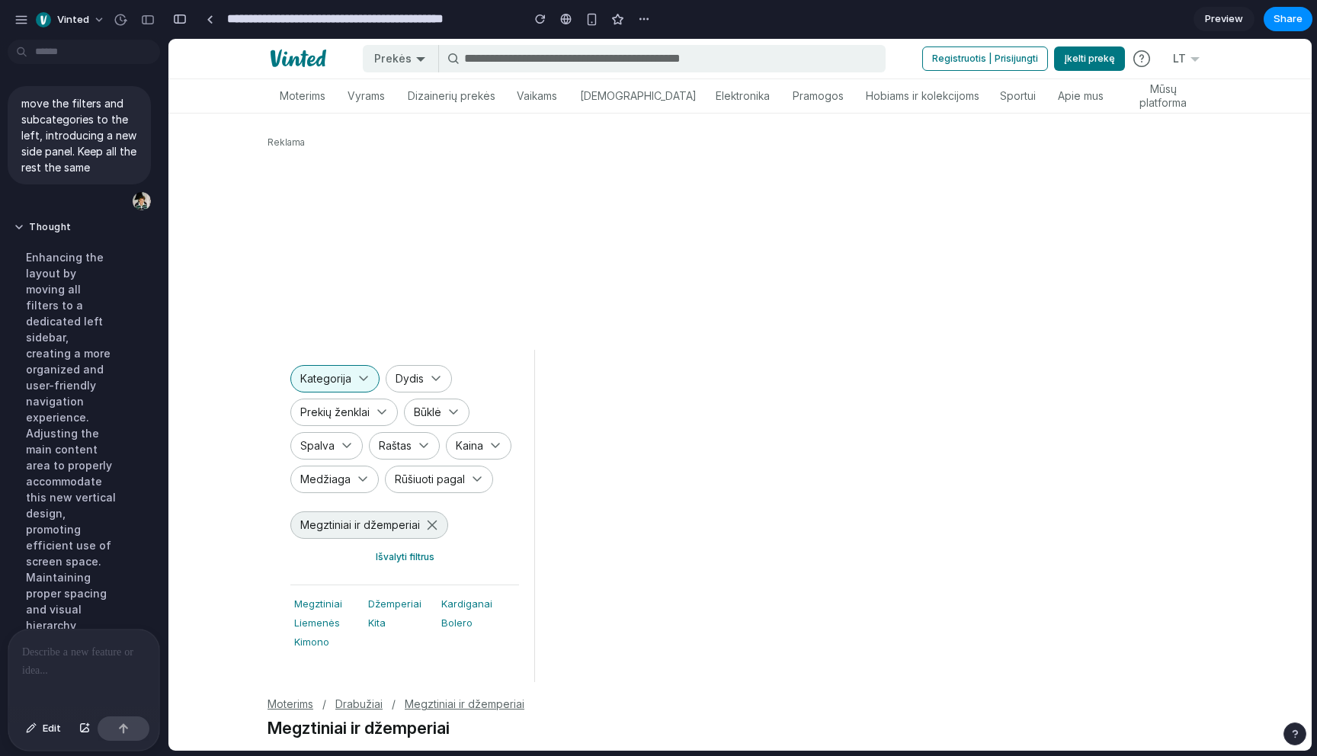
click at [60, 645] on p at bounding box center [83, 652] width 123 height 18
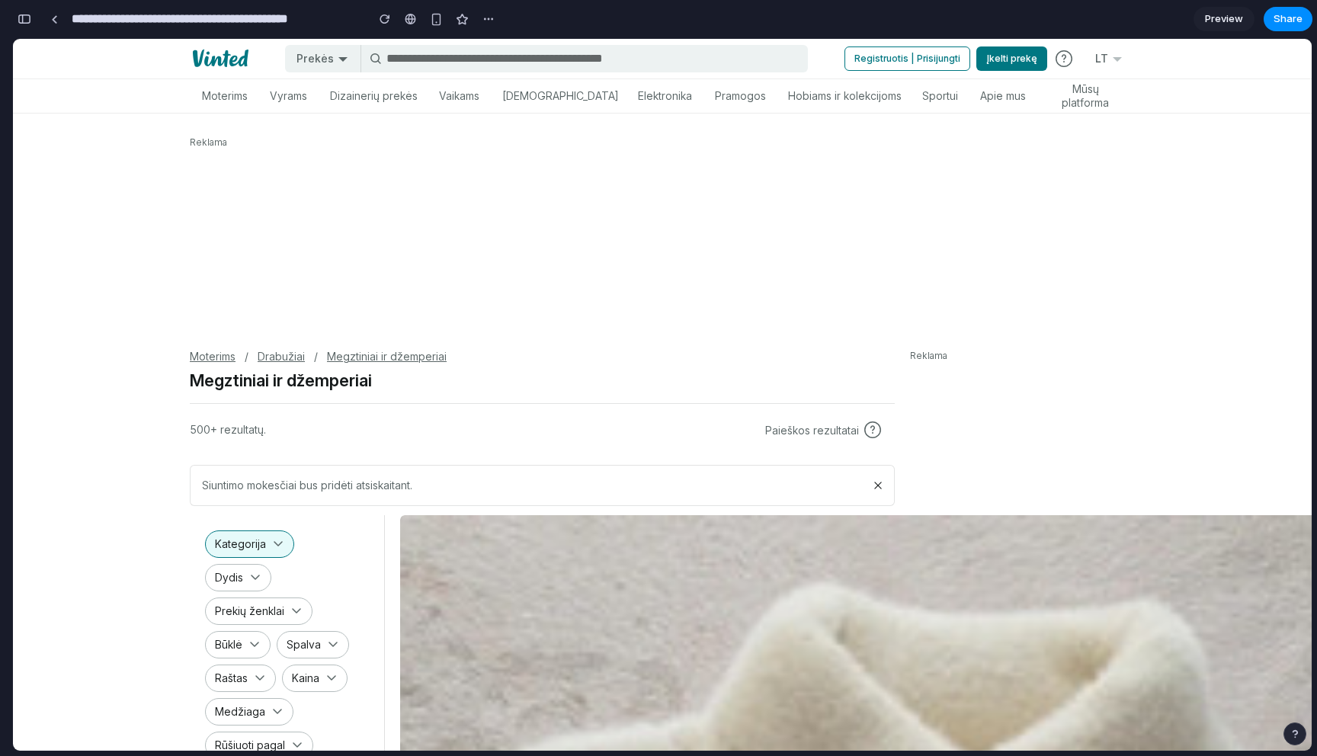
click at [242, 54] on img at bounding box center [221, 58] width 56 height 32
